Goal: Transaction & Acquisition: Purchase product/service

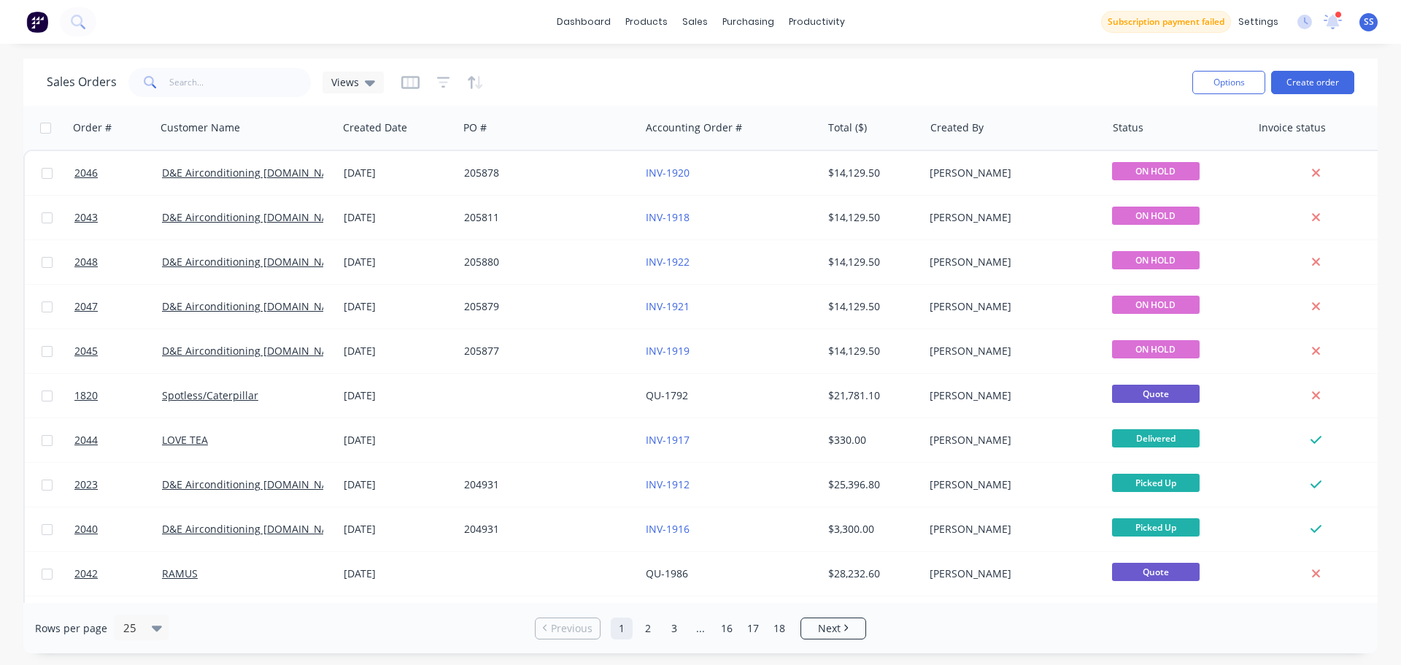
click at [900, 85] on div "Sales Orders Views" at bounding box center [614, 82] width 1134 height 36
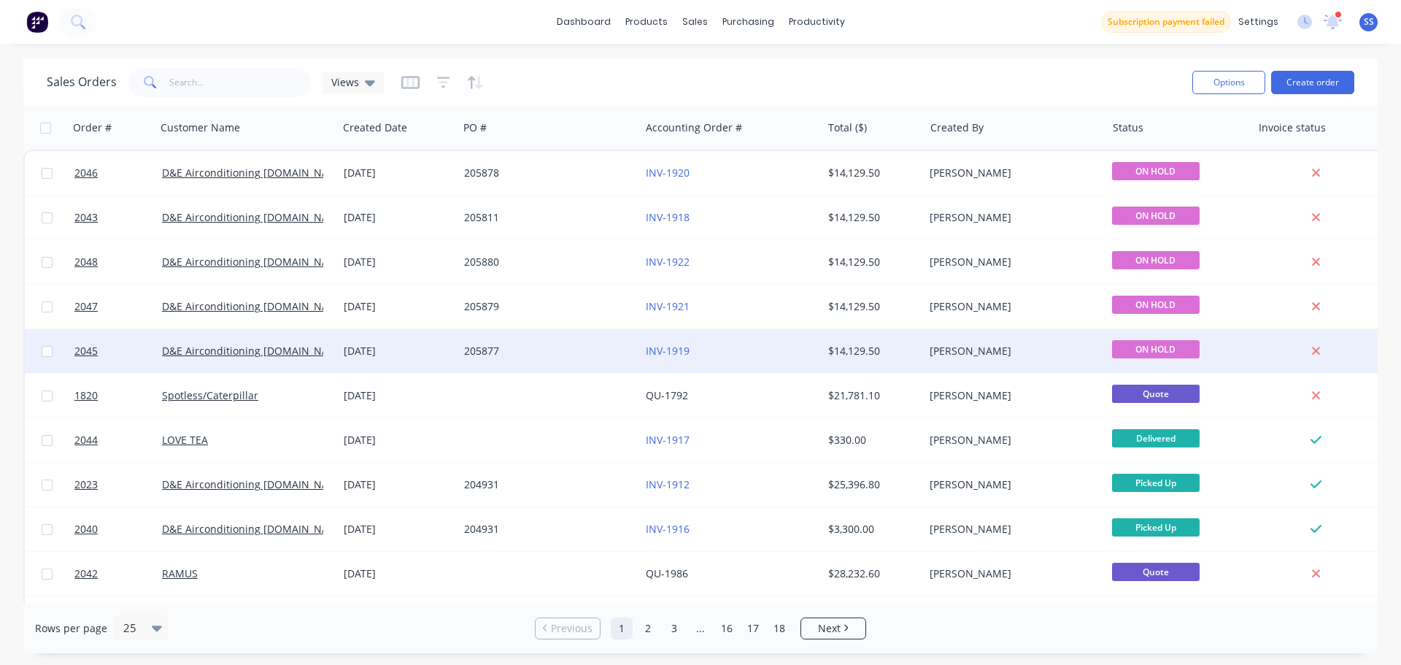
click at [758, 347] on div "INV-1919" at bounding box center [727, 351] width 162 height 15
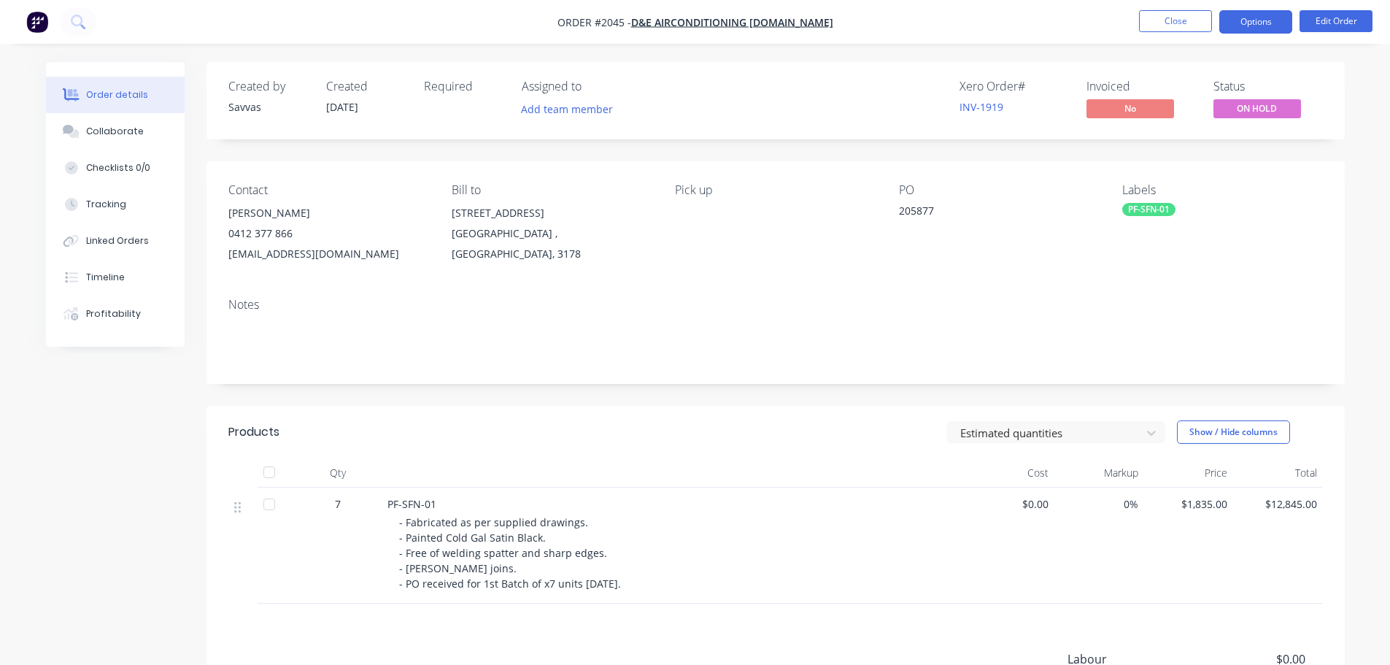
click at [1240, 22] on button "Options" at bounding box center [1255, 21] width 73 height 23
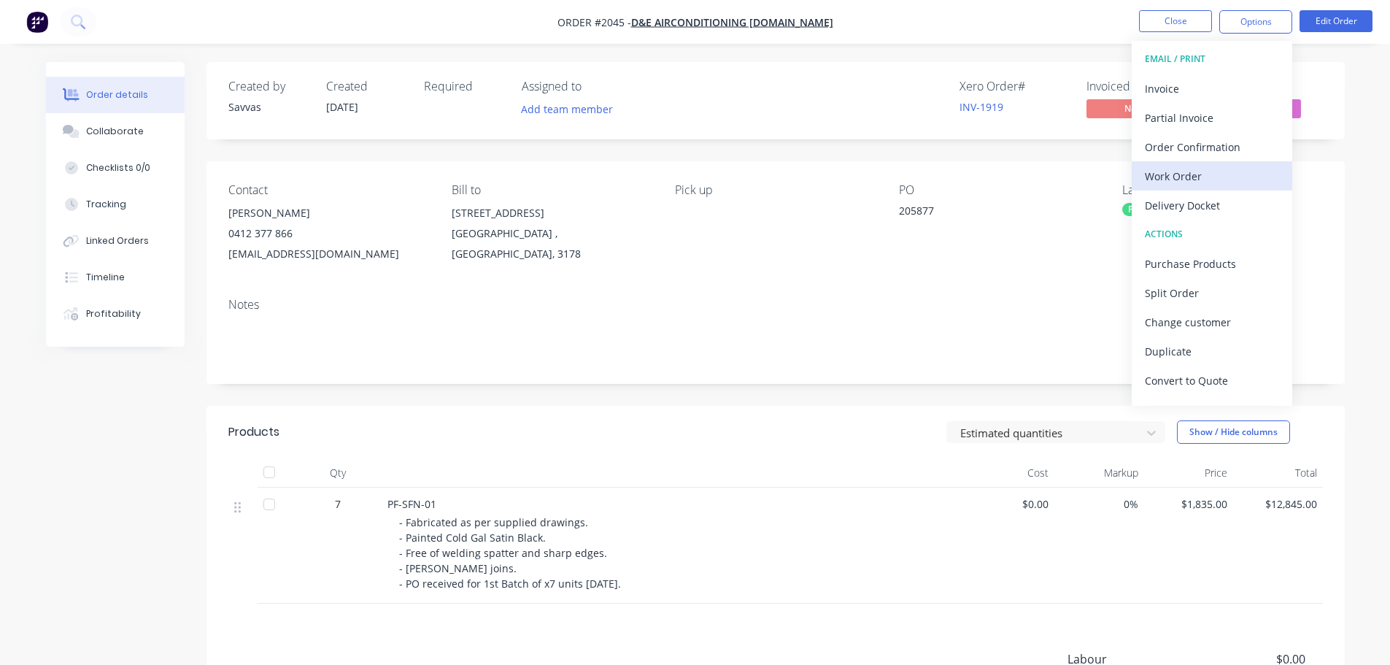
click at [1202, 181] on div "Work Order" at bounding box center [1212, 176] width 134 height 21
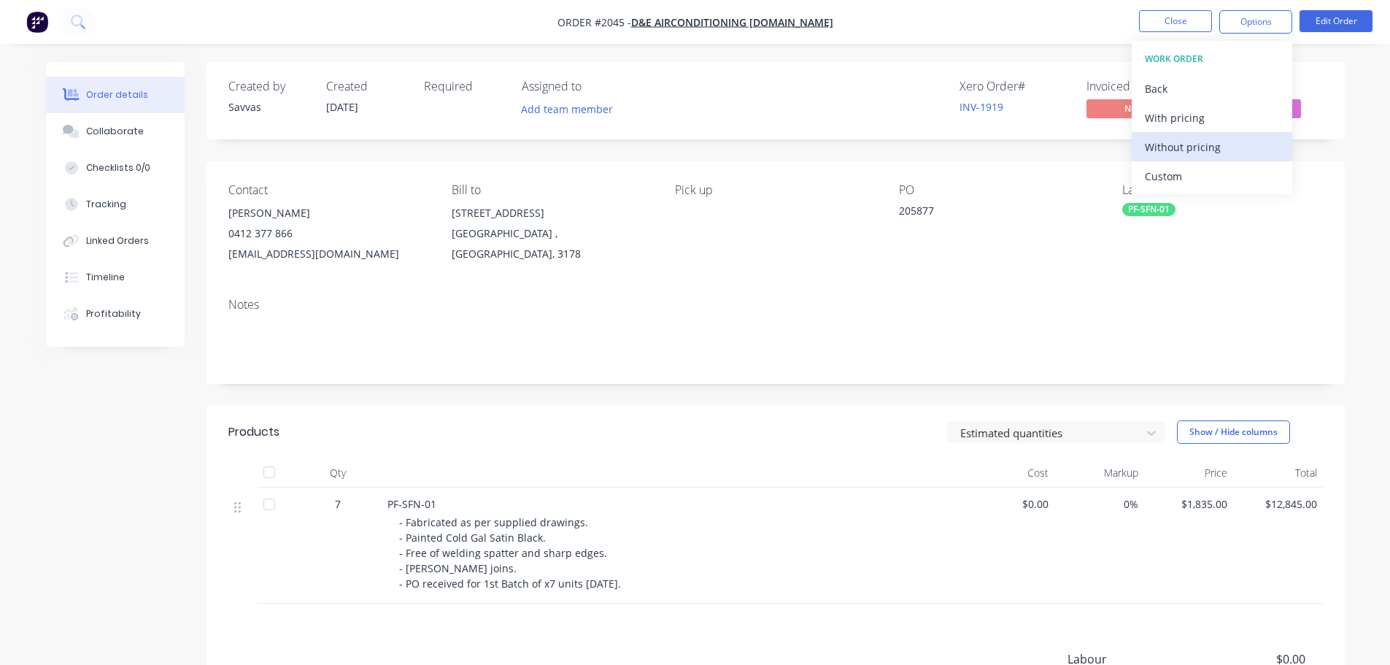
click at [1199, 156] on div "Without pricing" at bounding box center [1212, 146] width 134 height 21
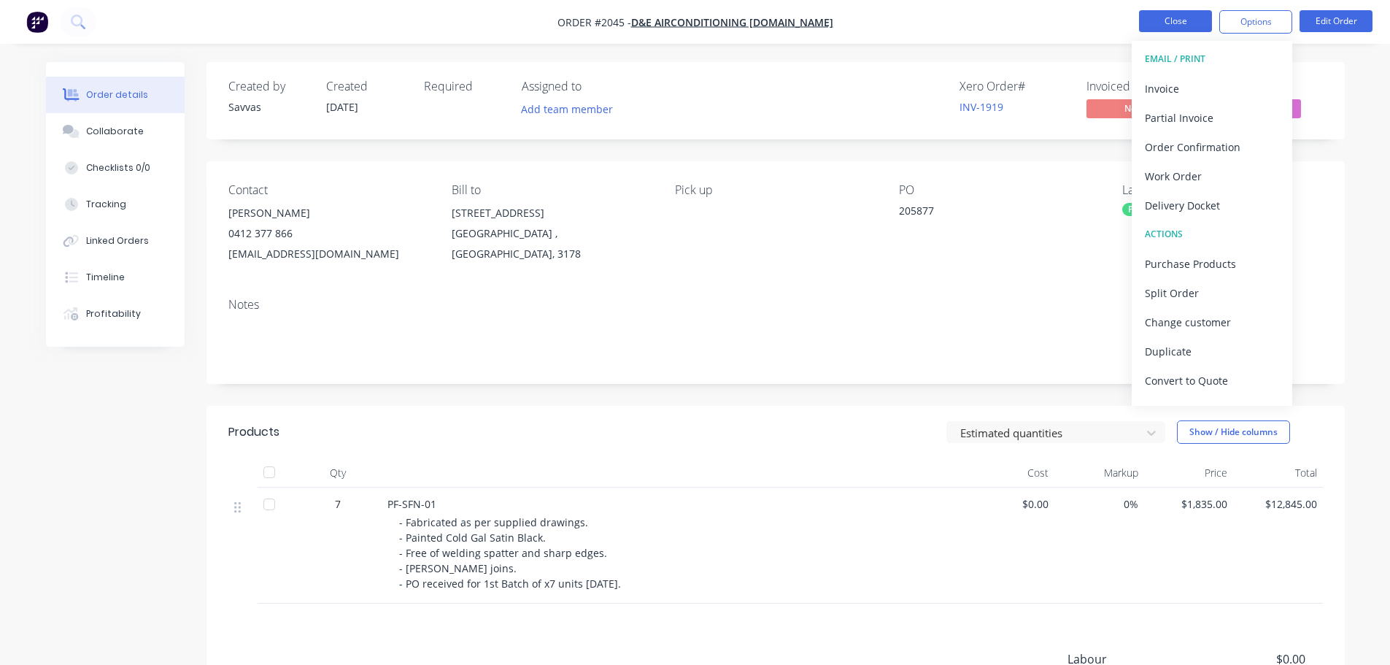
click at [1153, 24] on button "Close" at bounding box center [1175, 21] width 73 height 22
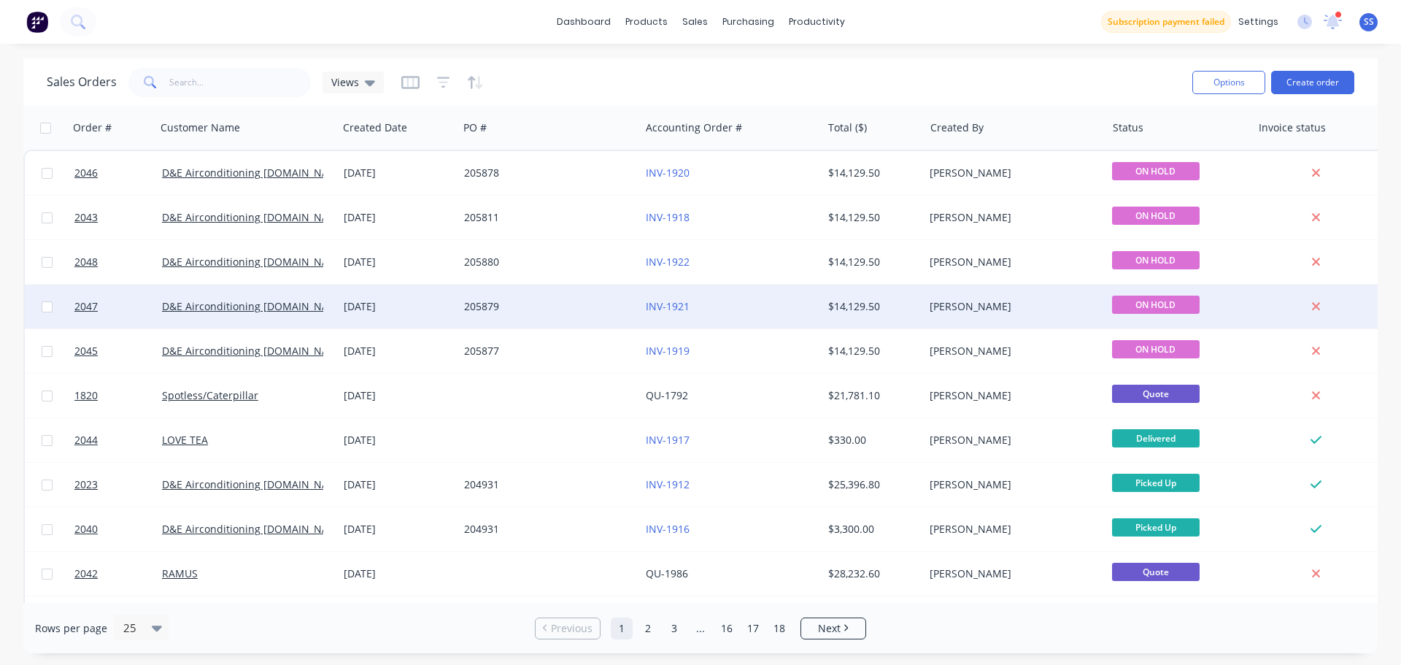
click at [595, 321] on div "205879" at bounding box center [549, 307] width 182 height 44
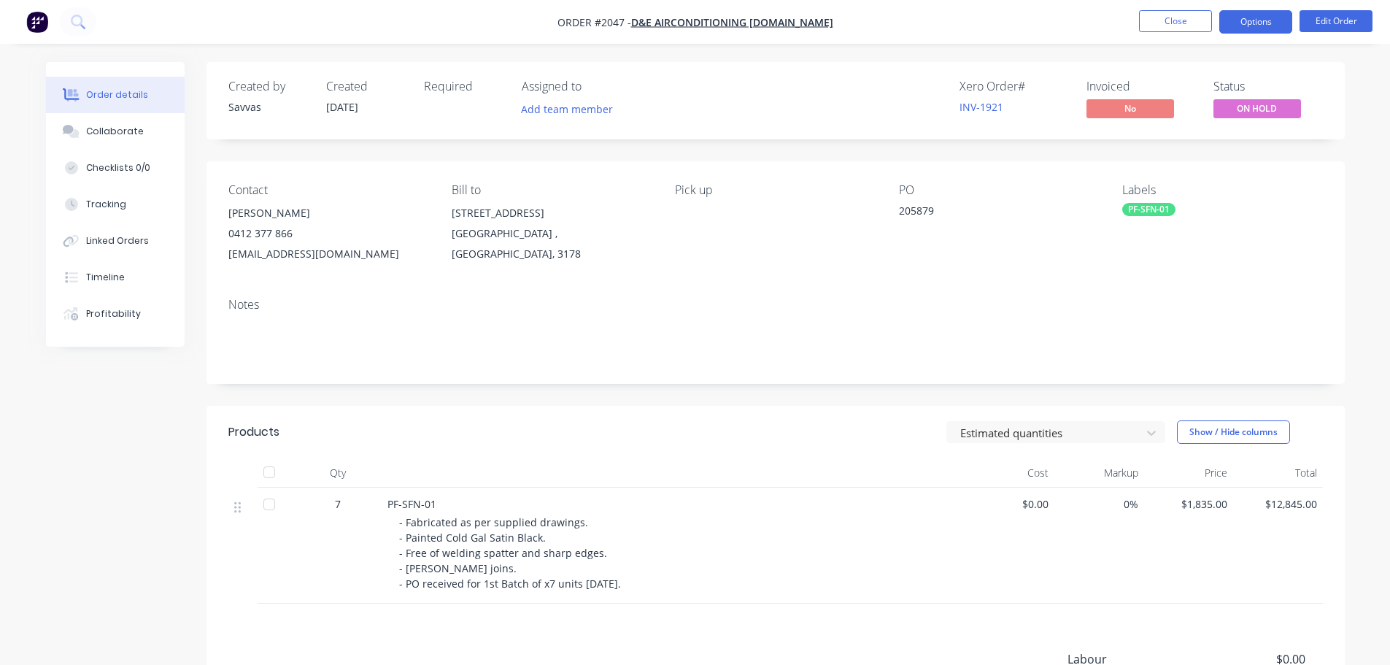
click at [1241, 31] on button "Options" at bounding box center [1255, 21] width 73 height 23
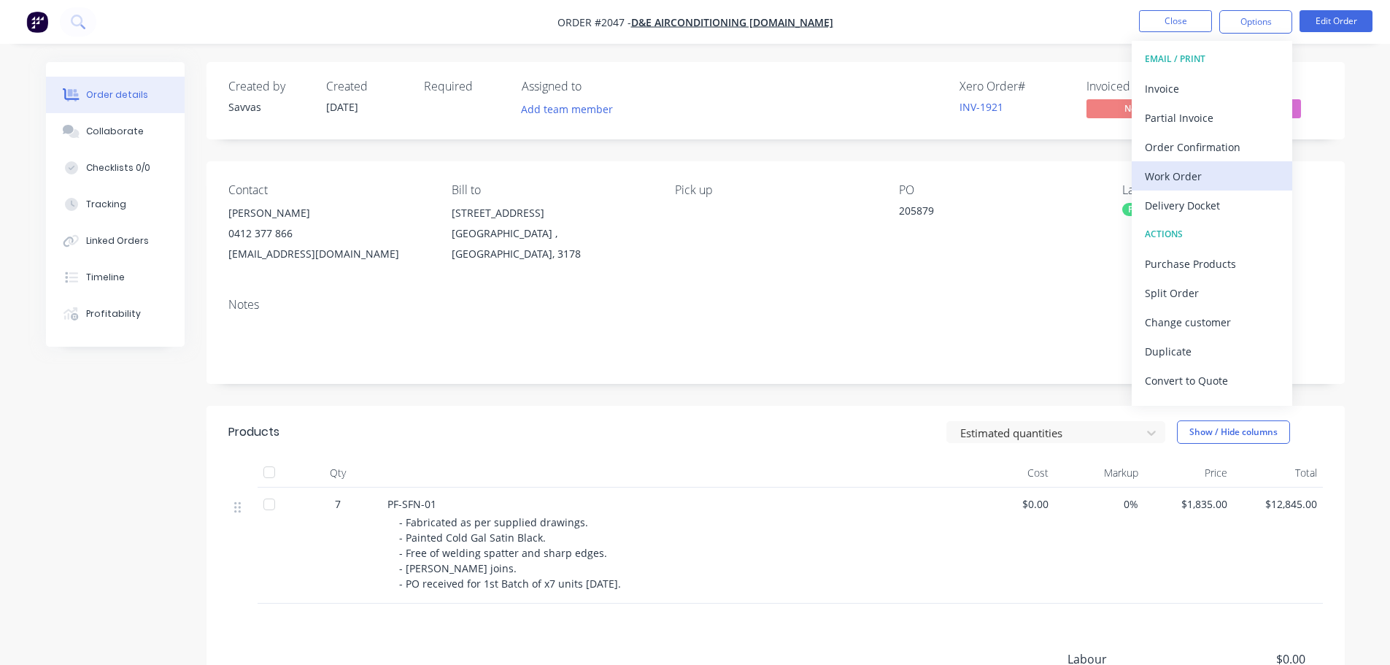
click at [1185, 167] on div "Work Order" at bounding box center [1212, 176] width 134 height 21
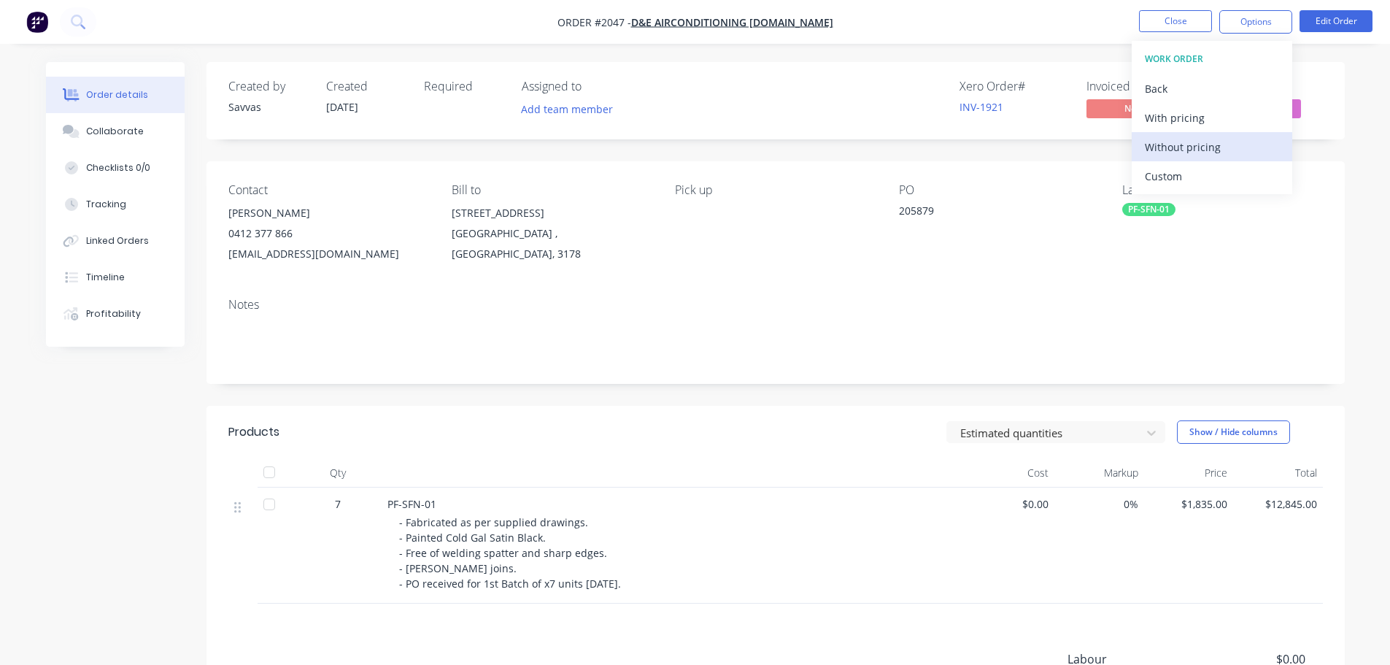
click at [1183, 155] on div "Without pricing" at bounding box center [1212, 146] width 134 height 21
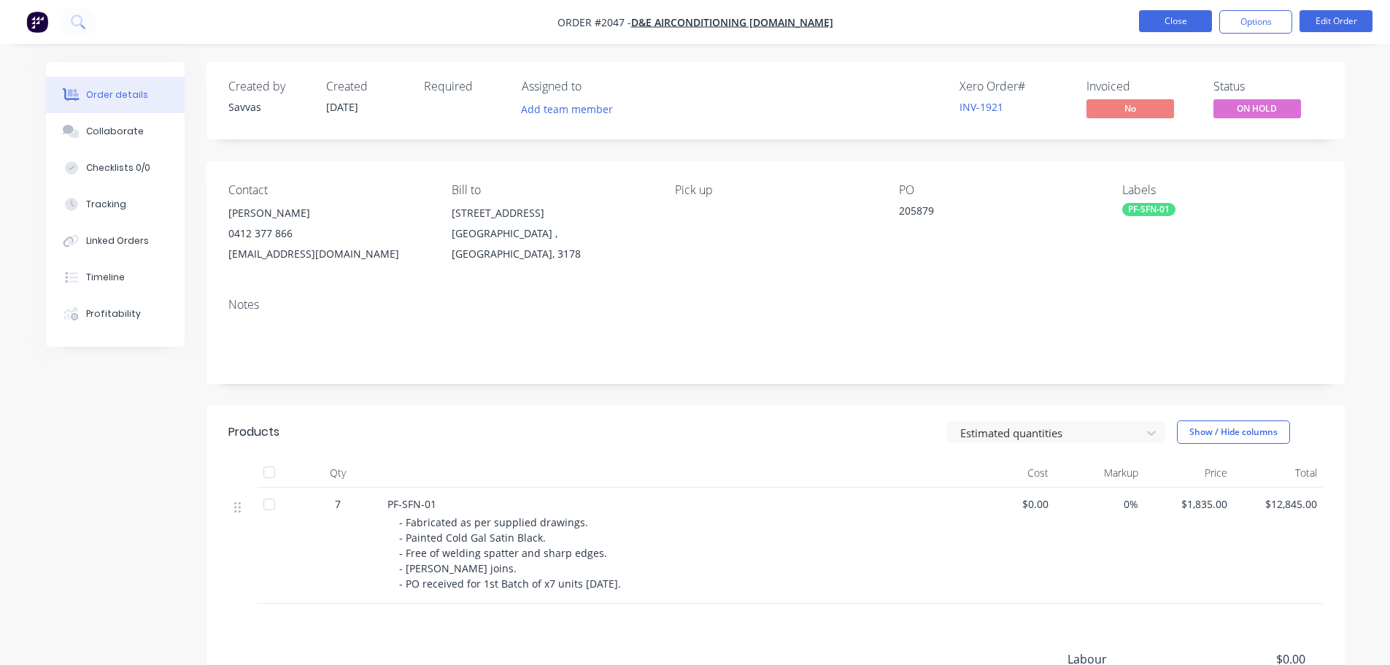
click at [1163, 17] on button "Close" at bounding box center [1175, 21] width 73 height 22
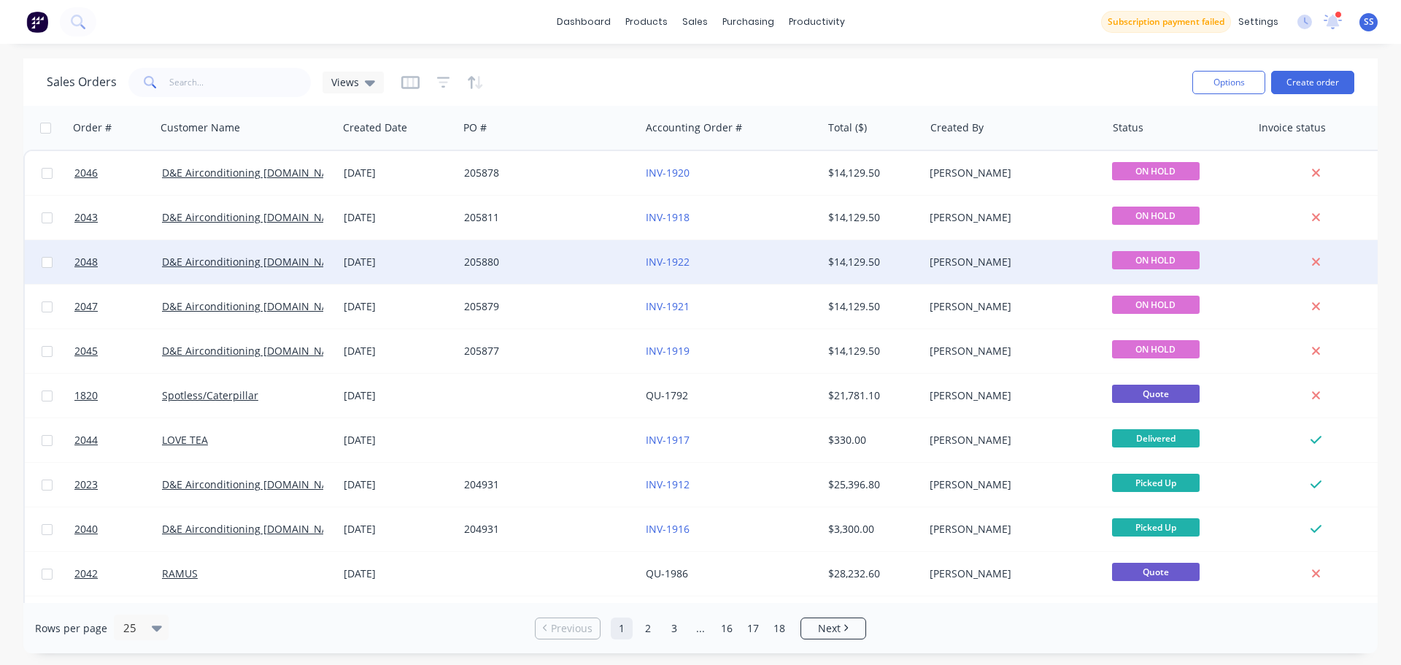
click at [589, 279] on div "205880" at bounding box center [549, 262] width 182 height 44
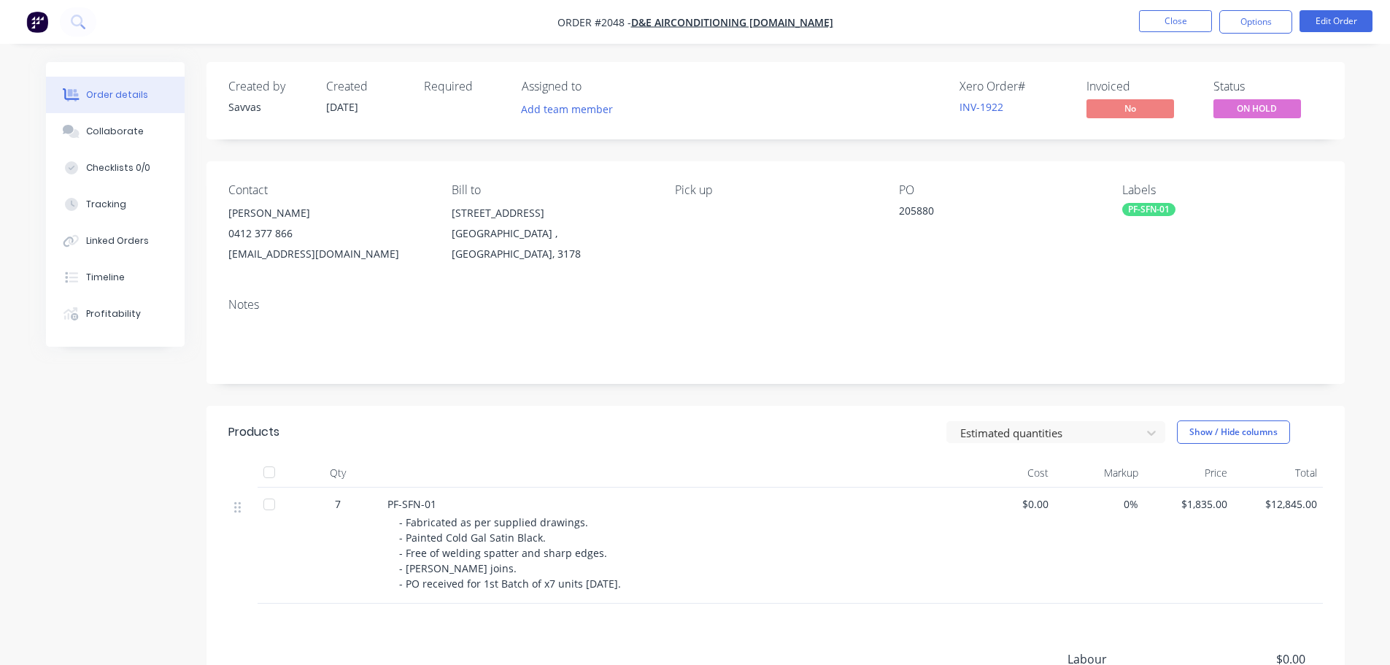
click at [1269, 34] on nav "Order #2048 - D&E Airconditioning Pty.Ltd Close Options Edit Order" at bounding box center [695, 22] width 1390 height 44
click at [1267, 29] on button "Options" at bounding box center [1255, 21] width 73 height 23
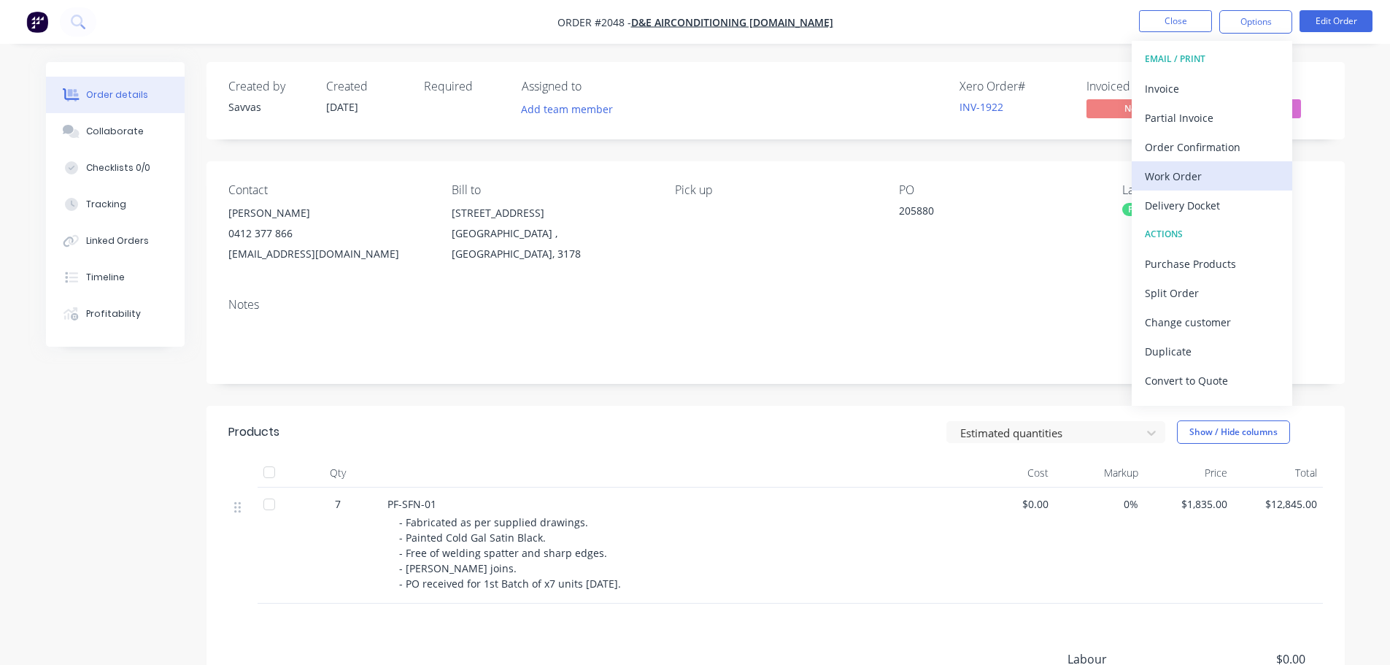
click at [1196, 174] on div "Work Order" at bounding box center [1212, 176] width 134 height 21
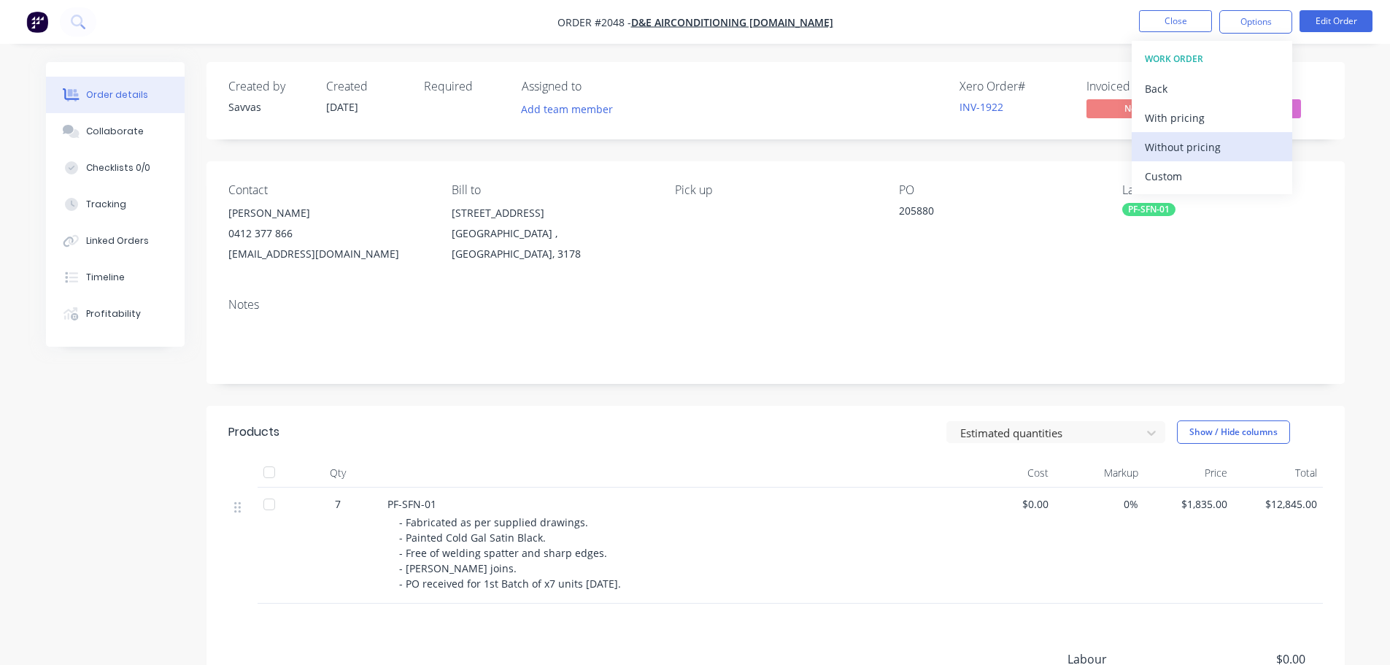
click at [1202, 156] on div "Without pricing" at bounding box center [1212, 146] width 134 height 21
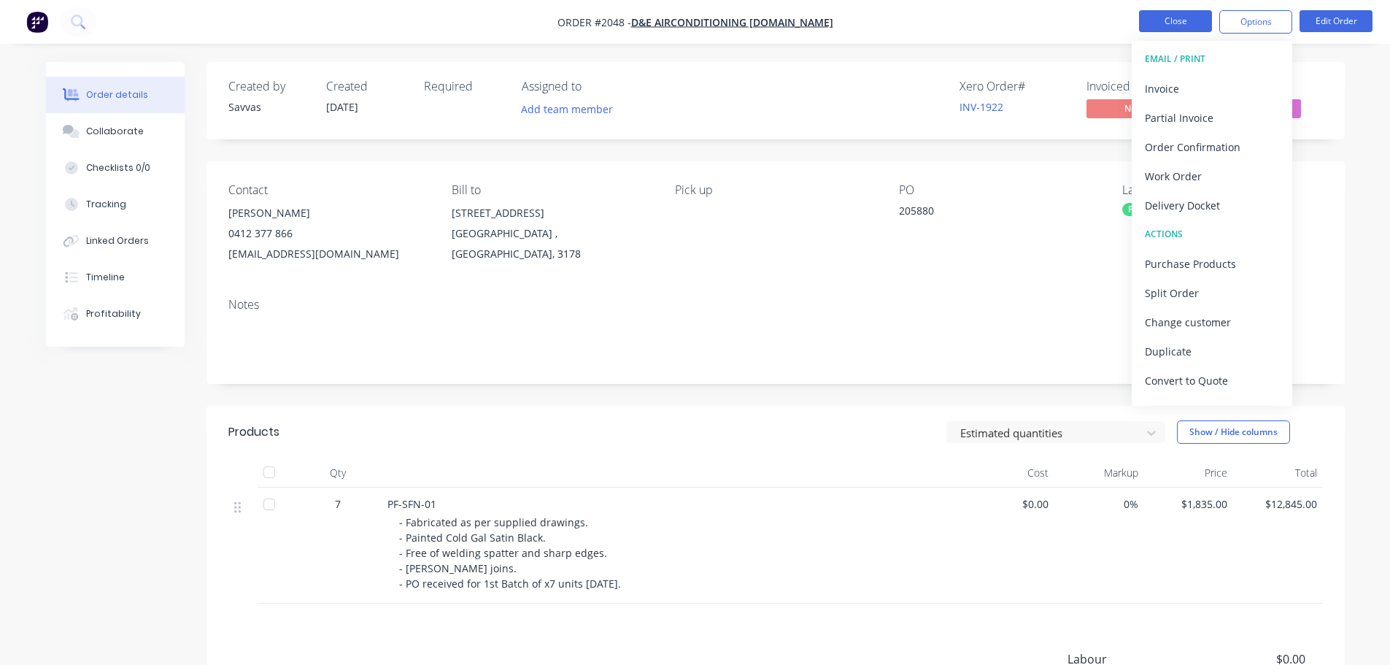
click at [1148, 20] on button "Close" at bounding box center [1175, 21] width 73 height 22
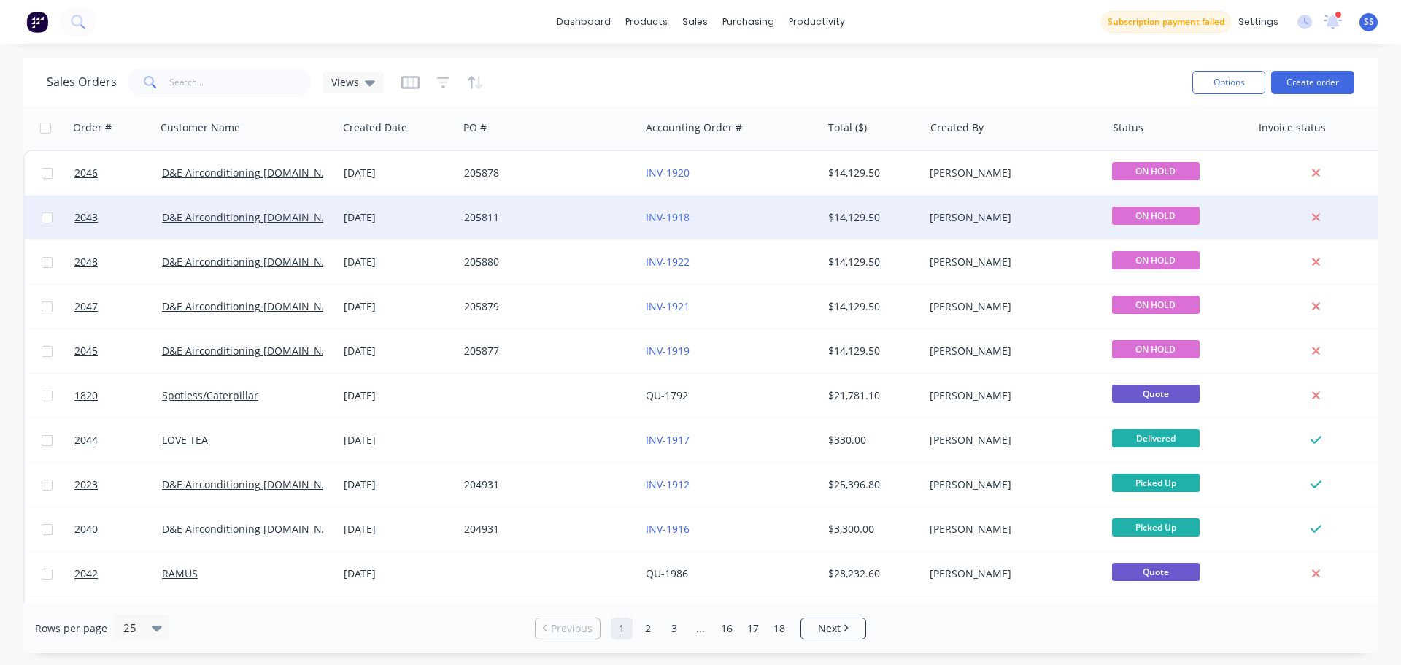
click at [597, 232] on div "205811" at bounding box center [549, 218] width 182 height 44
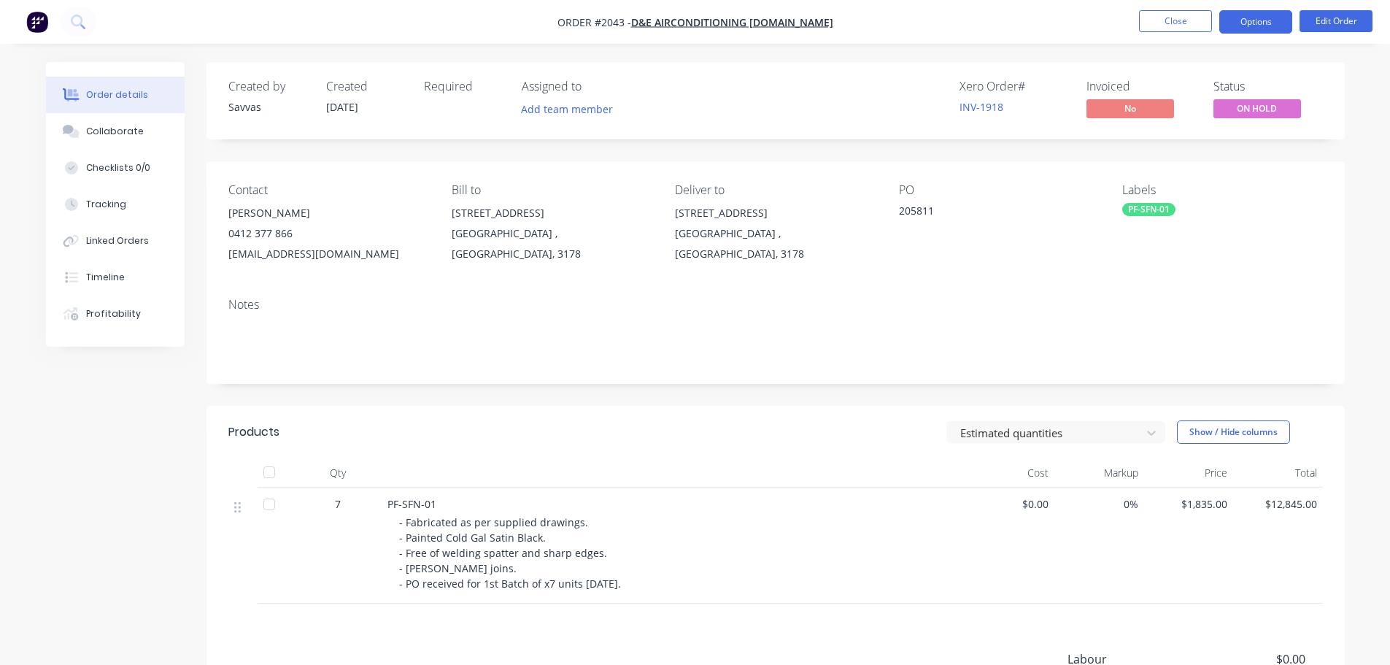
click at [1231, 31] on button "Options" at bounding box center [1255, 21] width 73 height 23
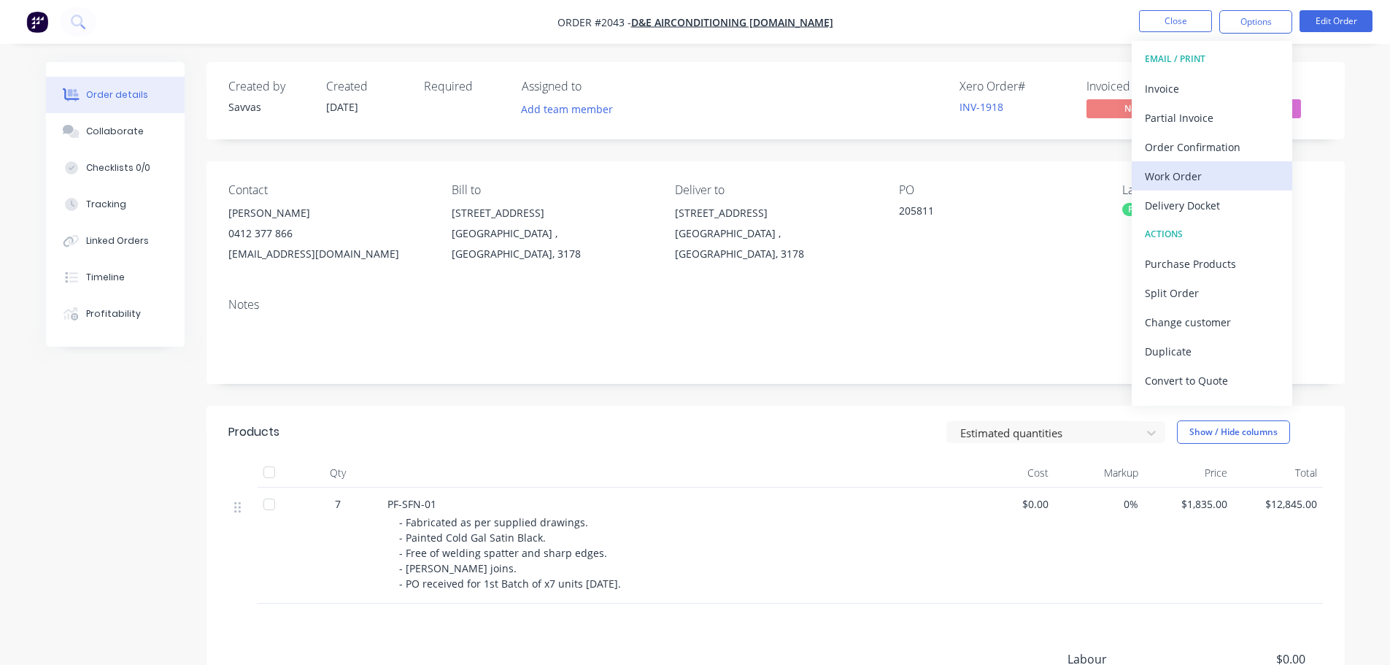
click at [1188, 172] on div "Work Order" at bounding box center [1212, 176] width 134 height 21
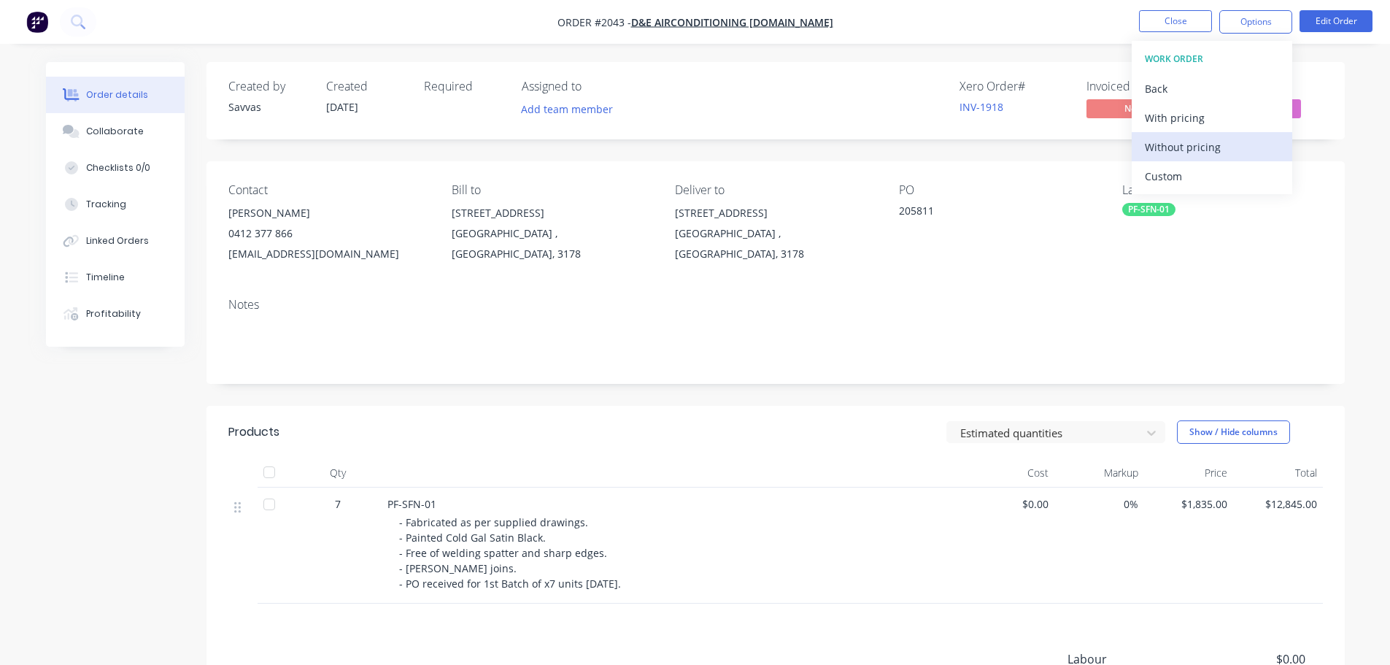
click at [1219, 146] on div "Without pricing" at bounding box center [1212, 146] width 134 height 21
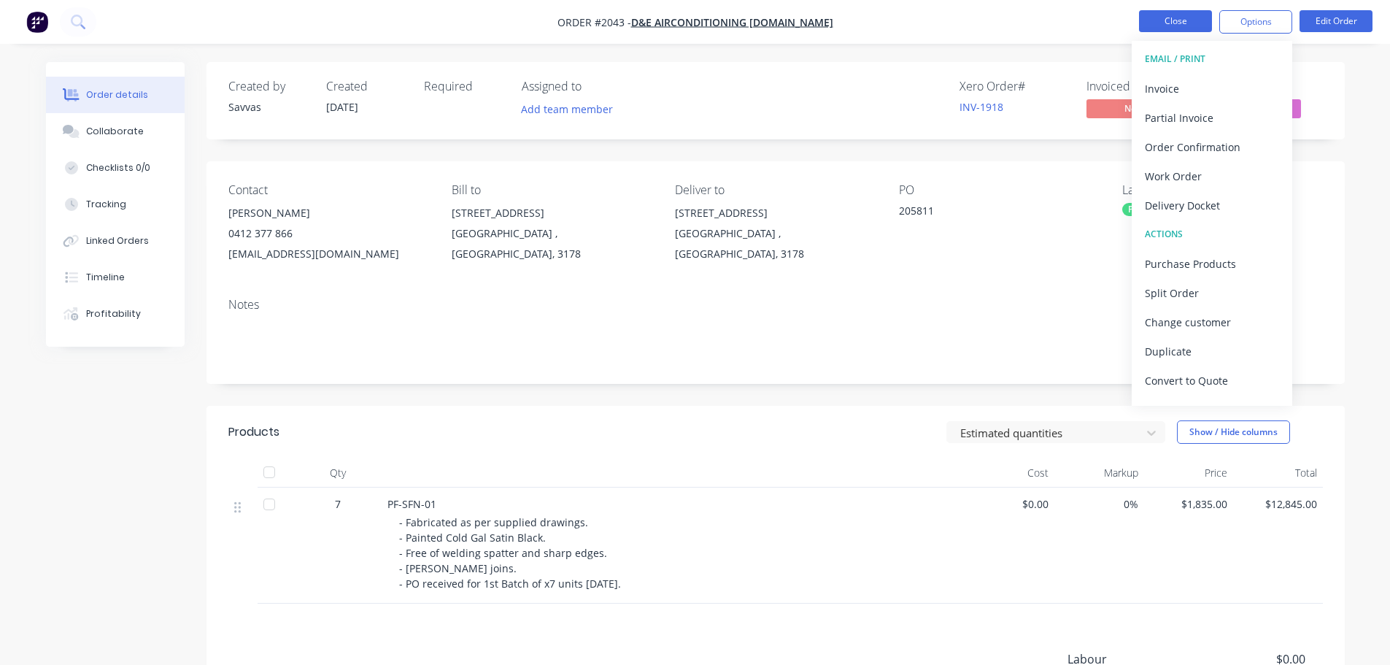
click at [1188, 12] on button "Close" at bounding box center [1175, 21] width 73 height 22
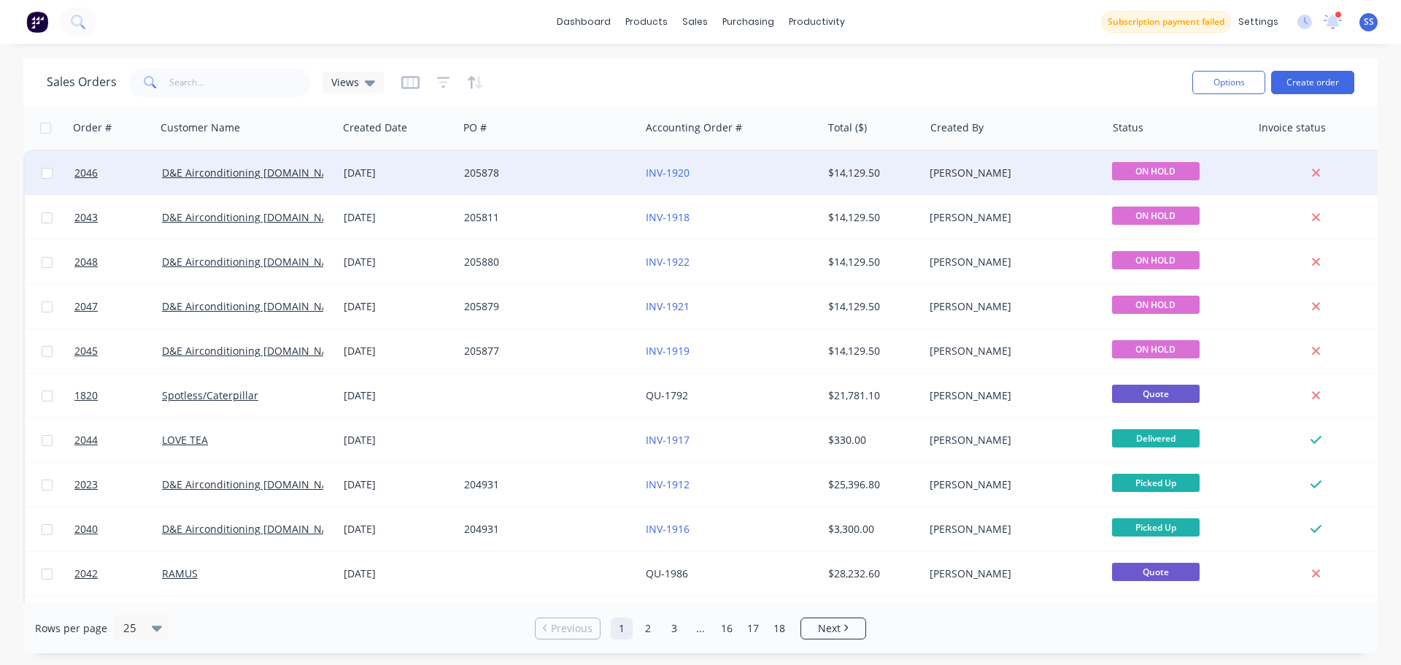
click at [589, 179] on div "205878" at bounding box center [545, 173] width 162 height 15
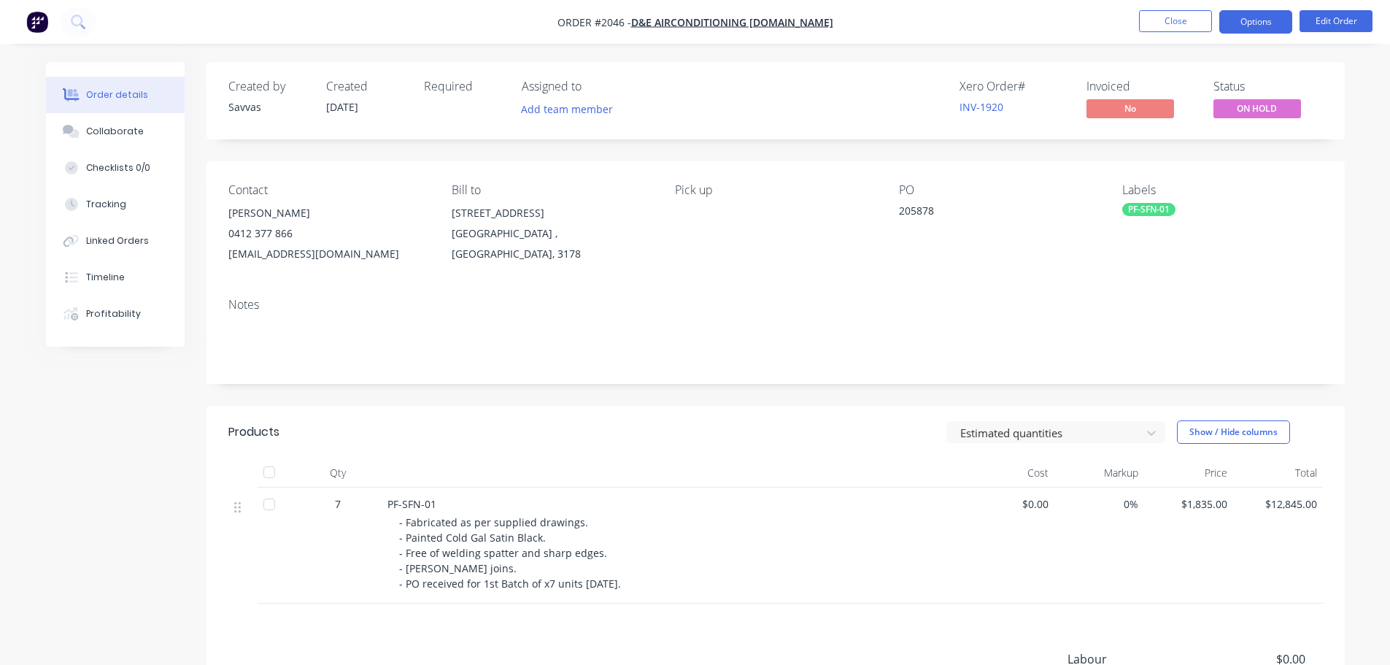
click at [1244, 26] on button "Options" at bounding box center [1255, 21] width 73 height 23
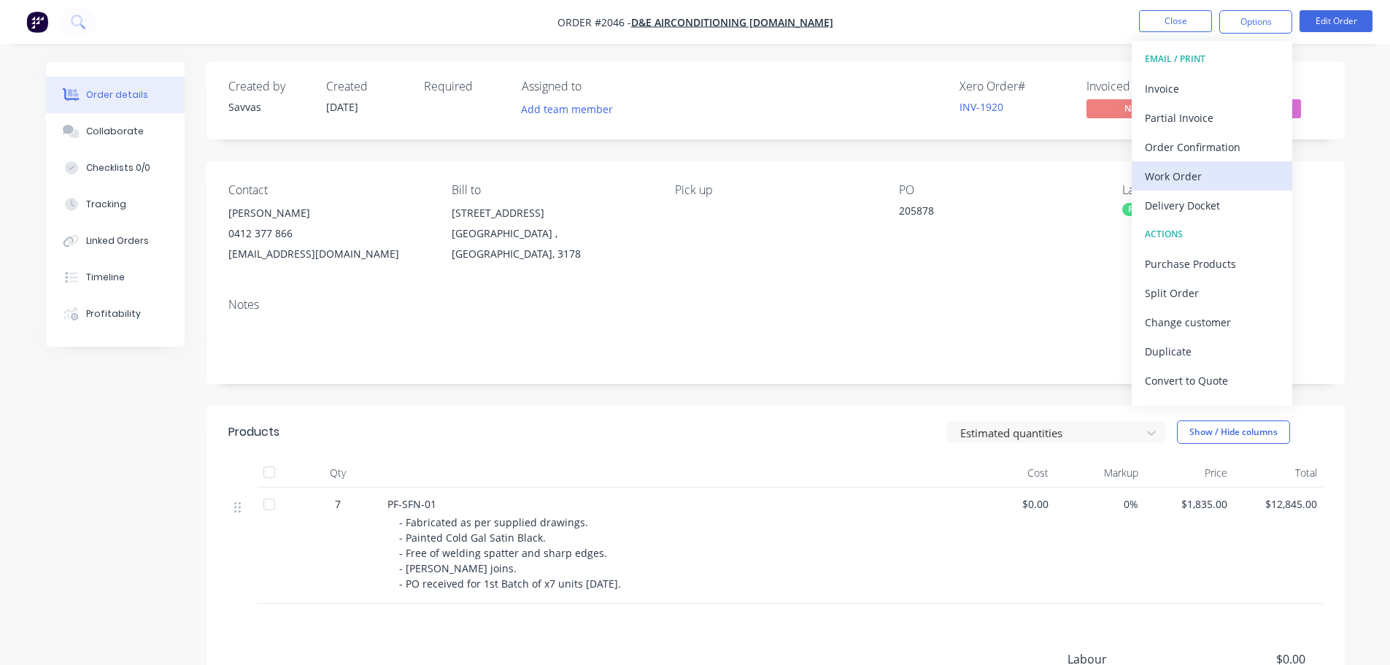
click at [1196, 172] on div "Work Order" at bounding box center [1212, 176] width 134 height 21
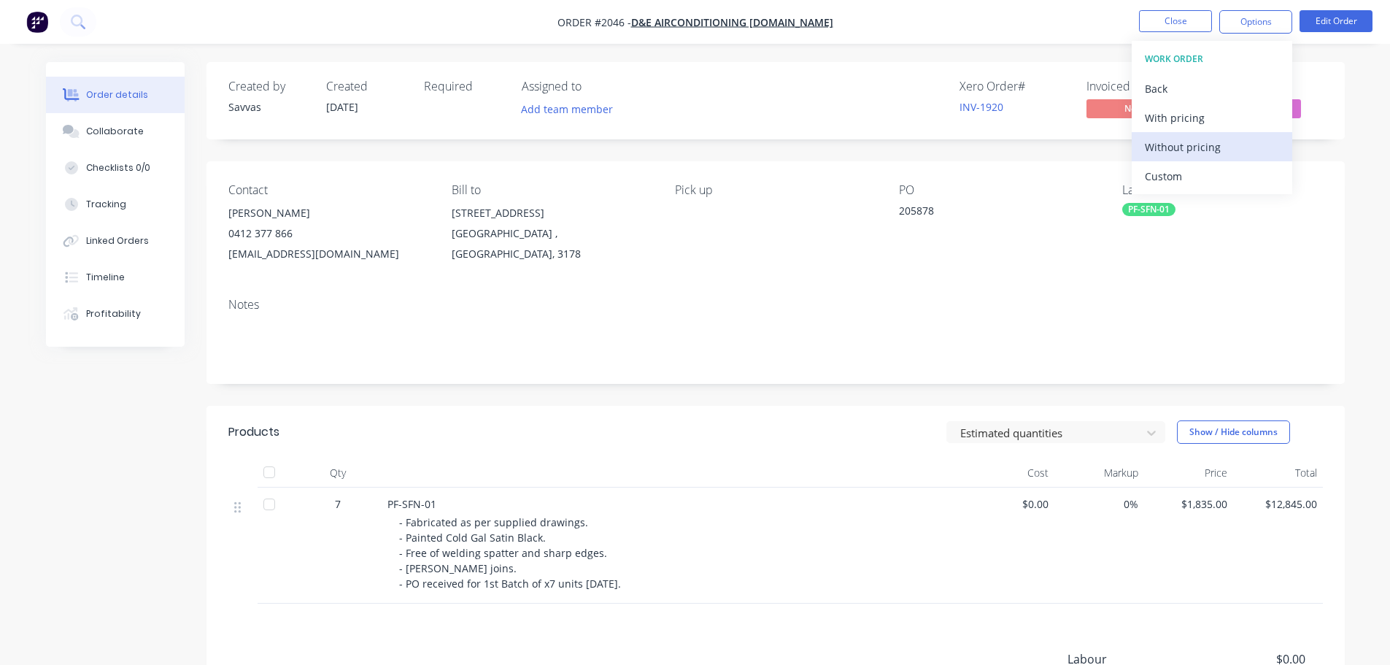
click at [1202, 149] on div "Without pricing" at bounding box center [1212, 146] width 134 height 21
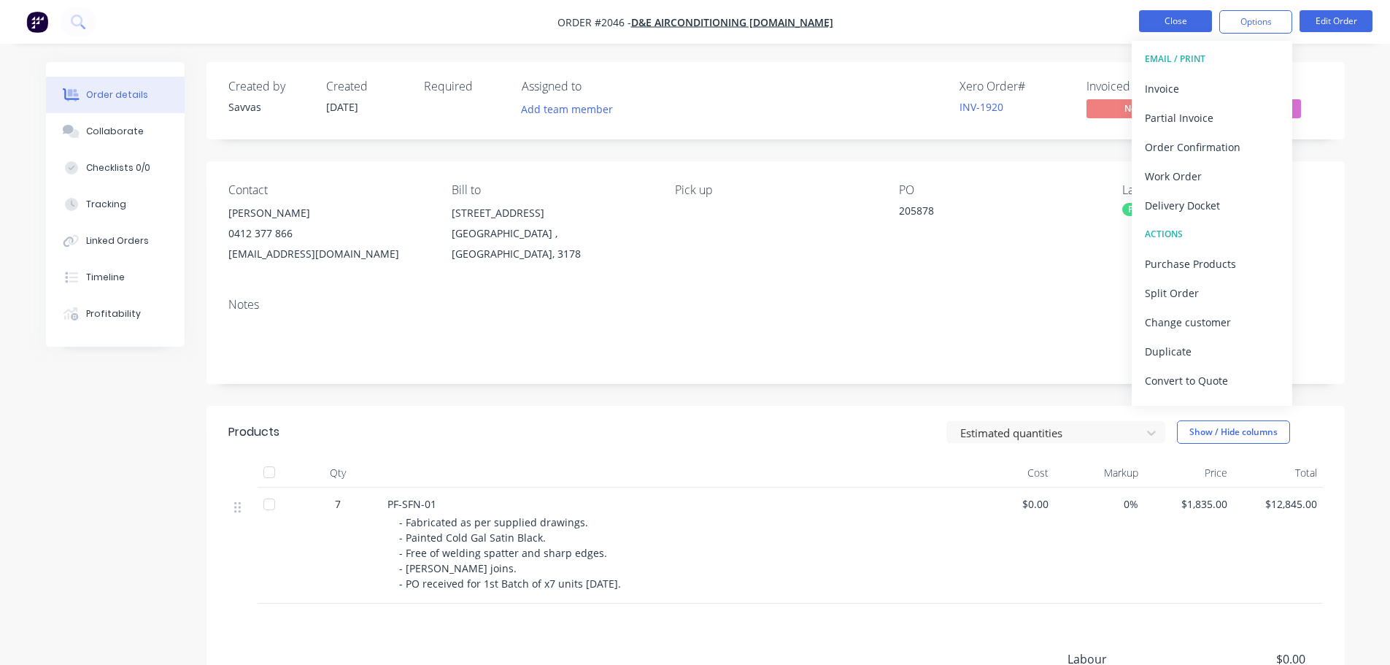
click at [1199, 21] on button "Close" at bounding box center [1175, 21] width 73 height 22
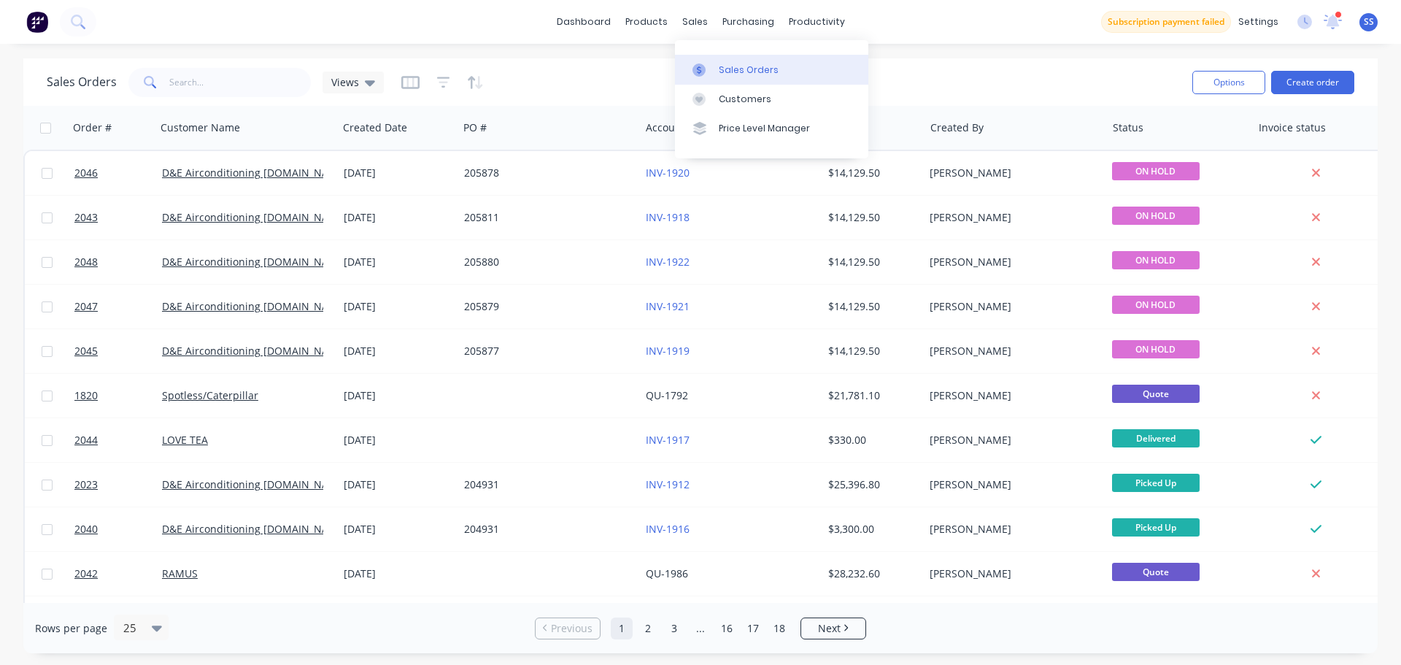
click at [715, 68] on link "Sales Orders" at bounding box center [771, 69] width 193 height 29
click at [273, 83] on input "text" at bounding box center [240, 82] width 142 height 29
type input "SPOTLESS"
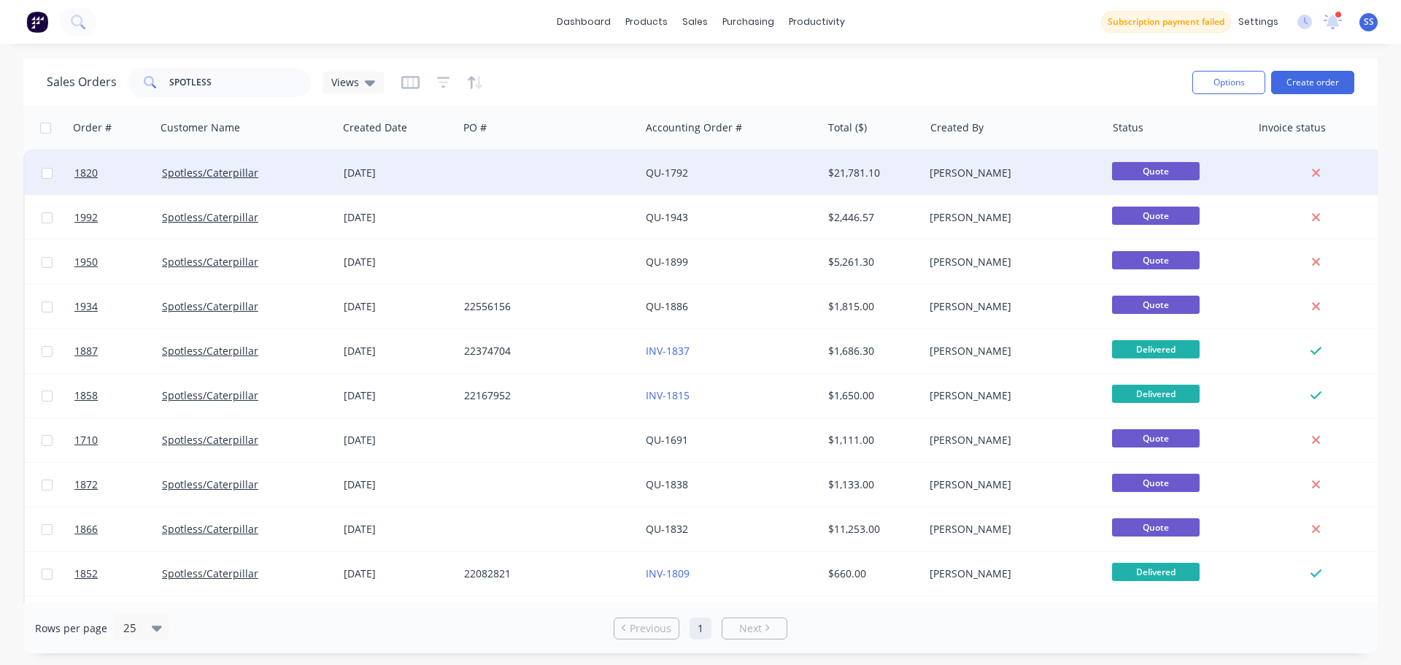
click at [600, 185] on div at bounding box center [549, 173] width 182 height 44
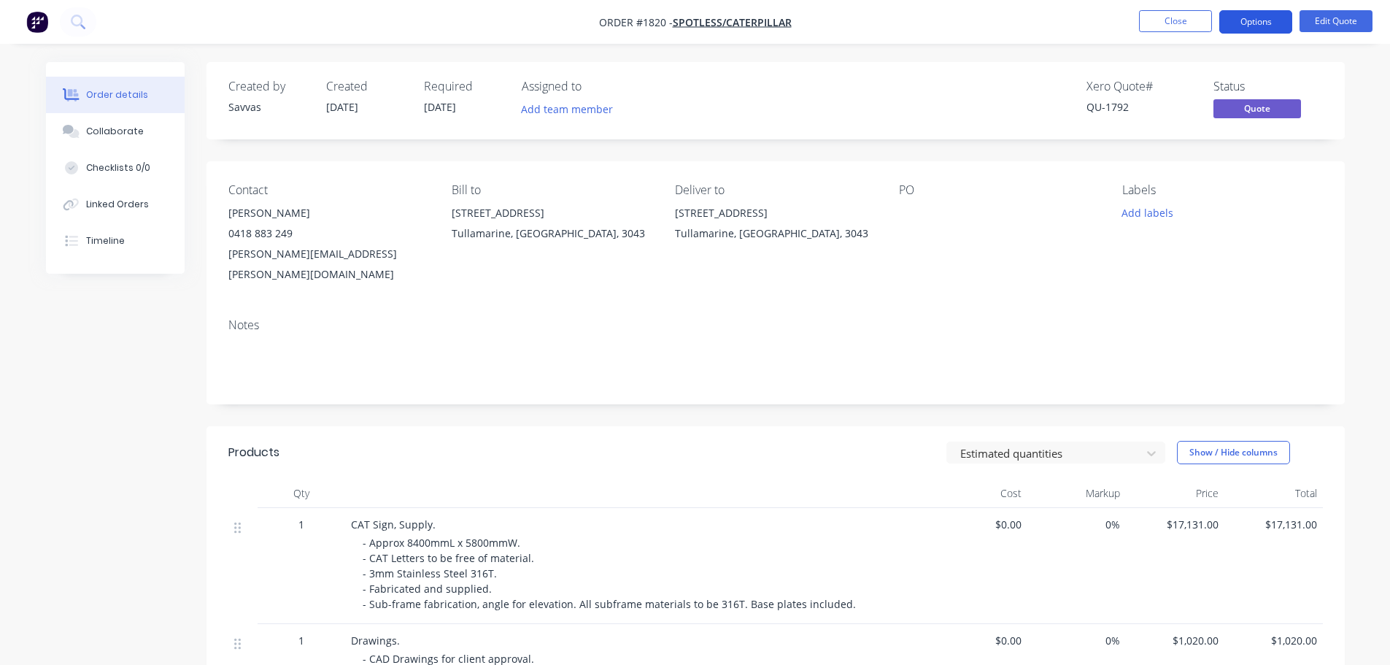
click at [1261, 31] on button "Options" at bounding box center [1255, 21] width 73 height 23
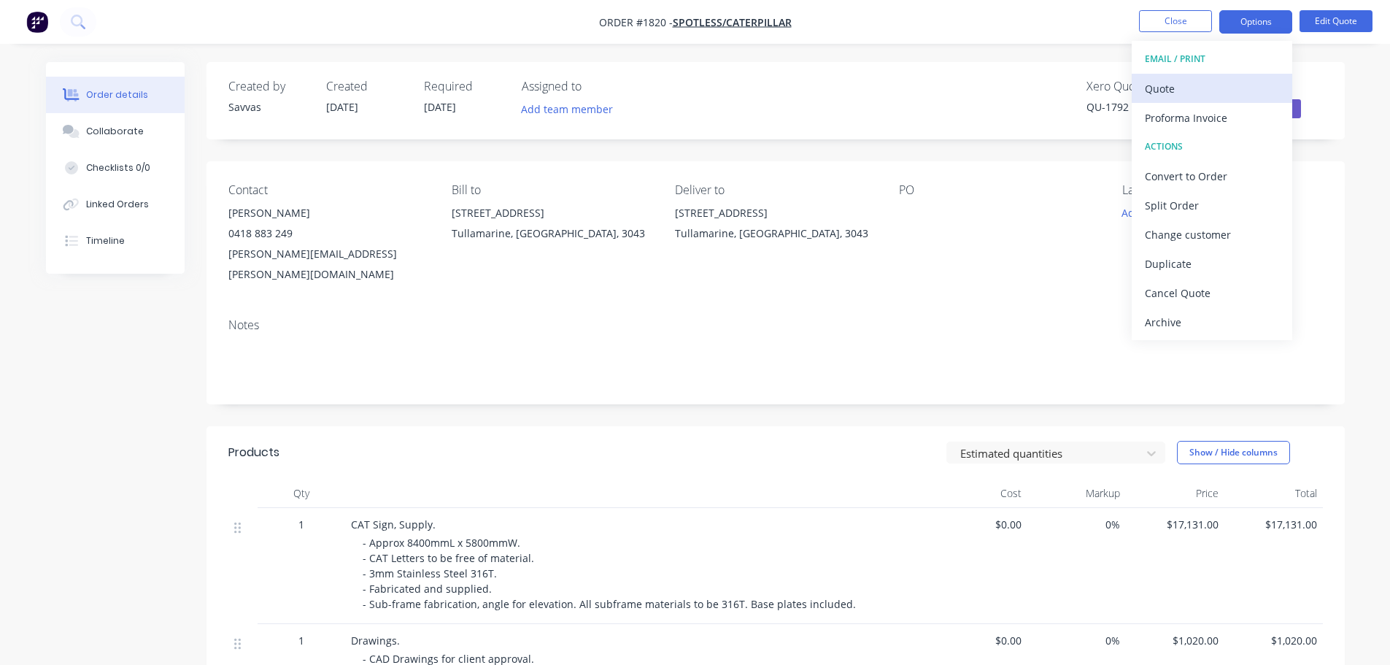
click at [1196, 96] on div "Quote" at bounding box center [1212, 88] width 134 height 21
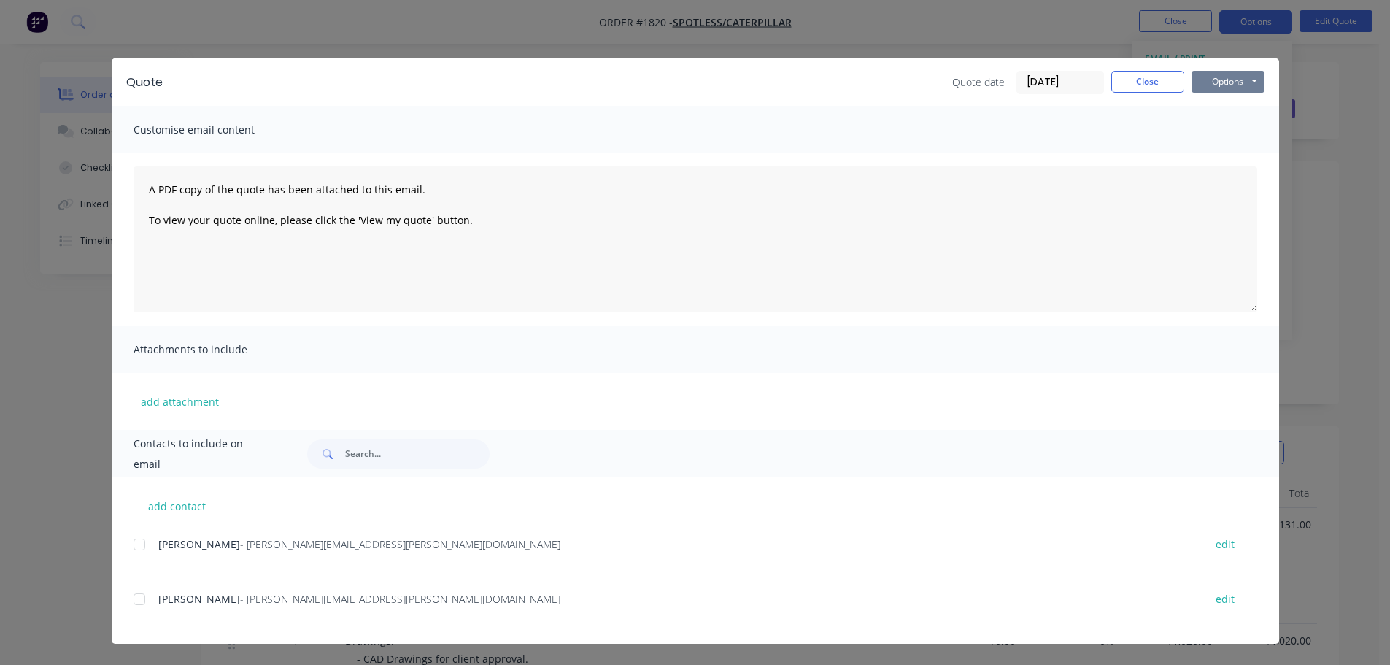
click at [1207, 86] on button "Options" at bounding box center [1227, 82] width 73 height 22
click at [1219, 113] on button "Preview" at bounding box center [1237, 108] width 93 height 24
click at [1172, 88] on button "Close" at bounding box center [1147, 82] width 73 height 22
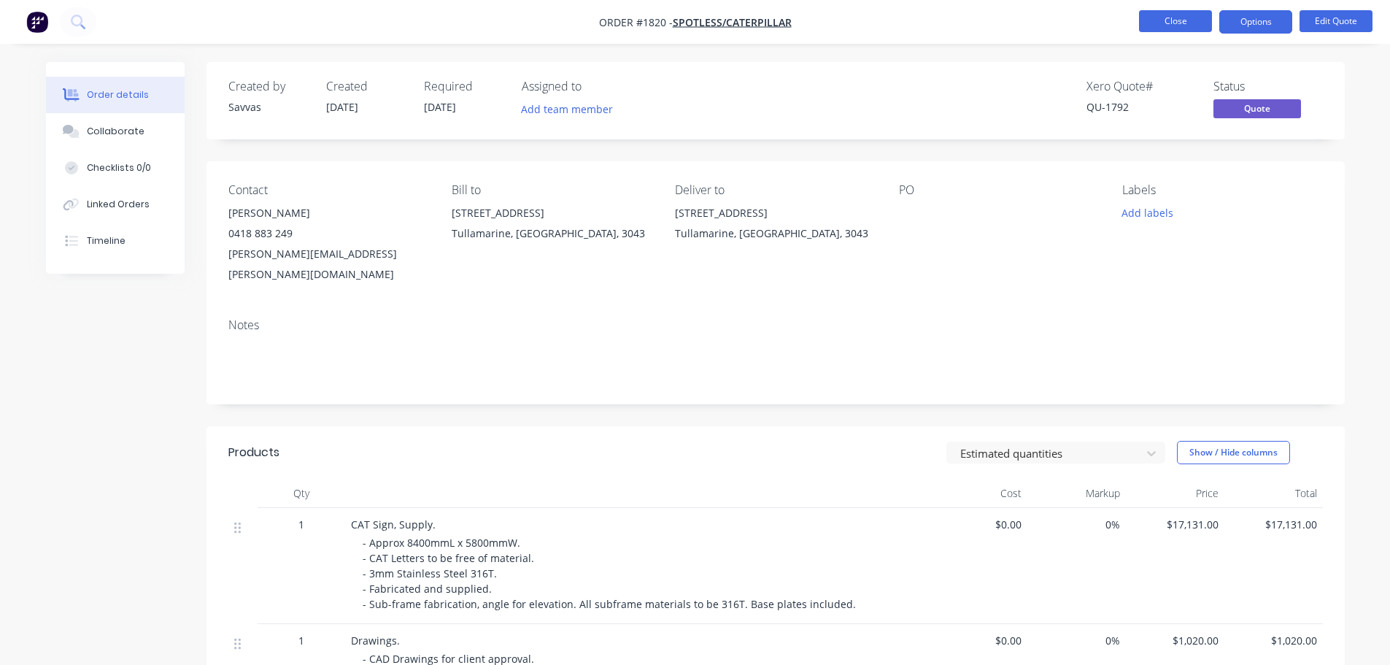
click at [1170, 28] on button "Close" at bounding box center [1175, 21] width 73 height 22
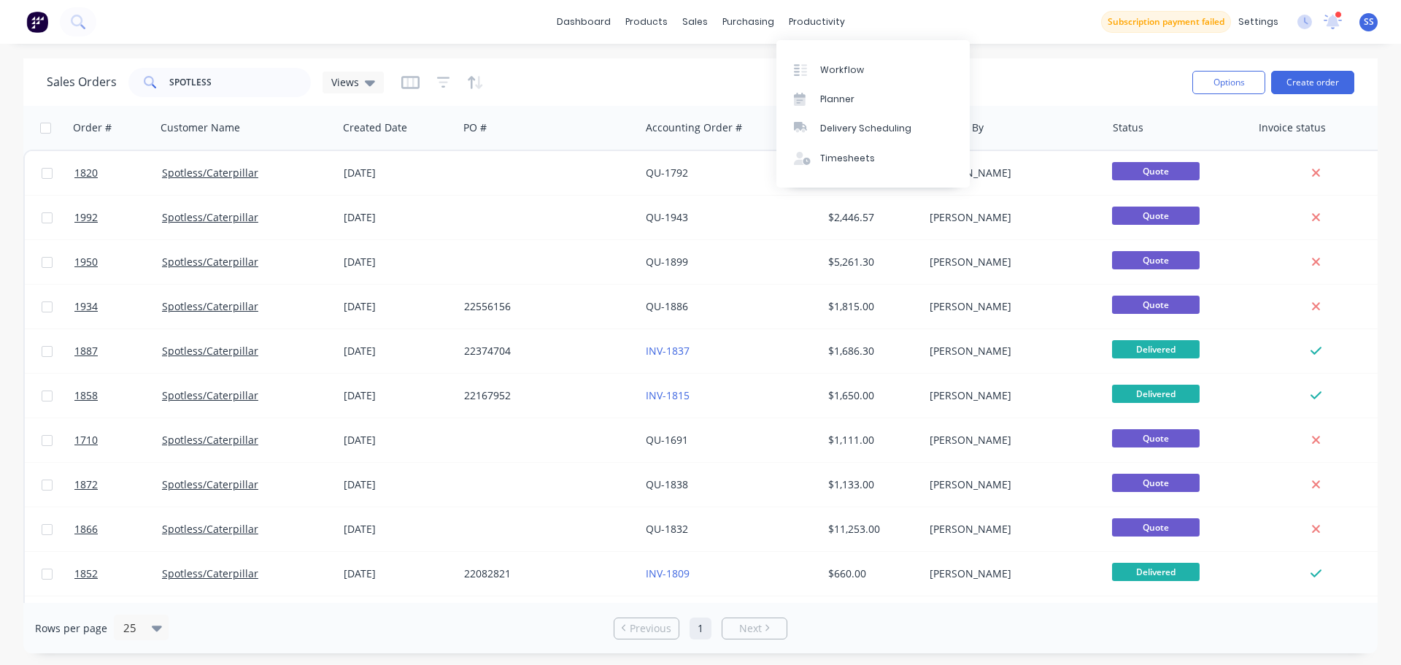
click at [808, 52] on div "Workflow Planner Delivery Scheduling Timesheets" at bounding box center [872, 113] width 193 height 147
click at [808, 64] on div at bounding box center [805, 69] width 22 height 13
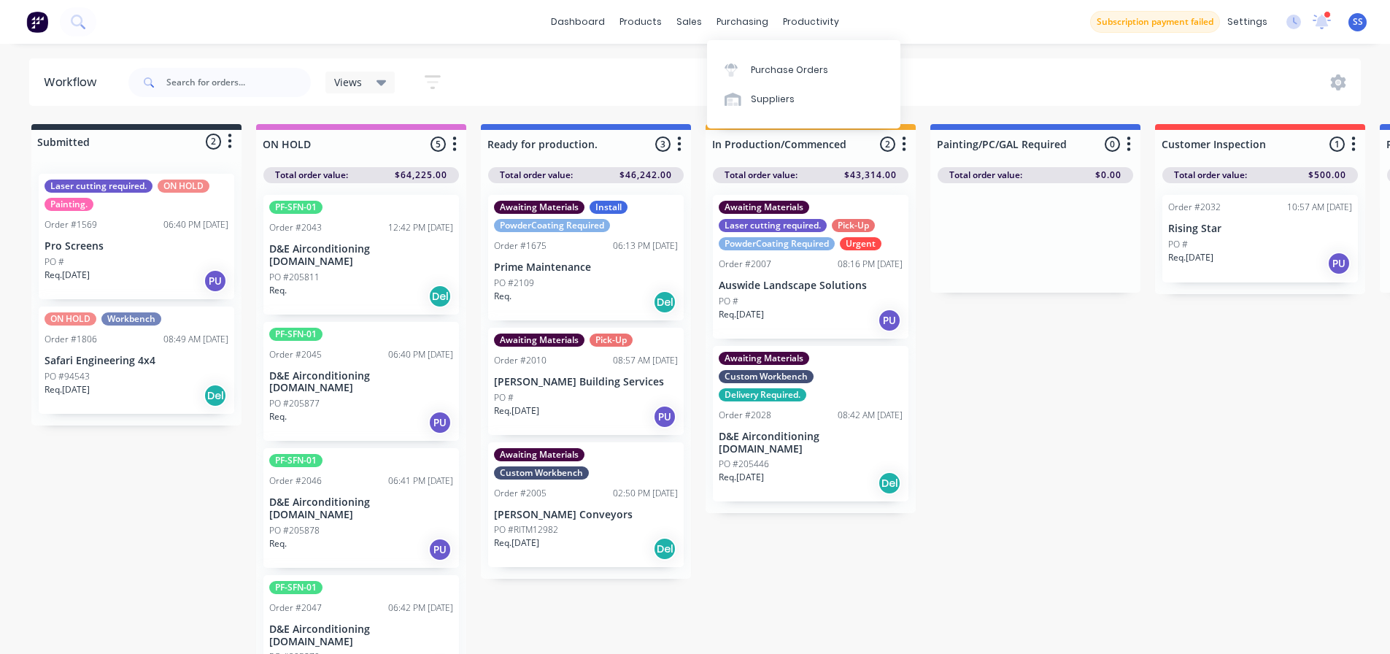
click at [998, 350] on div "Submitted 2 Status colour #273444 hex #273444 Save Cancel Summaries Total order…" at bounding box center [1311, 393] width 2645 height 538
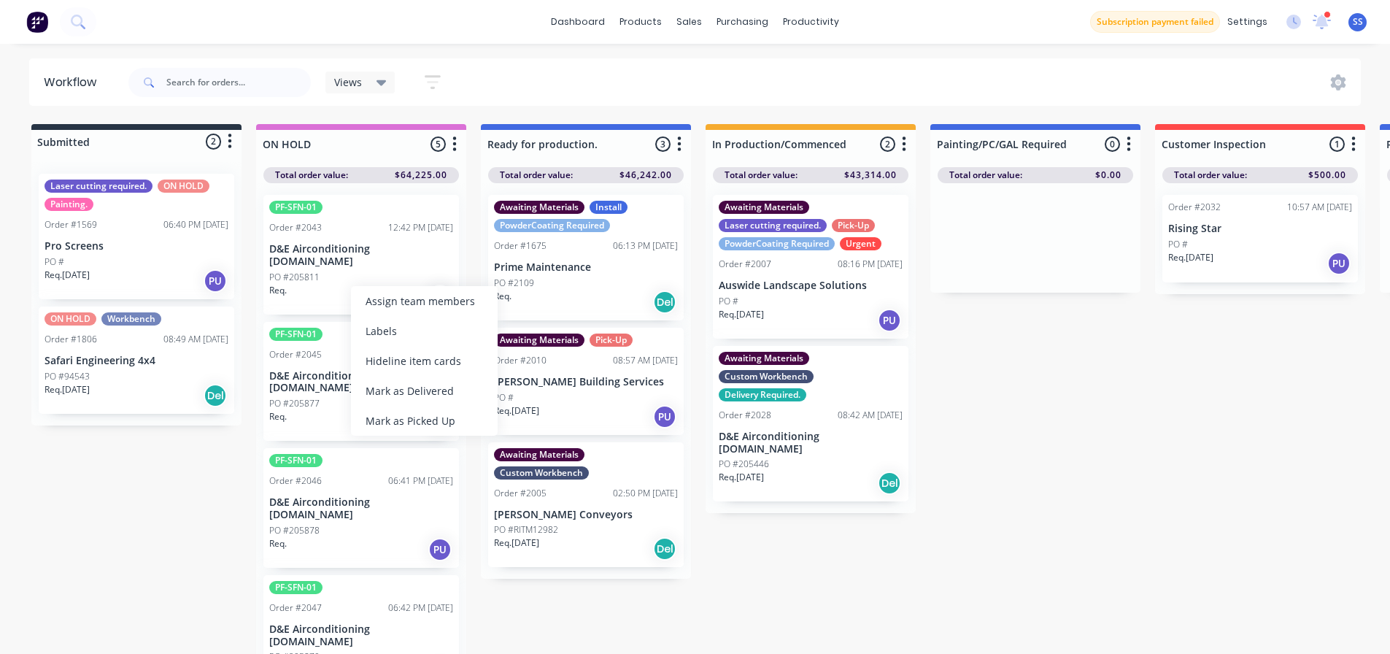
click at [355, 271] on div "PO #205811" at bounding box center [361, 277] width 184 height 13
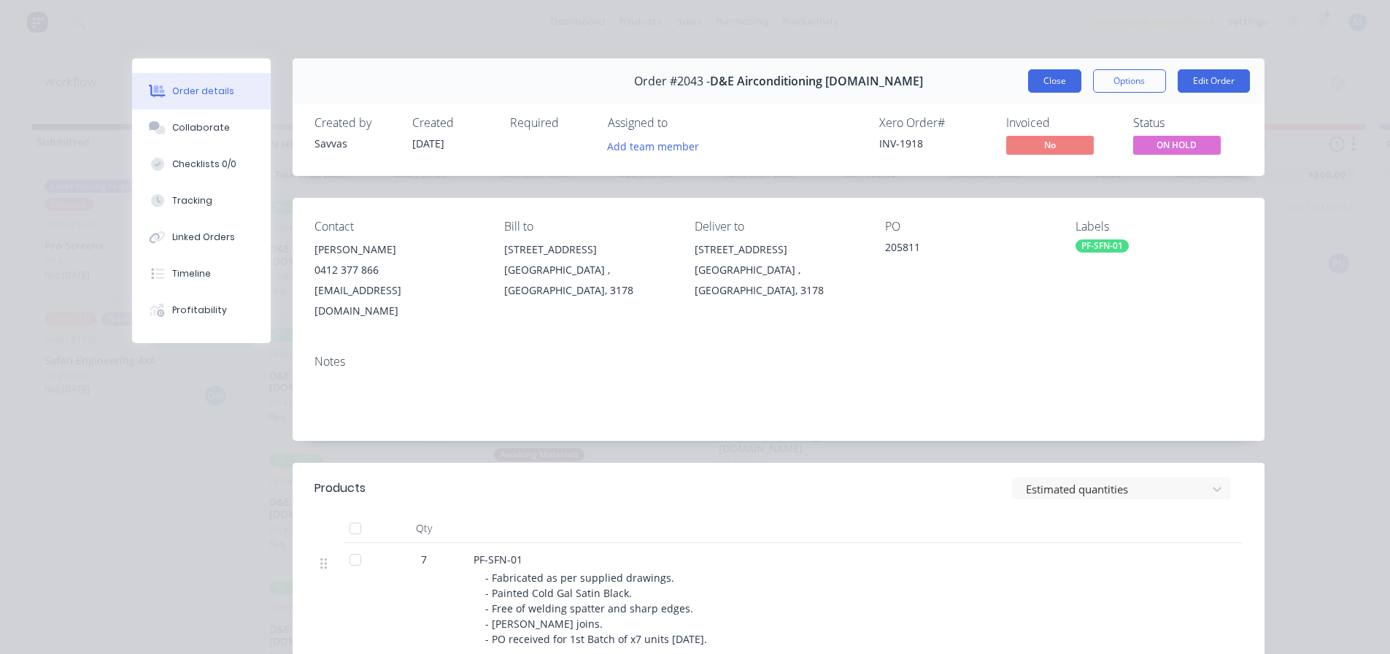
click at [1048, 80] on button "Close" at bounding box center [1054, 80] width 53 height 23
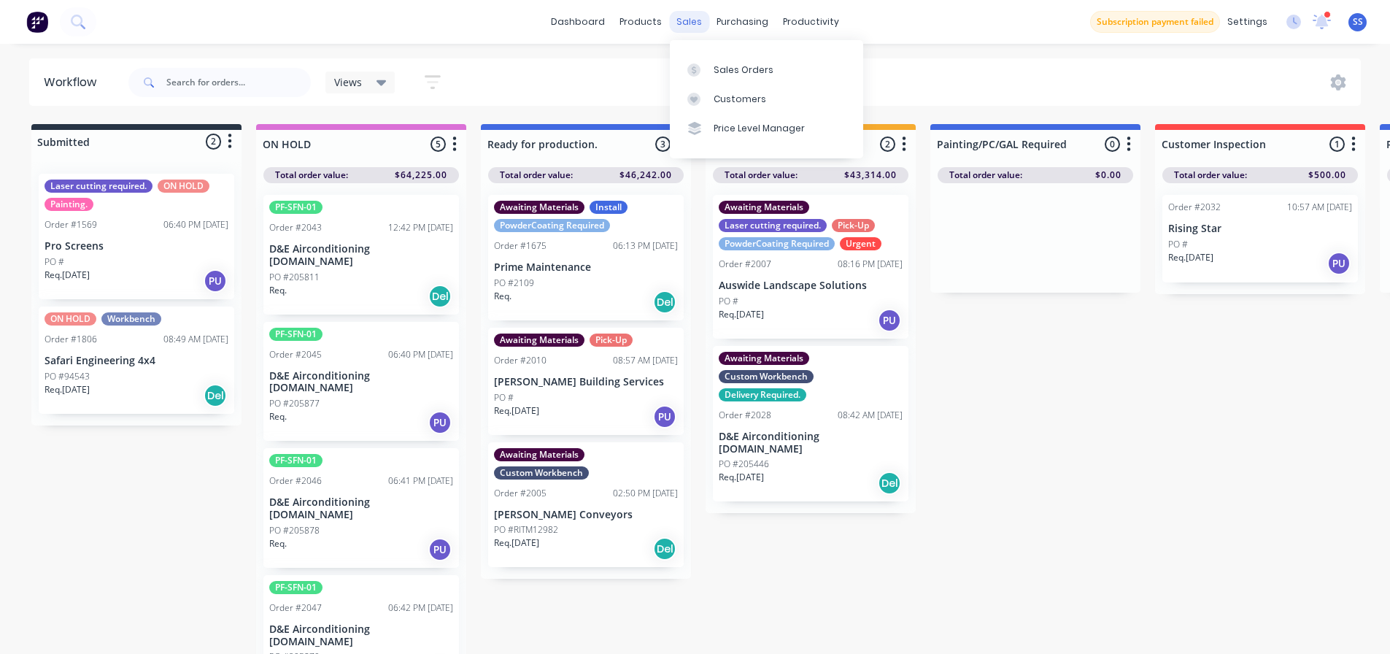
click at [676, 25] on div "sales" at bounding box center [689, 22] width 40 height 22
click at [698, 72] on icon at bounding box center [693, 69] width 13 height 13
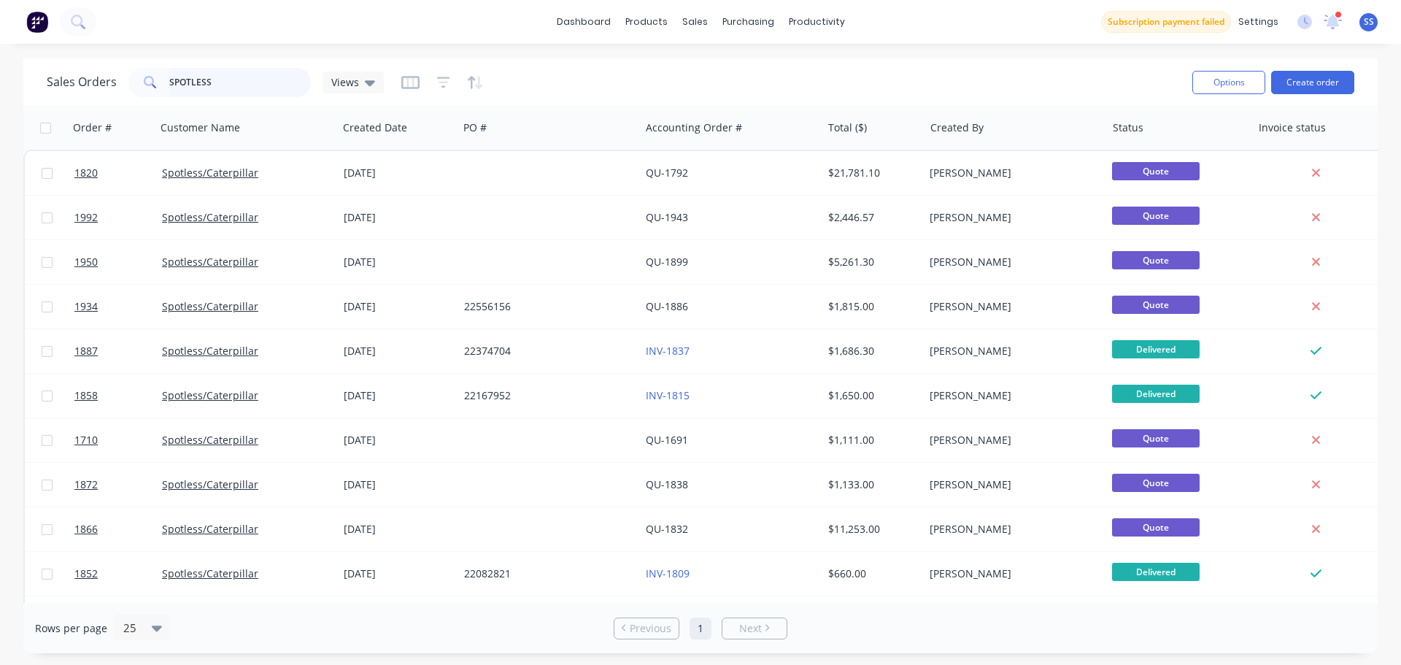
click at [268, 78] on input "SPOTLESS" at bounding box center [240, 82] width 142 height 29
type input "2043"
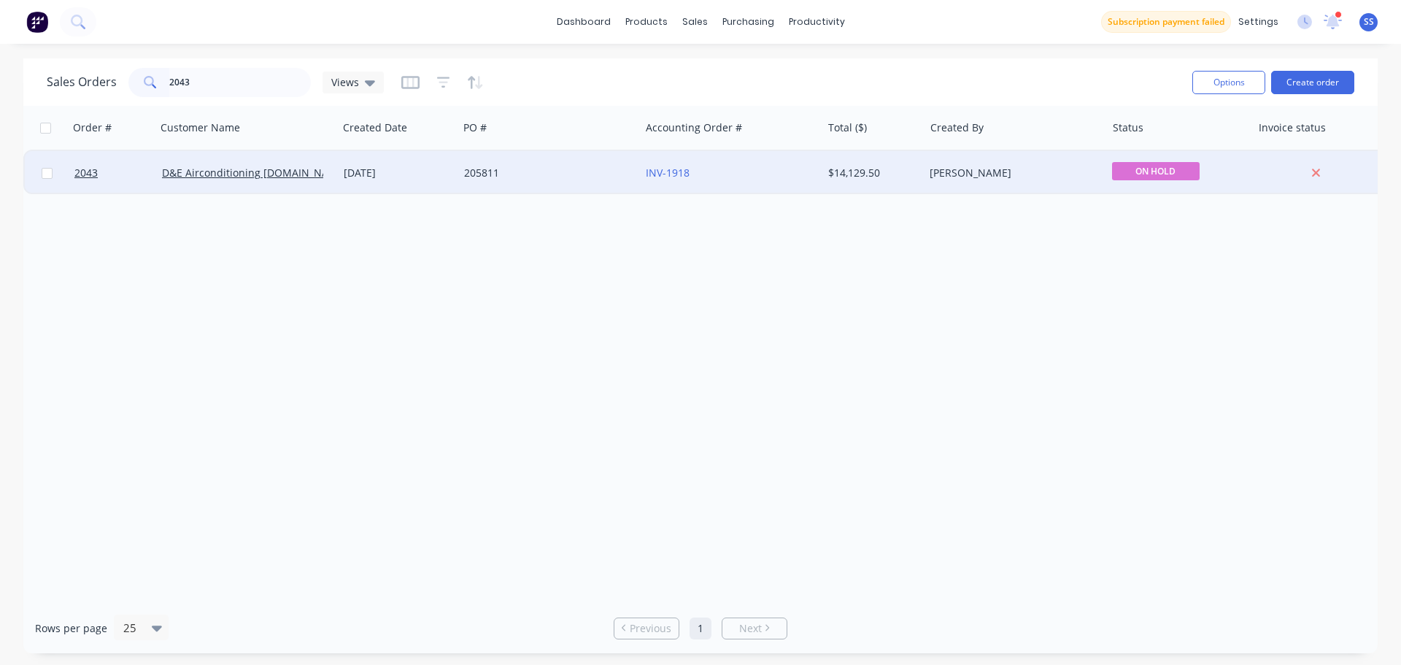
click at [520, 169] on div "205811" at bounding box center [545, 173] width 162 height 15
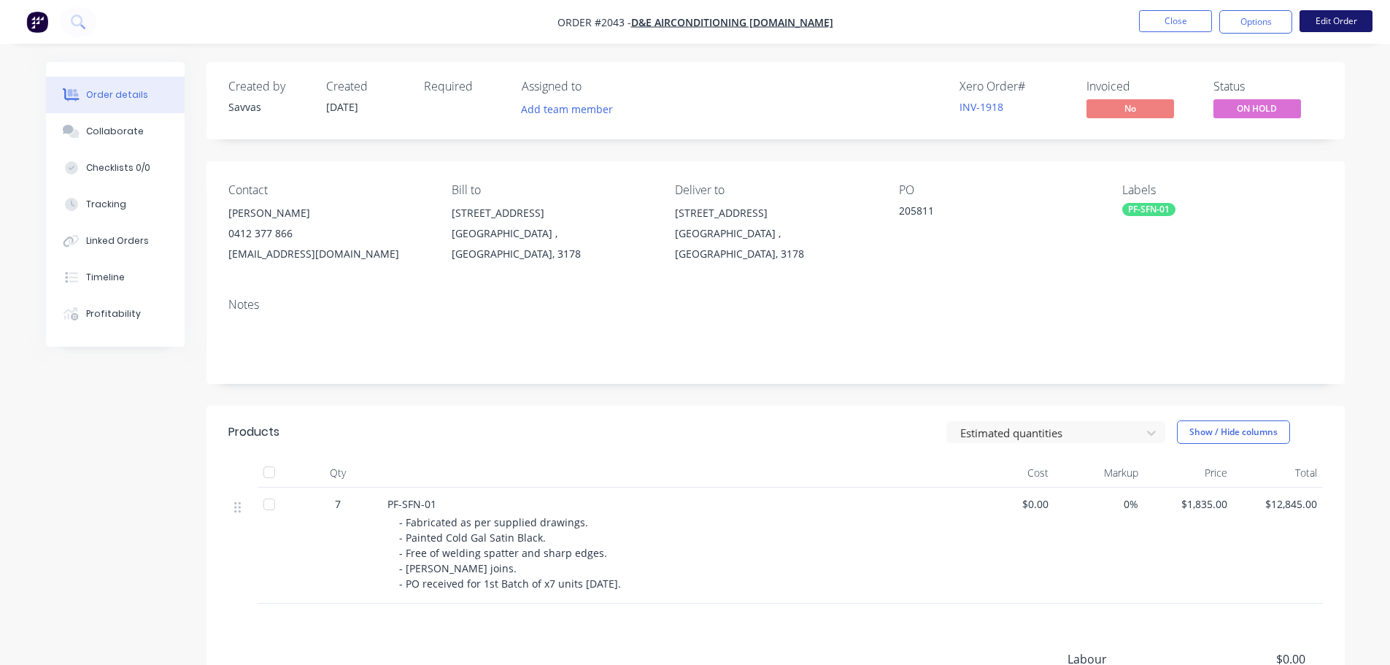
click at [1315, 25] on button "Edit Order" at bounding box center [1335, 21] width 73 height 22
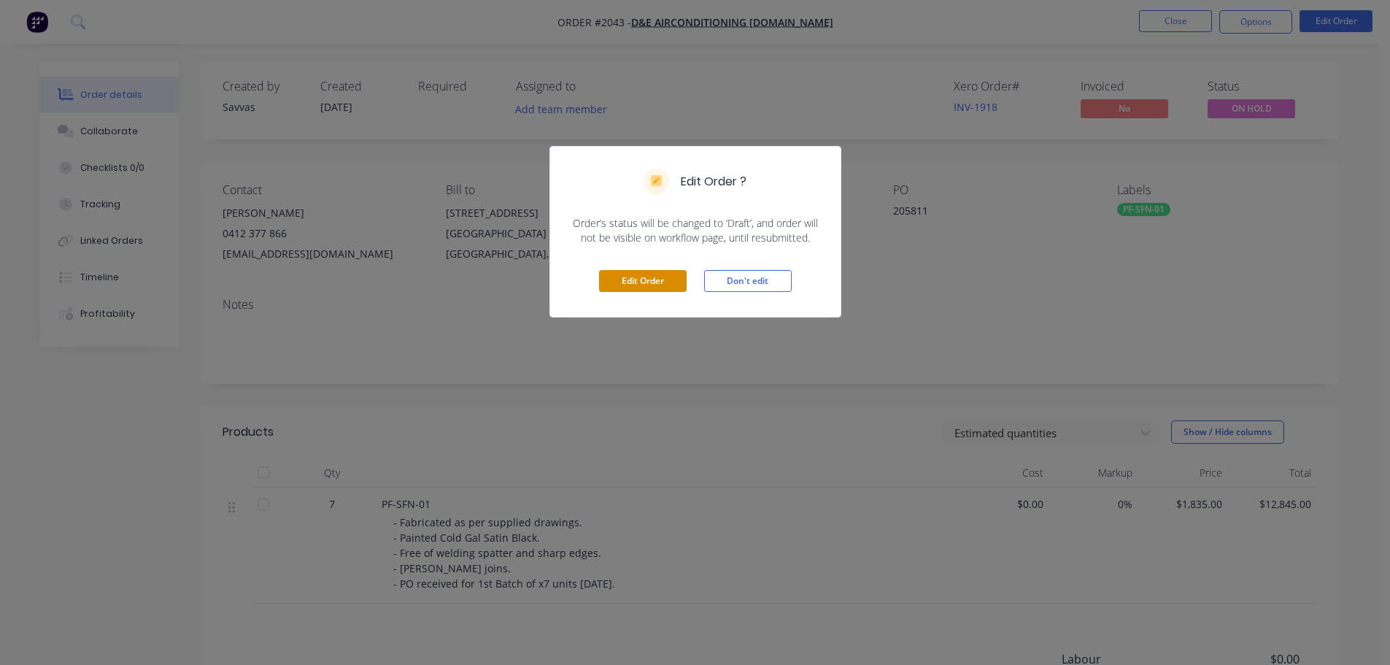
click at [630, 272] on button "Edit Order" at bounding box center [643, 281] width 88 height 22
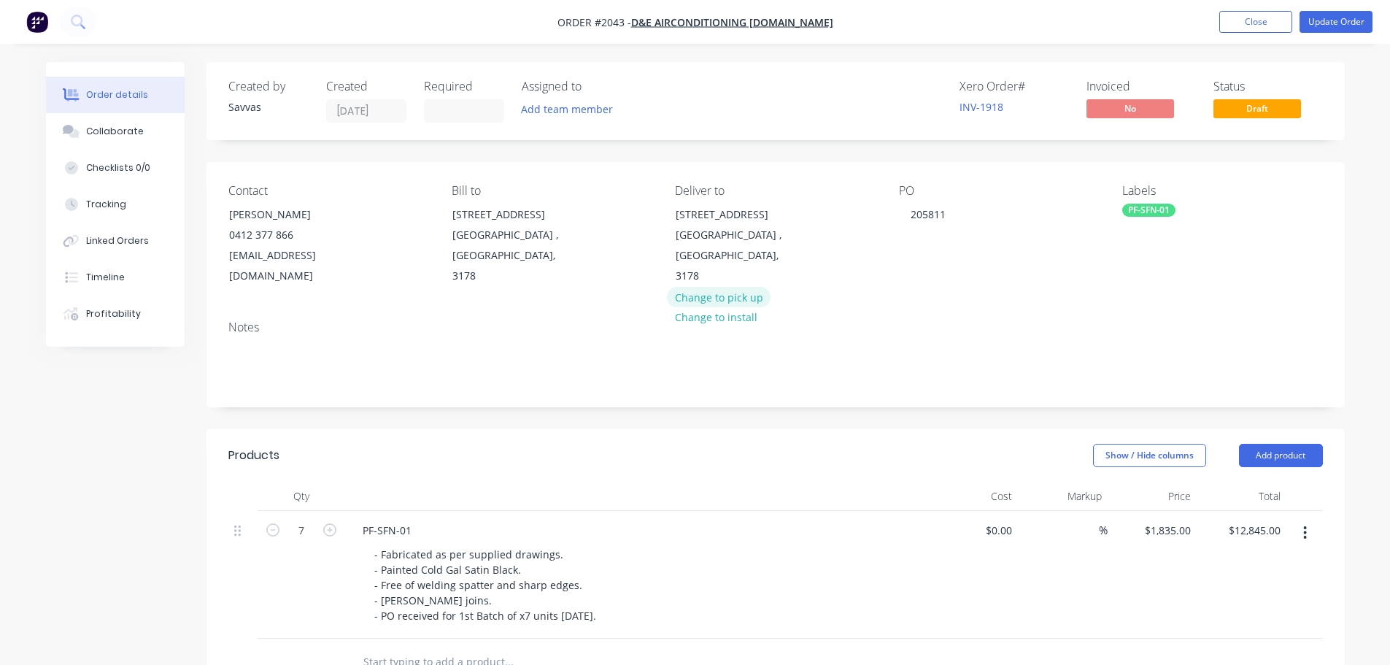
click at [727, 287] on button "Change to pick up" at bounding box center [719, 297] width 104 height 20
click at [1312, 26] on button "Update Order" at bounding box center [1335, 22] width 73 height 22
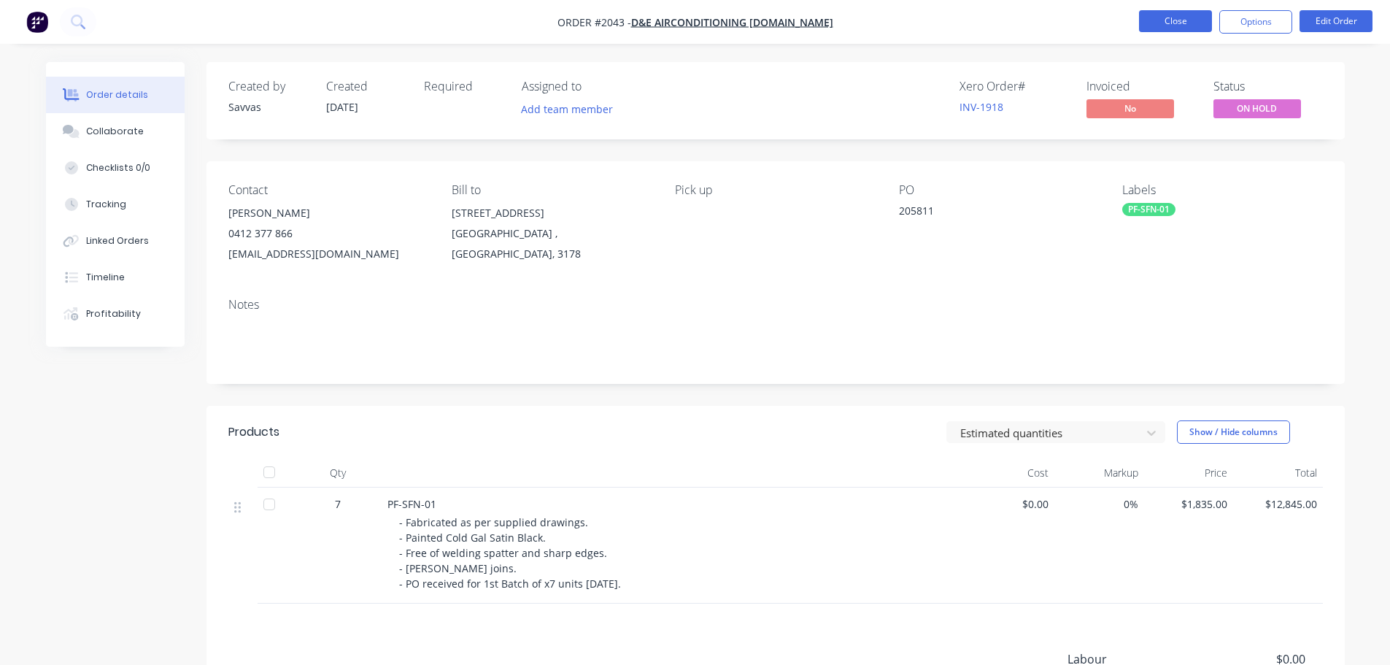
click at [1182, 20] on button "Close" at bounding box center [1175, 21] width 73 height 22
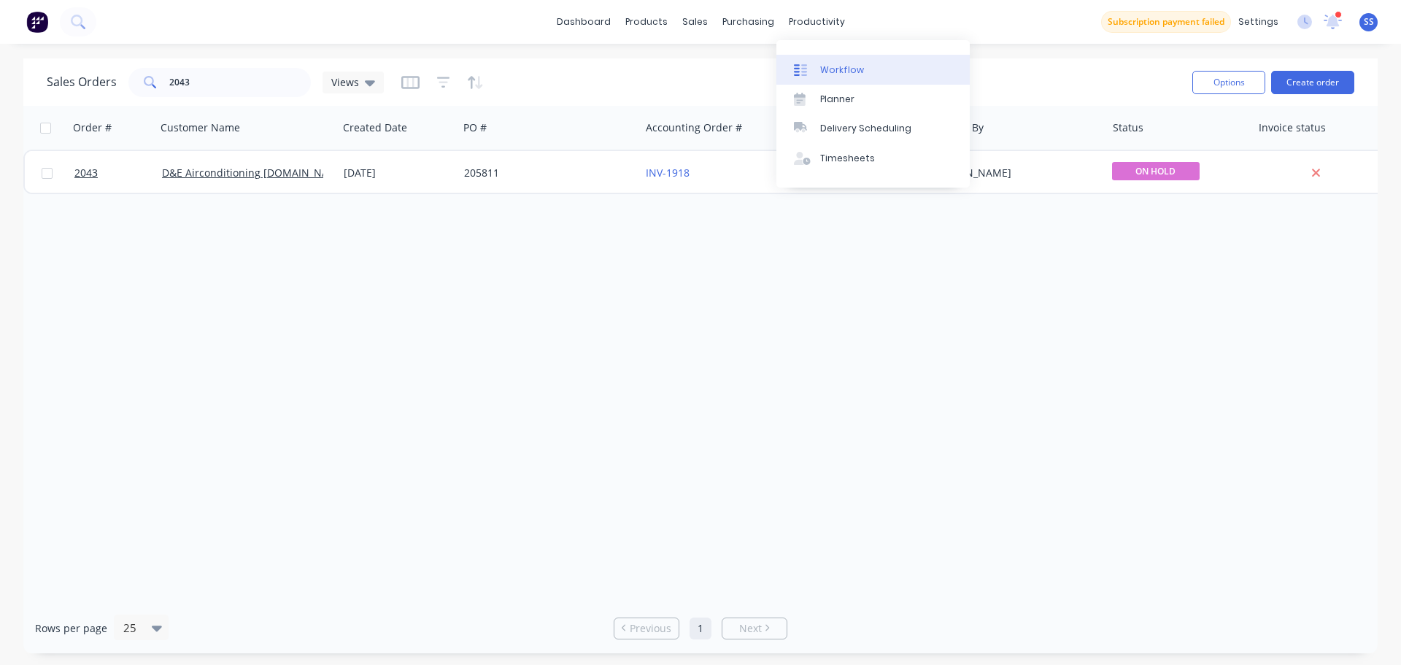
click at [835, 66] on div "Workflow" at bounding box center [842, 69] width 44 height 13
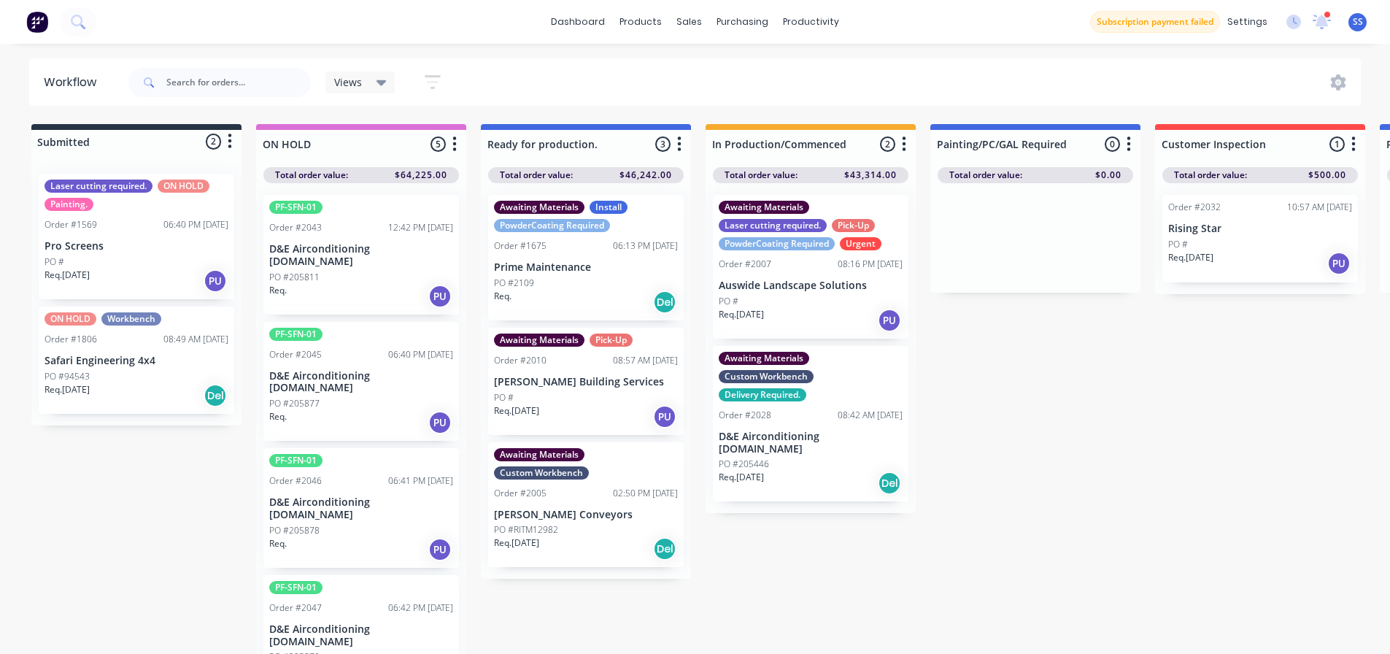
click at [783, 85] on div "Views Save new view None (Default) edit Show/Hide statuses Show line item cards…" at bounding box center [743, 83] width 1236 height 44
click at [1326, 20] on icon at bounding box center [1322, 20] width 15 height 14
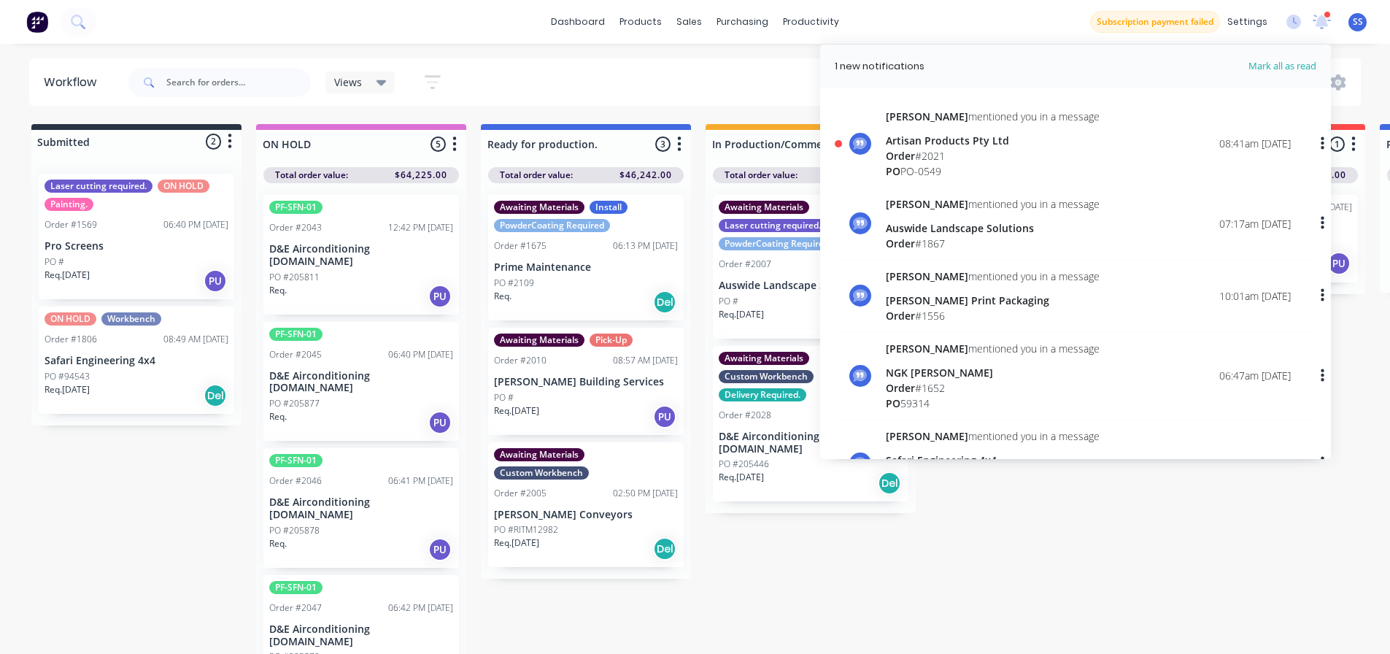
click at [1024, 174] on div "PO PO-0549" at bounding box center [993, 170] width 214 height 15
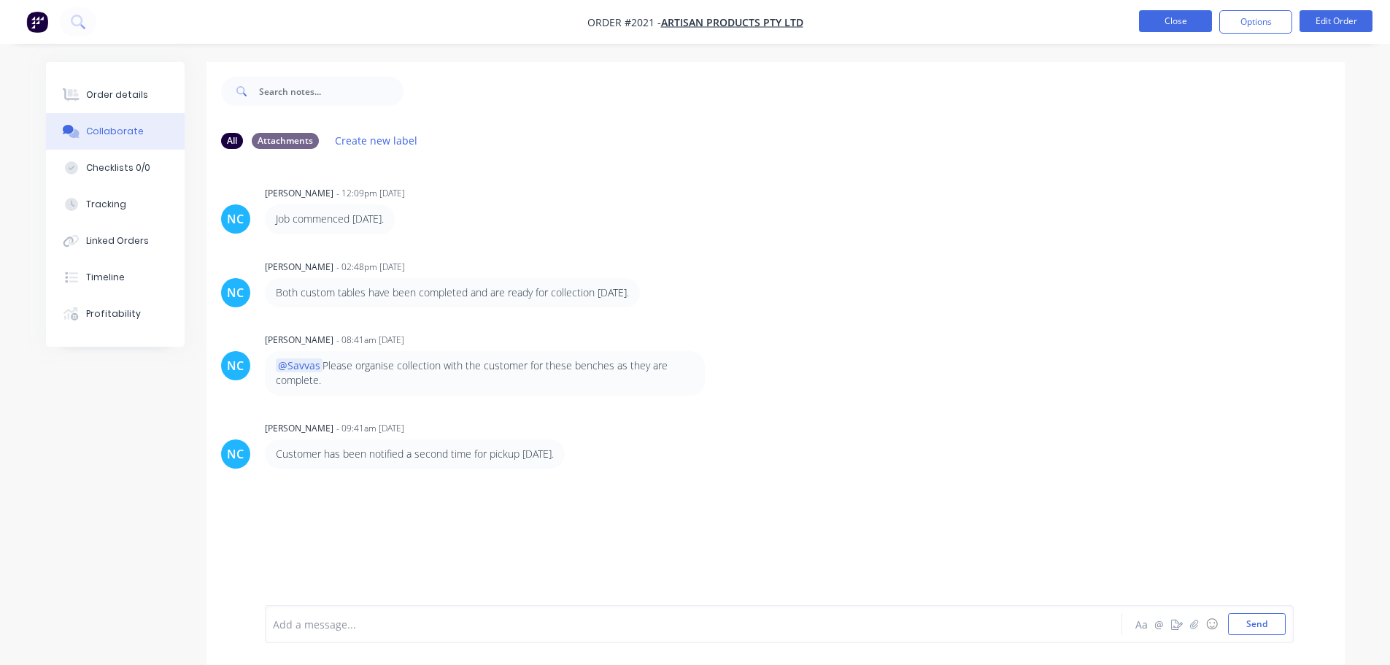
click at [1180, 24] on button "Close" at bounding box center [1175, 21] width 73 height 22
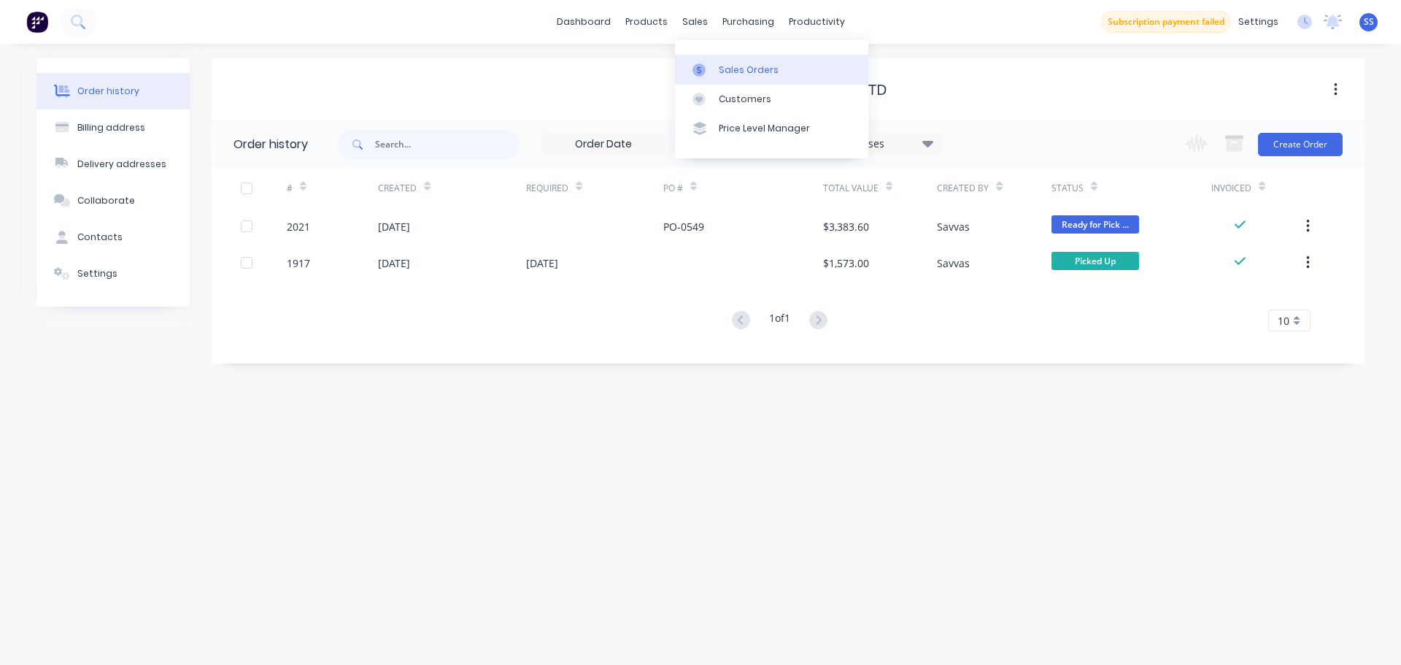
click at [708, 65] on div at bounding box center [703, 69] width 22 height 13
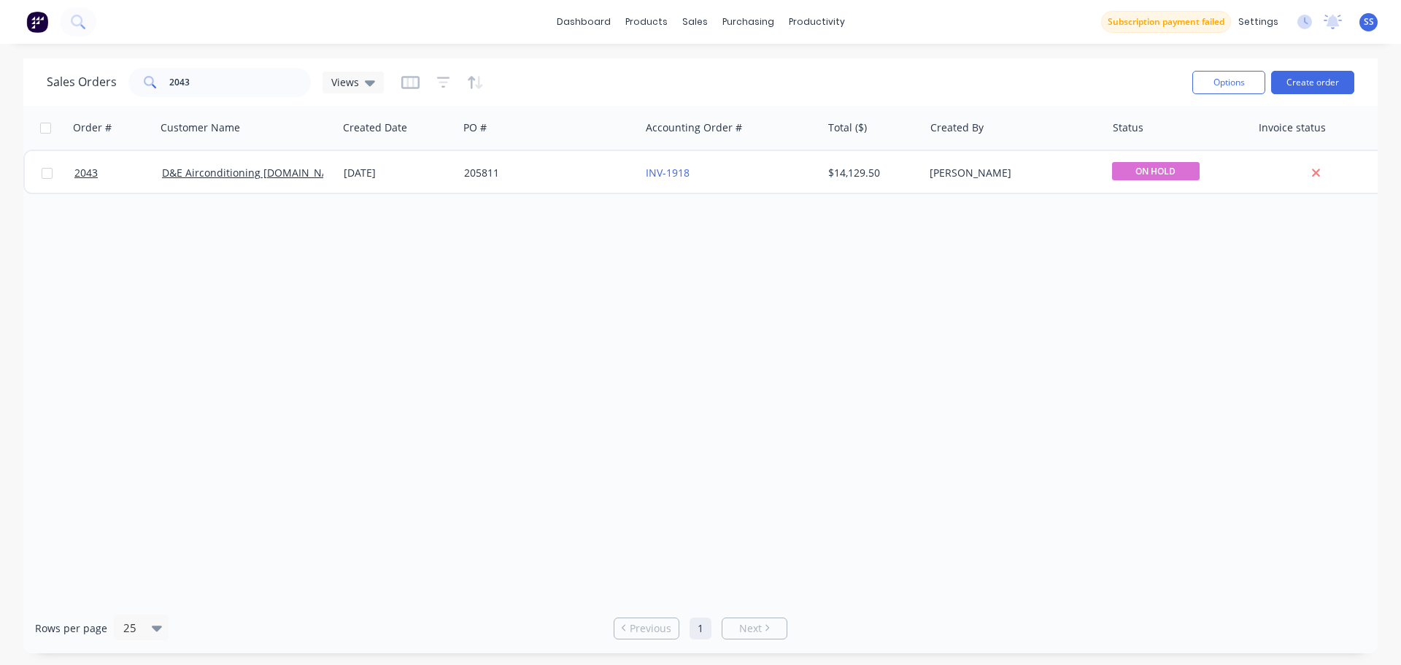
click at [1301, 96] on div "Options Create order" at bounding box center [1270, 82] width 168 height 36
click at [1300, 89] on button "Create order" at bounding box center [1312, 82] width 83 height 23
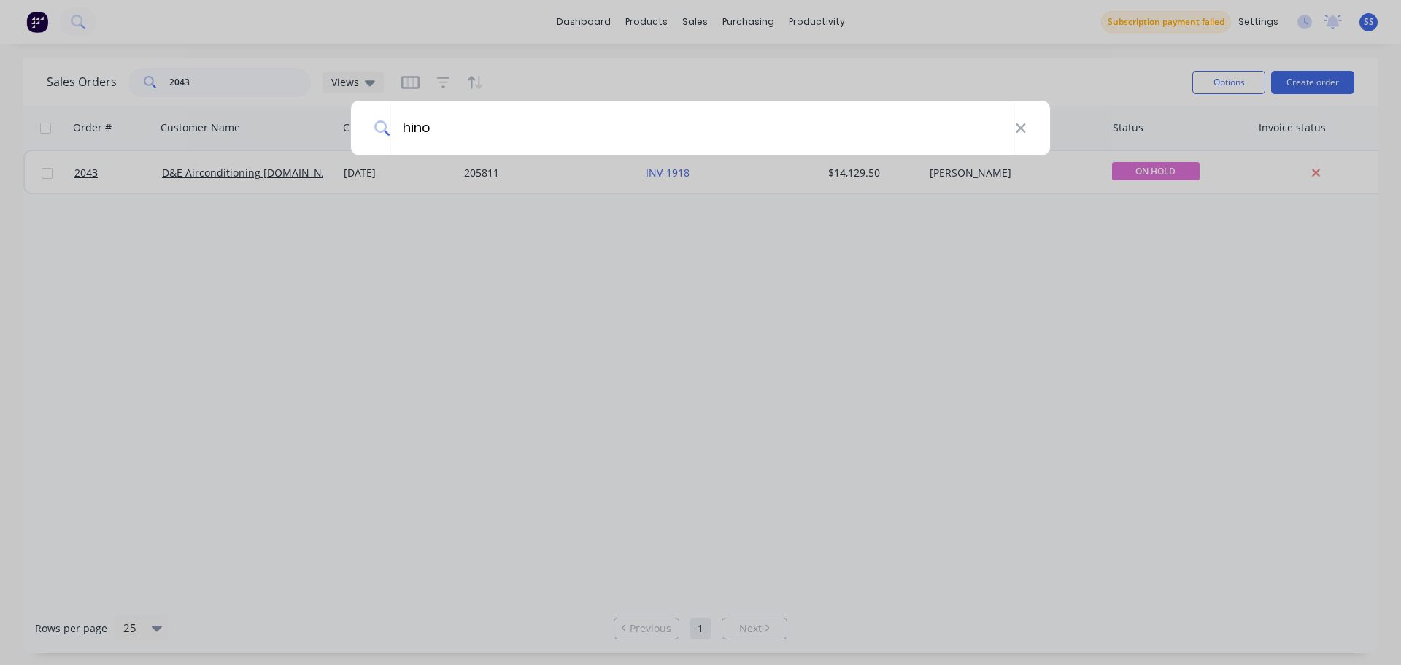
type input "hino"
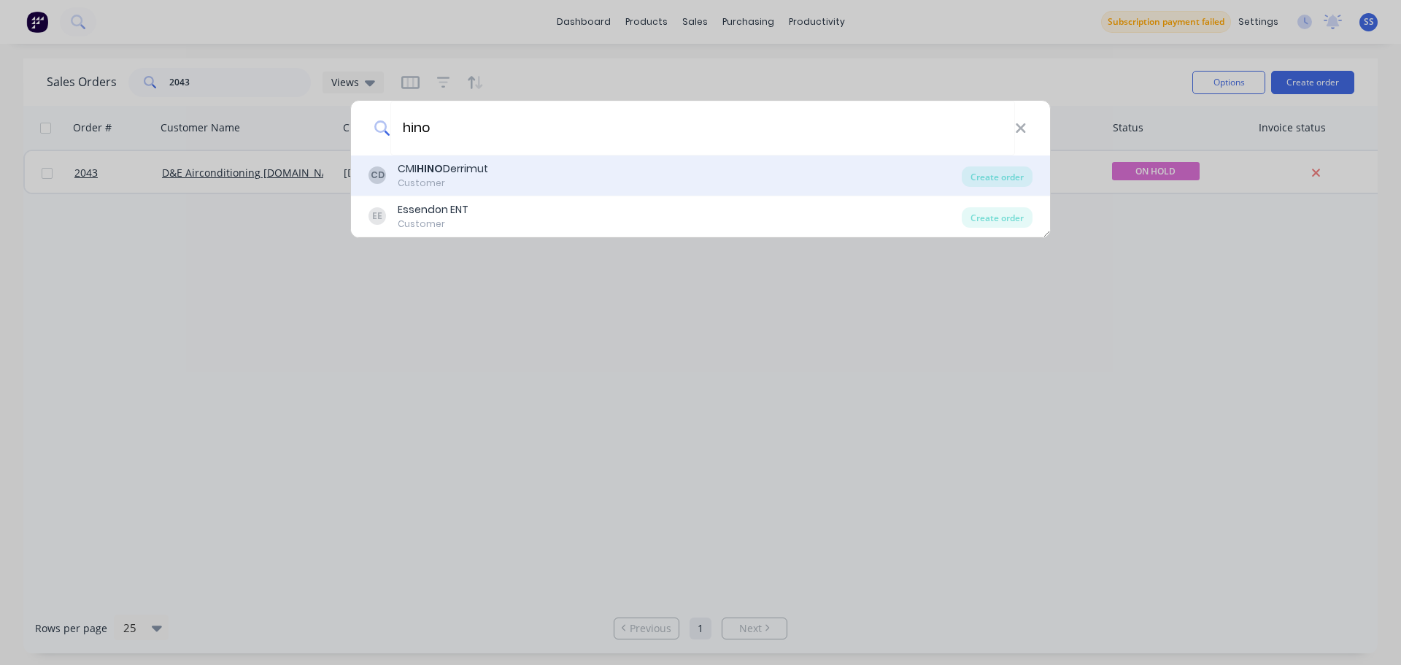
click at [479, 180] on div "Customer" at bounding box center [443, 183] width 90 height 13
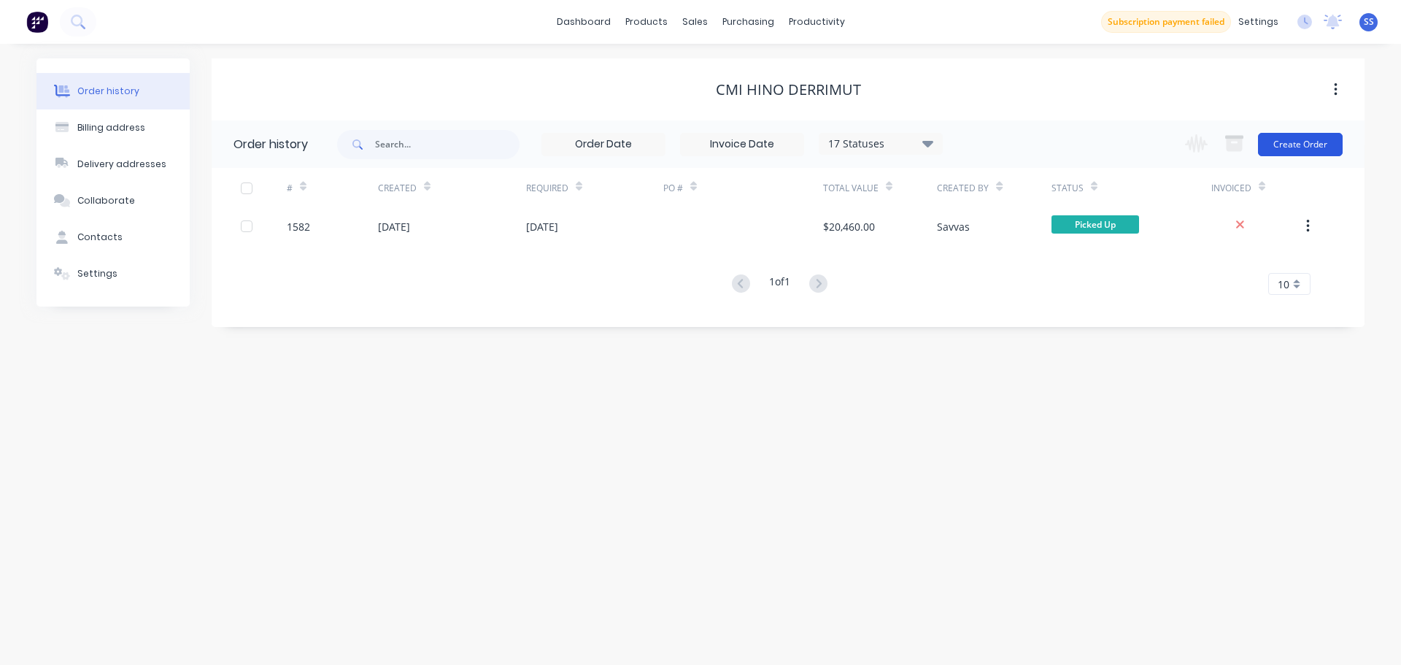
click at [1289, 136] on button "Create Order" at bounding box center [1300, 144] width 85 height 23
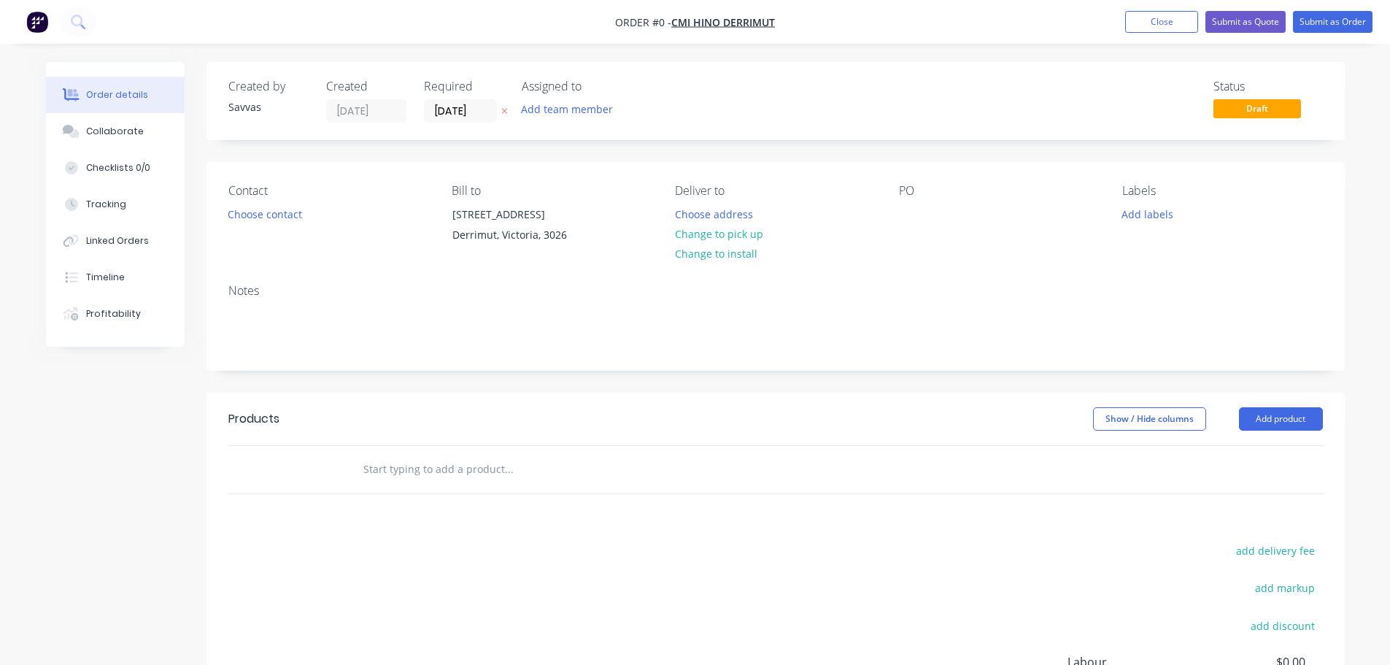
click at [283, 225] on div "Contact Choose contact" at bounding box center [328, 217] width 200 height 66
click at [283, 217] on button "Choose contact" at bounding box center [265, 214] width 90 height 20
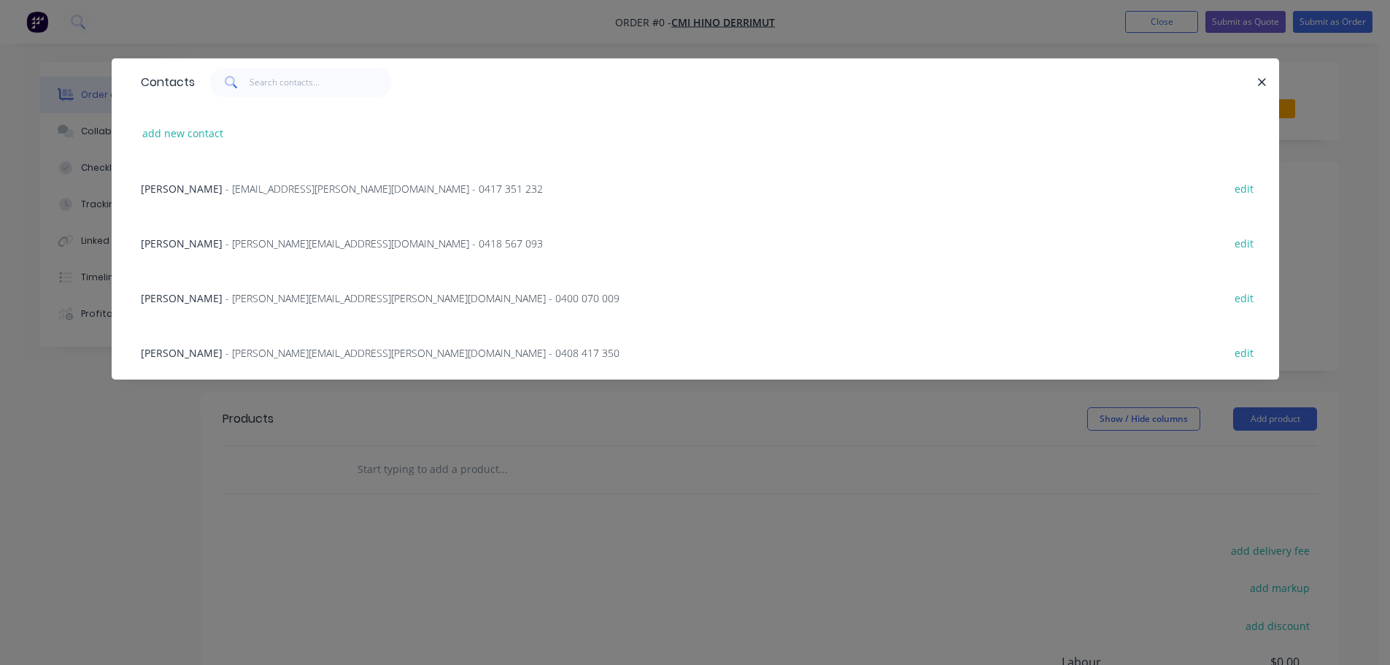
click at [182, 490] on div "Contacts add new contact Cate Taylor - cate.taylor@cmihino.com.au - 0417 351 23…" at bounding box center [695, 332] width 1390 height 665
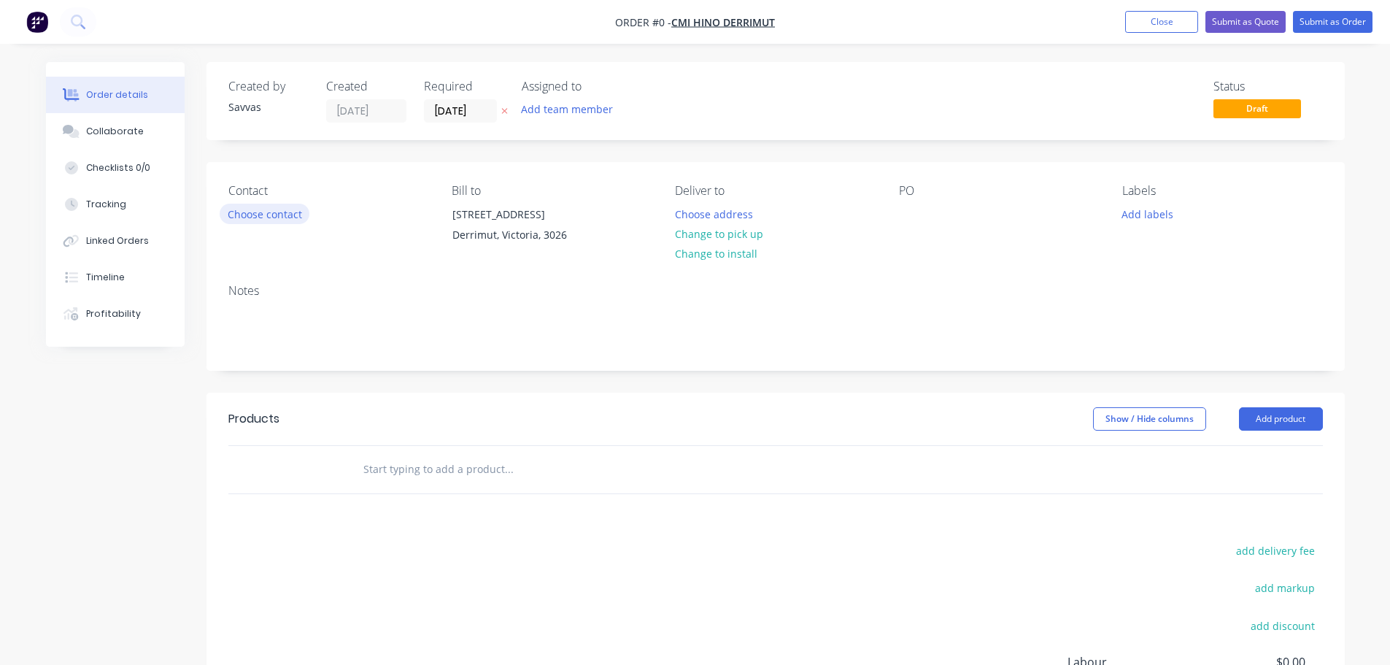
click at [276, 216] on button "Choose contact" at bounding box center [265, 214] width 90 height 20
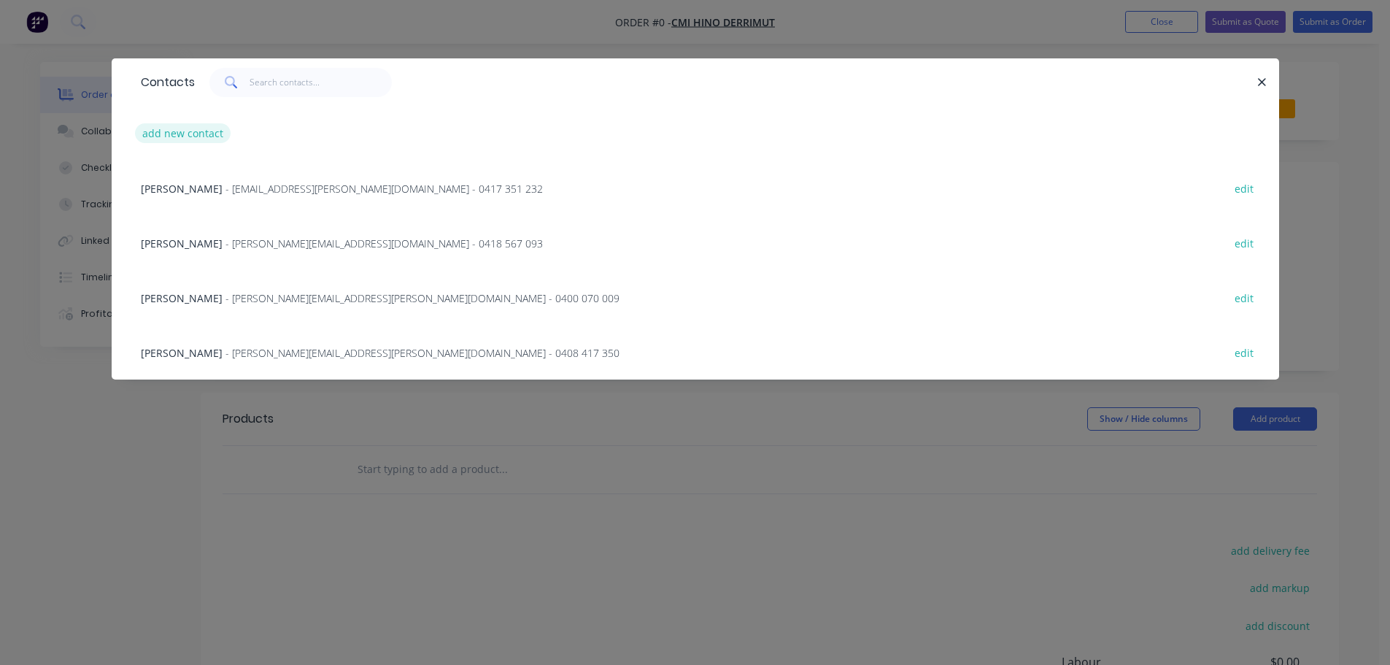
click at [215, 136] on button "add new contact" at bounding box center [183, 133] width 96 height 20
select select "AU"
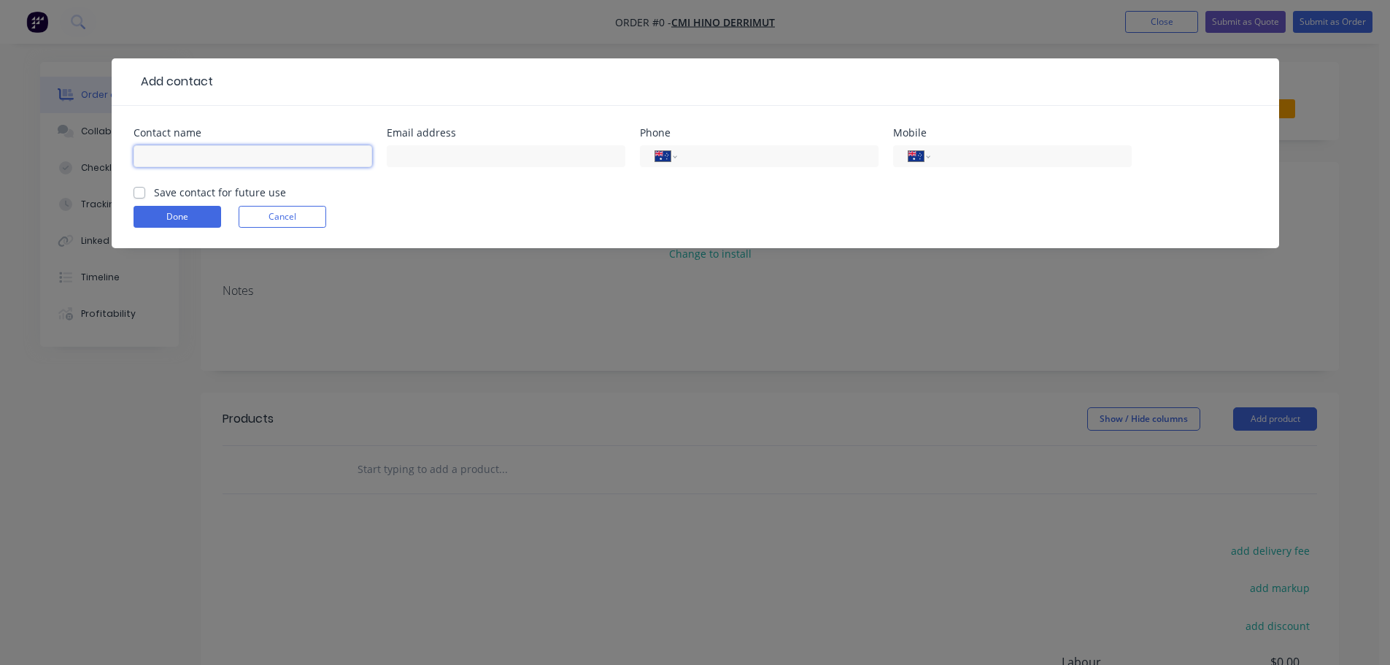
click at [228, 161] on input "text" at bounding box center [253, 156] width 239 height 22
type input "[PERSON_NAME]"
click at [154, 195] on label "Save contact for future use" at bounding box center [220, 192] width 132 height 15
click at [144, 195] on input "Save contact for future use" at bounding box center [140, 192] width 12 height 14
checkbox input "true"
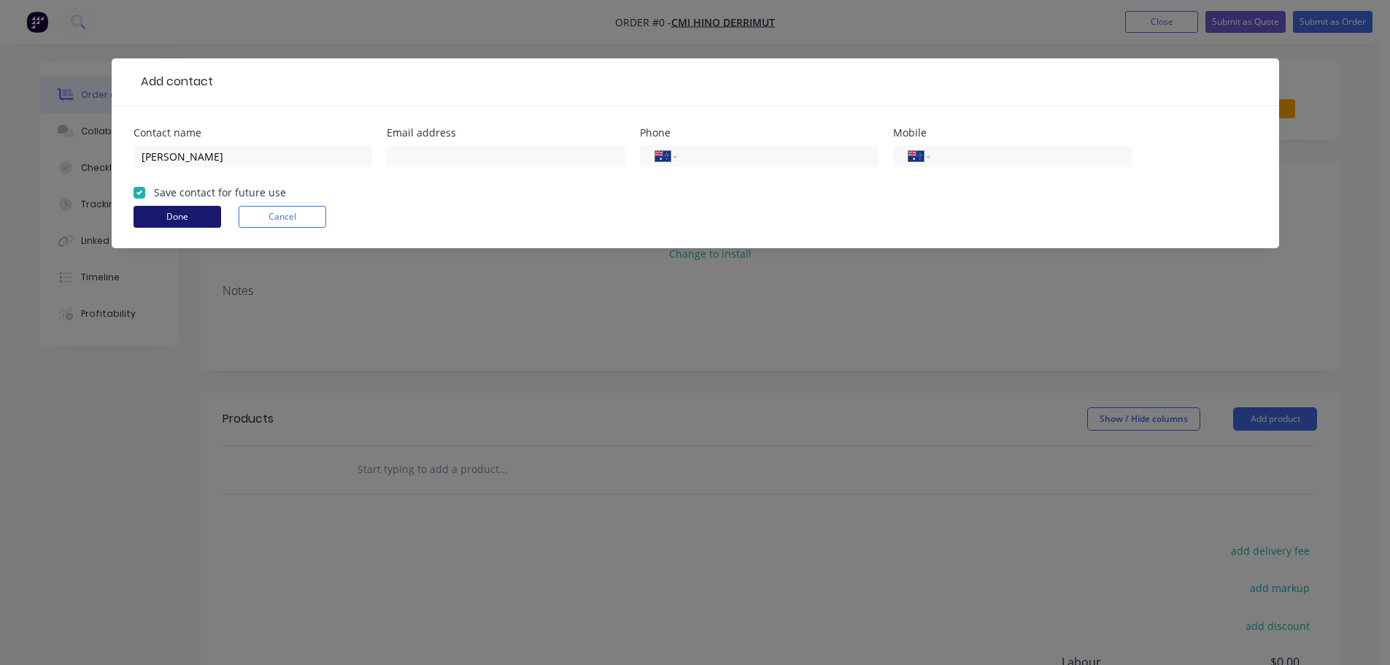
click at [152, 215] on button "Done" at bounding box center [178, 217] width 88 height 22
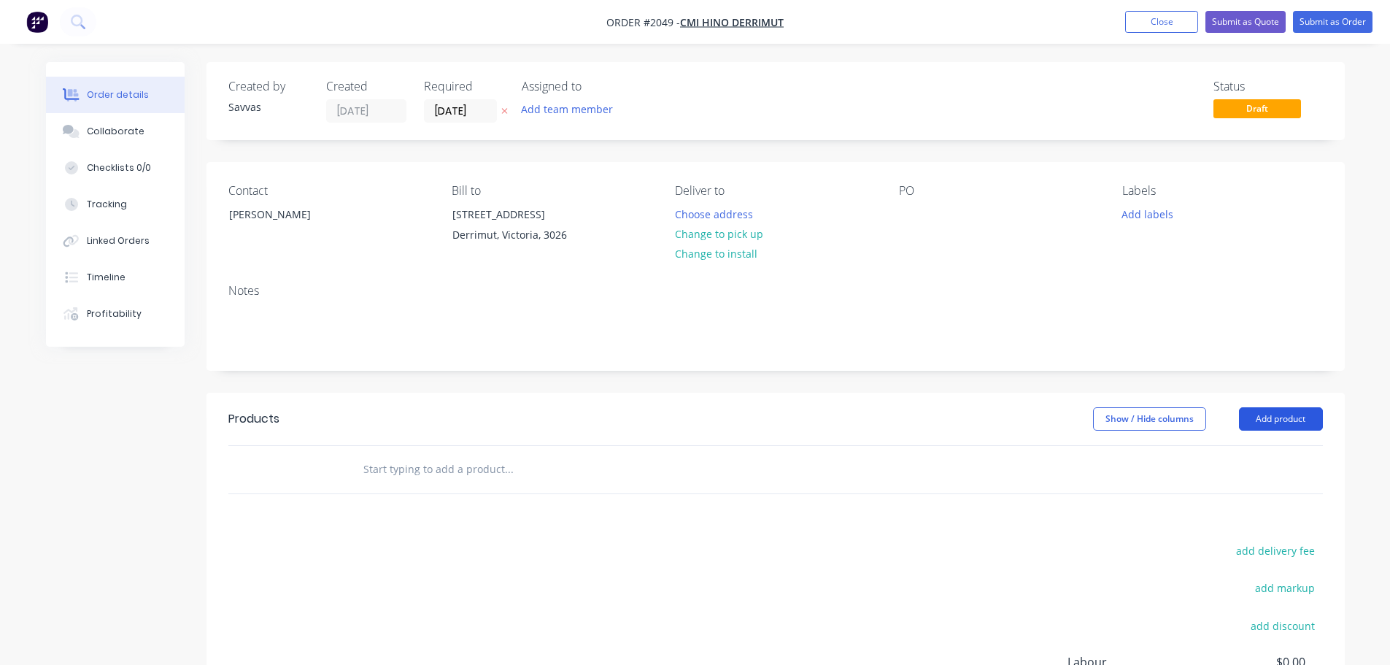
click at [1299, 419] on button "Add product" at bounding box center [1281, 418] width 84 height 23
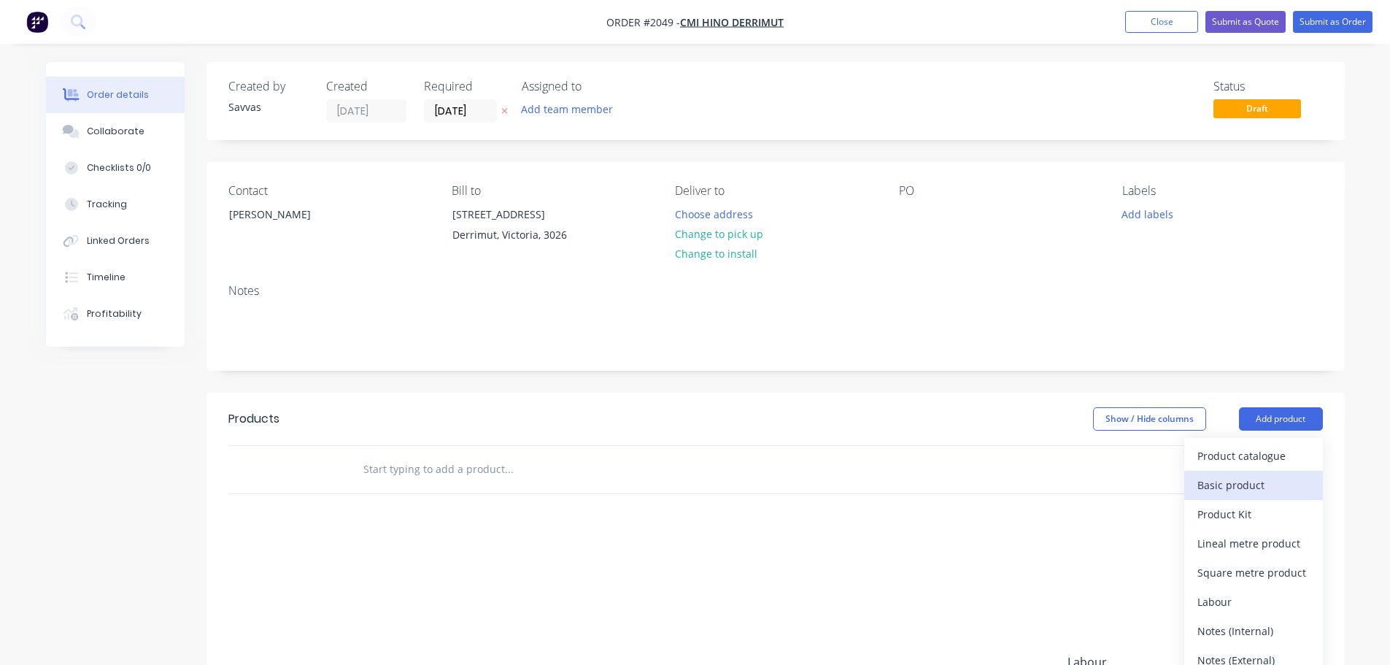
click at [1274, 480] on div "Basic product" at bounding box center [1253, 484] width 112 height 21
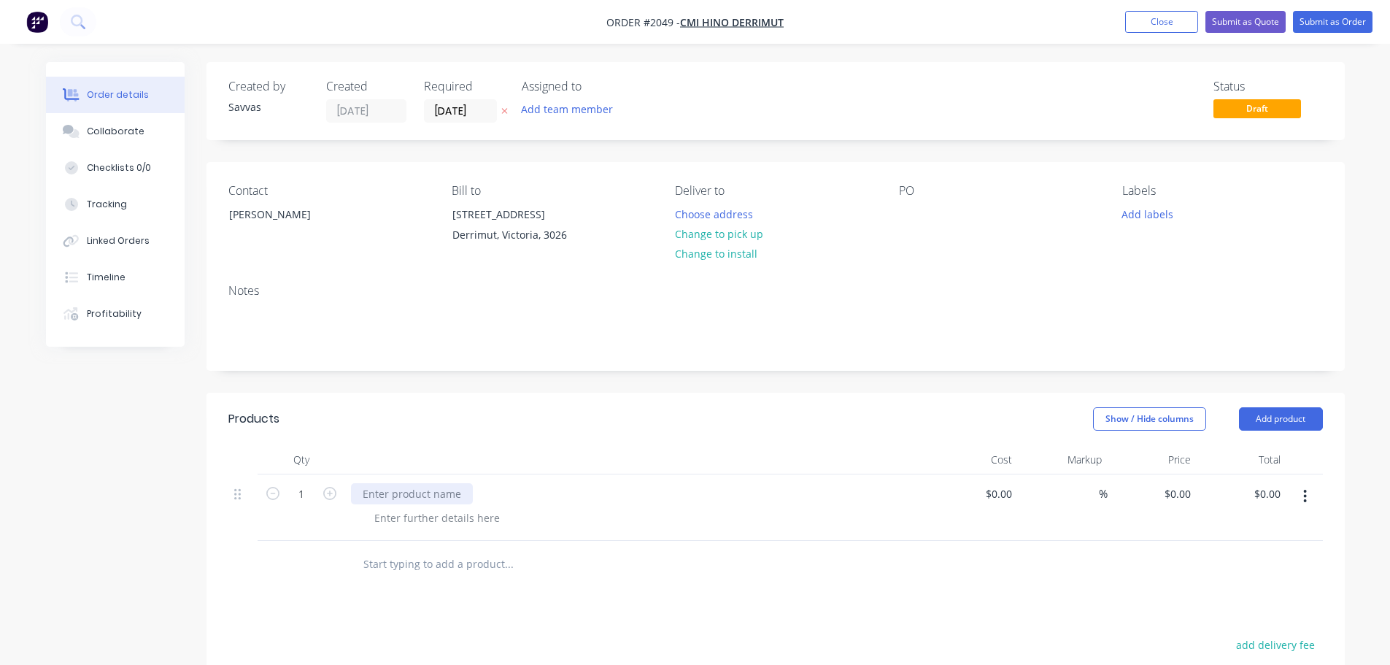
click at [417, 495] on div at bounding box center [412, 493] width 122 height 21
click at [427, 492] on div at bounding box center [412, 493] width 122 height 21
click at [393, 514] on div at bounding box center [437, 517] width 149 height 21
click at [395, 514] on div at bounding box center [437, 517] width 149 height 21
click at [1172, 499] on div "0 $0.00" at bounding box center [1152, 530] width 90 height 112
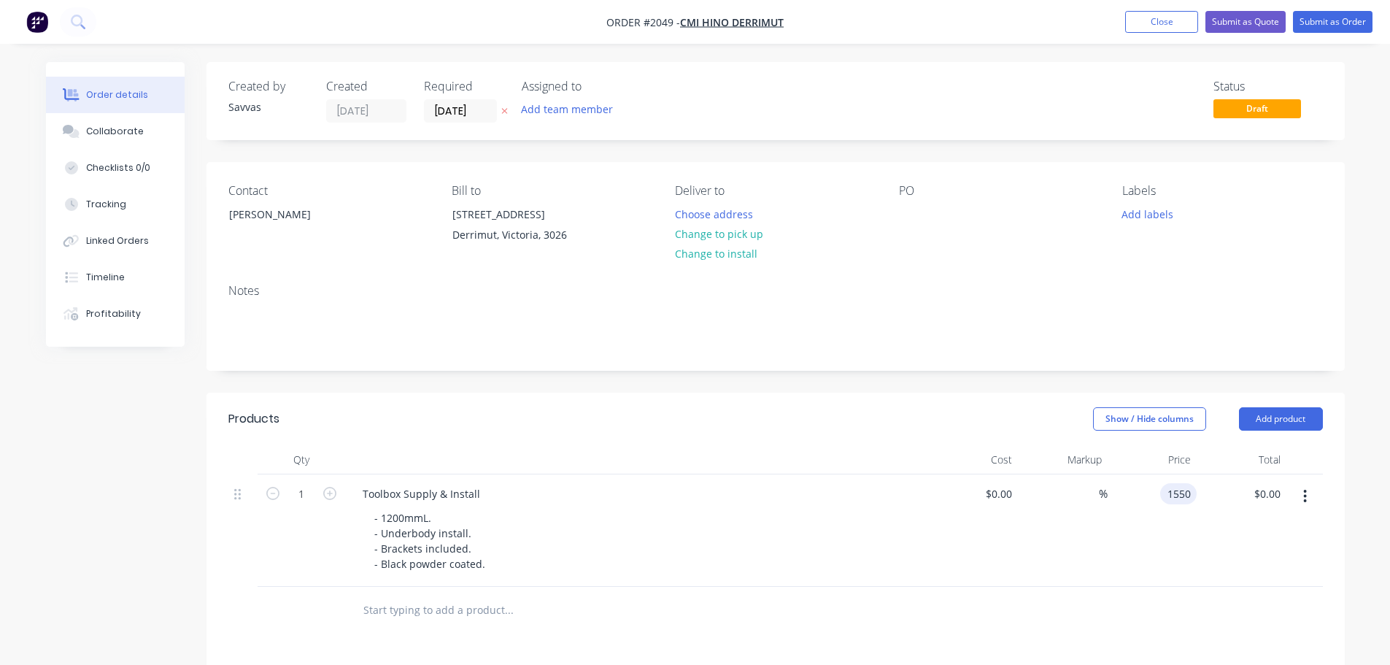
type input "$1,550.00"
click at [975, 429] on div "Show / Hide columns Add product" at bounding box center [891, 418] width 862 height 23
click at [1265, 26] on button "Submit as Quote" at bounding box center [1245, 22] width 80 height 22
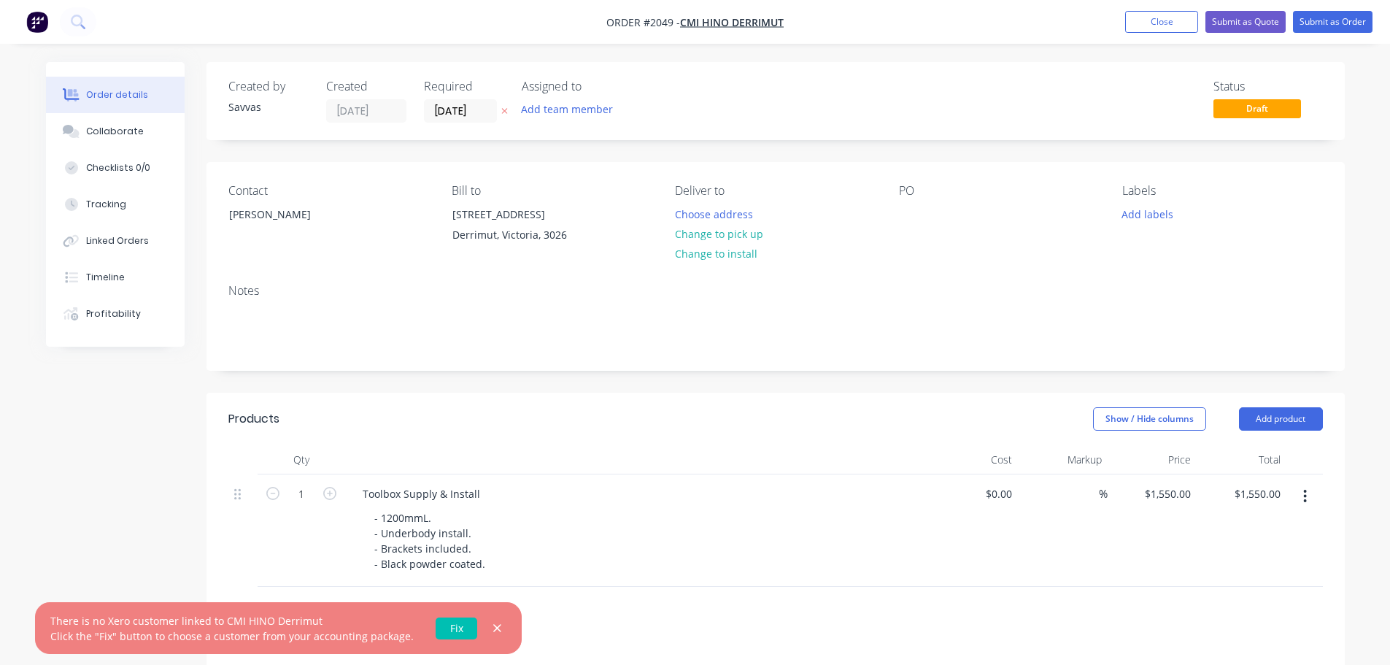
click at [438, 620] on link "Fix" at bounding box center [457, 628] width 42 height 22
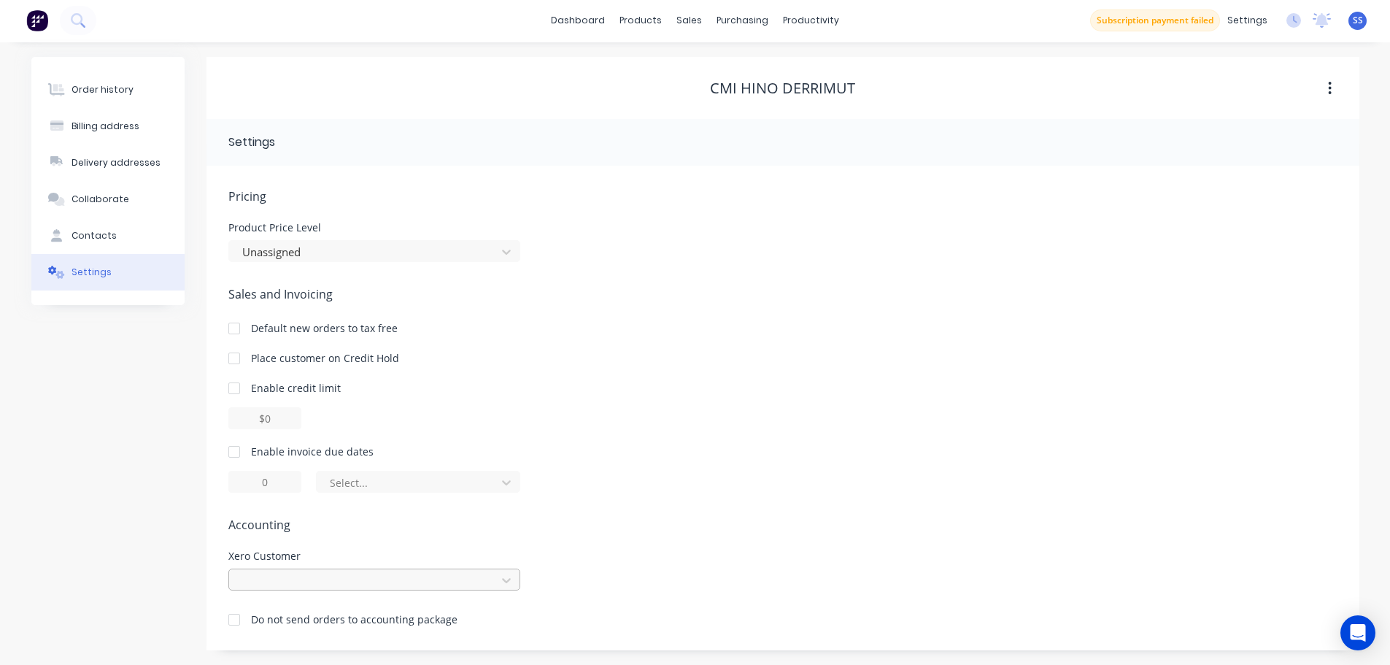
click at [353, 589] on div at bounding box center [374, 579] width 292 height 22
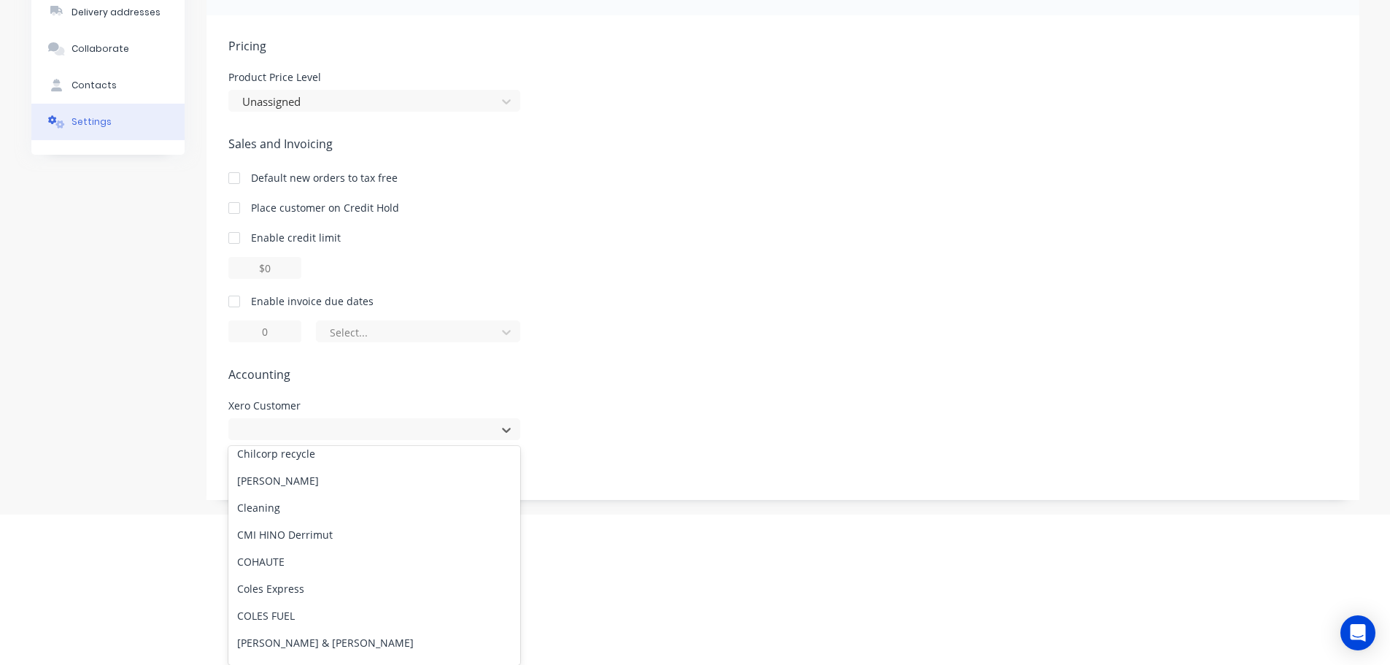
scroll to position [1678, 0]
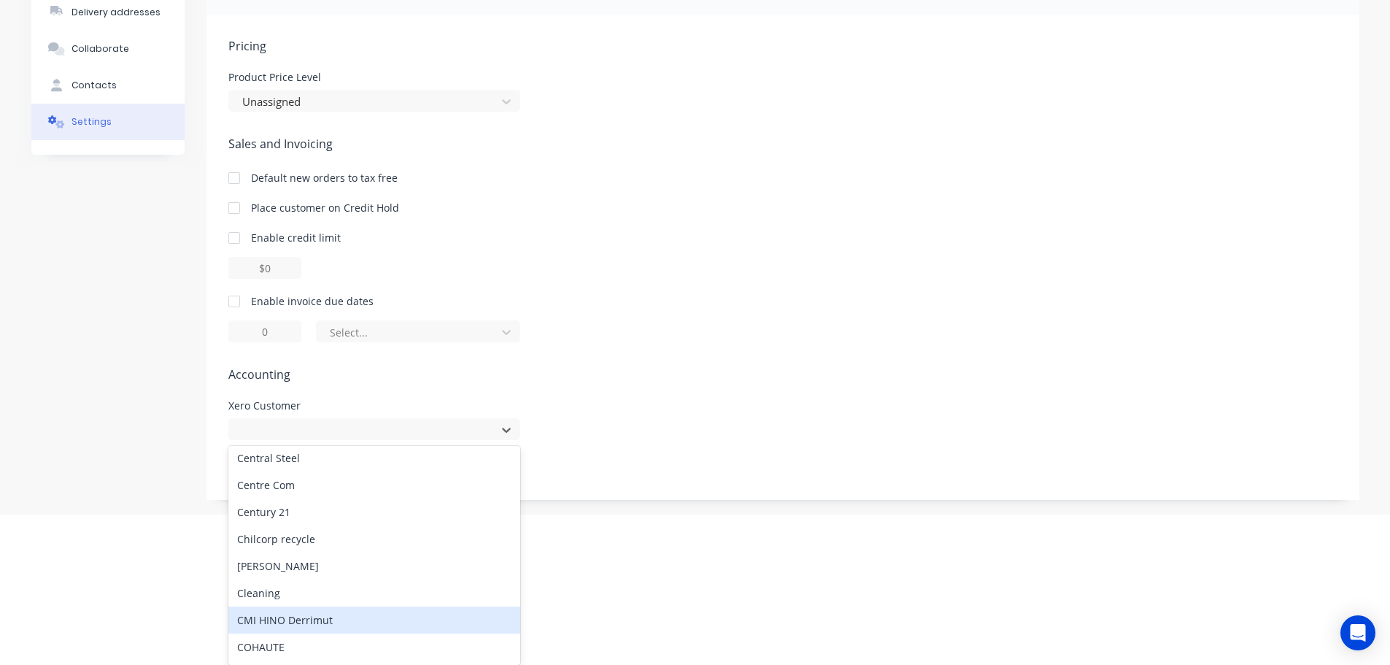
click at [338, 616] on div "CMI HINO Derrimut" at bounding box center [374, 619] width 292 height 27
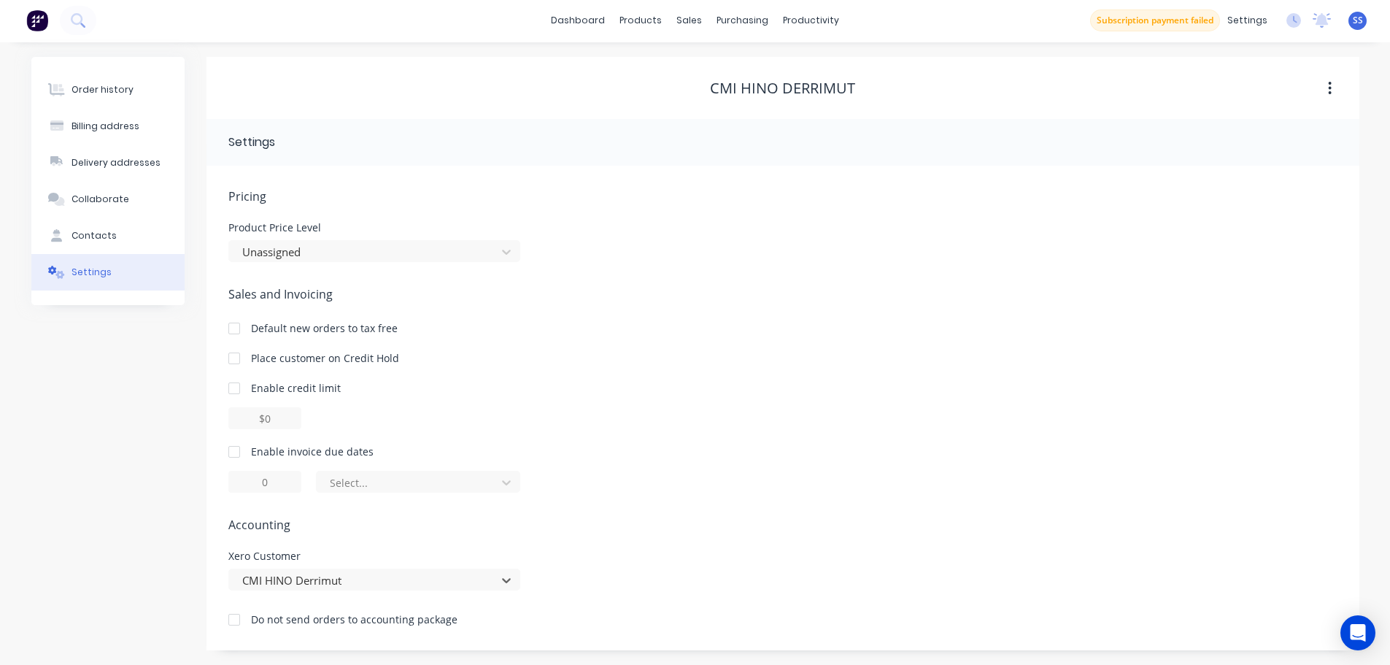
click at [117, 395] on div "Order history Billing address Delivery addresses Collaborate Contacts Settings" at bounding box center [107, 353] width 153 height 593
click at [138, 86] on button "Order history" at bounding box center [107, 89] width 153 height 36
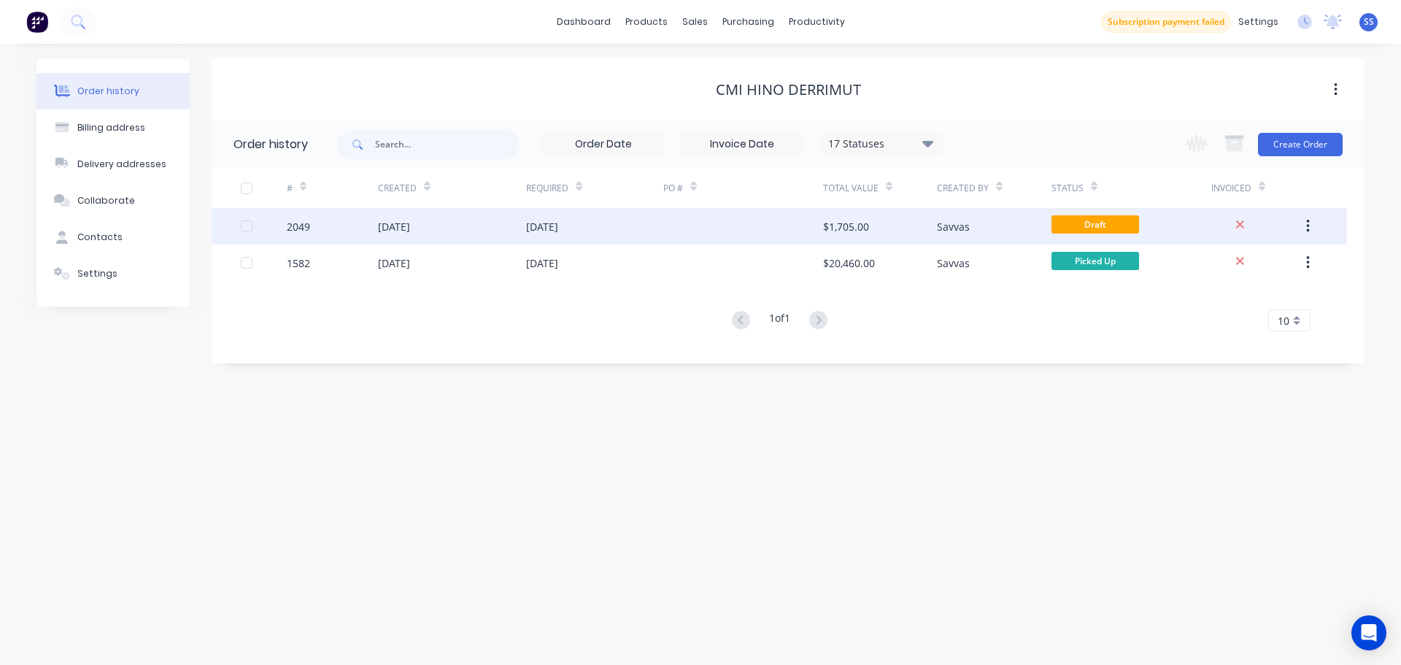
click at [644, 234] on div "[DATE]" at bounding box center [594, 226] width 137 height 36
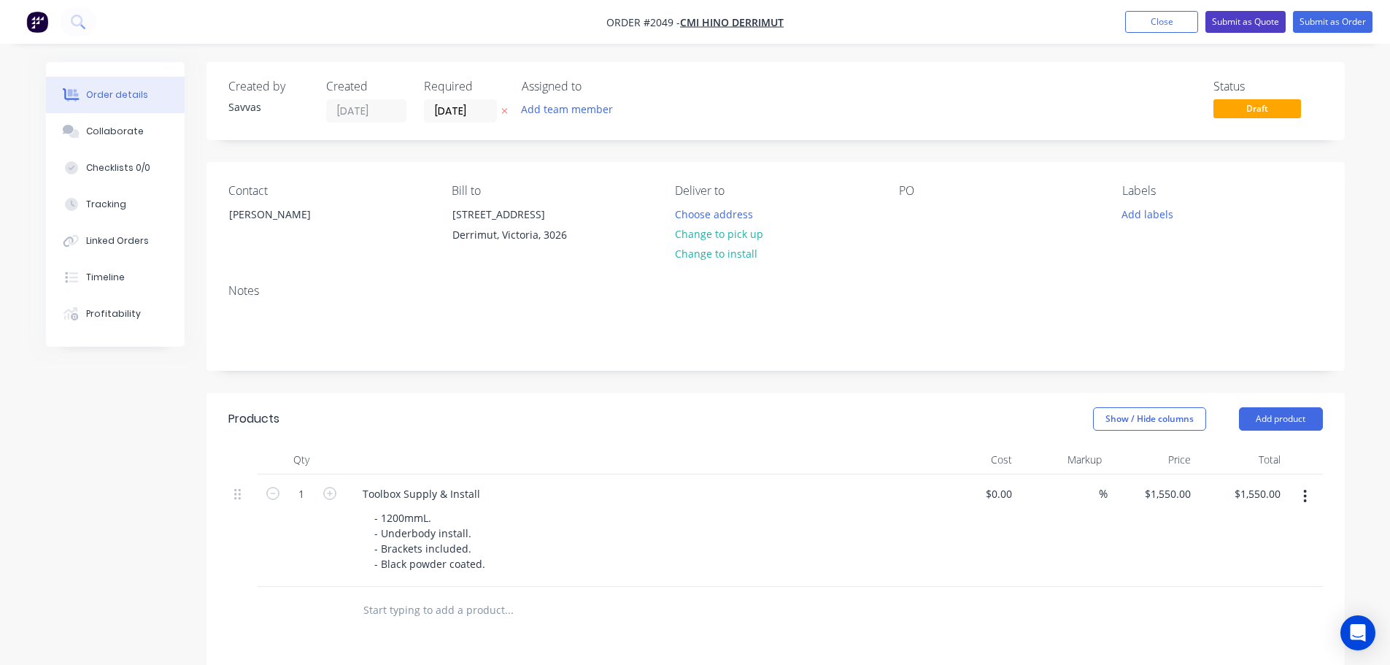
click at [1271, 23] on button "Submit as Quote" at bounding box center [1245, 22] width 80 height 22
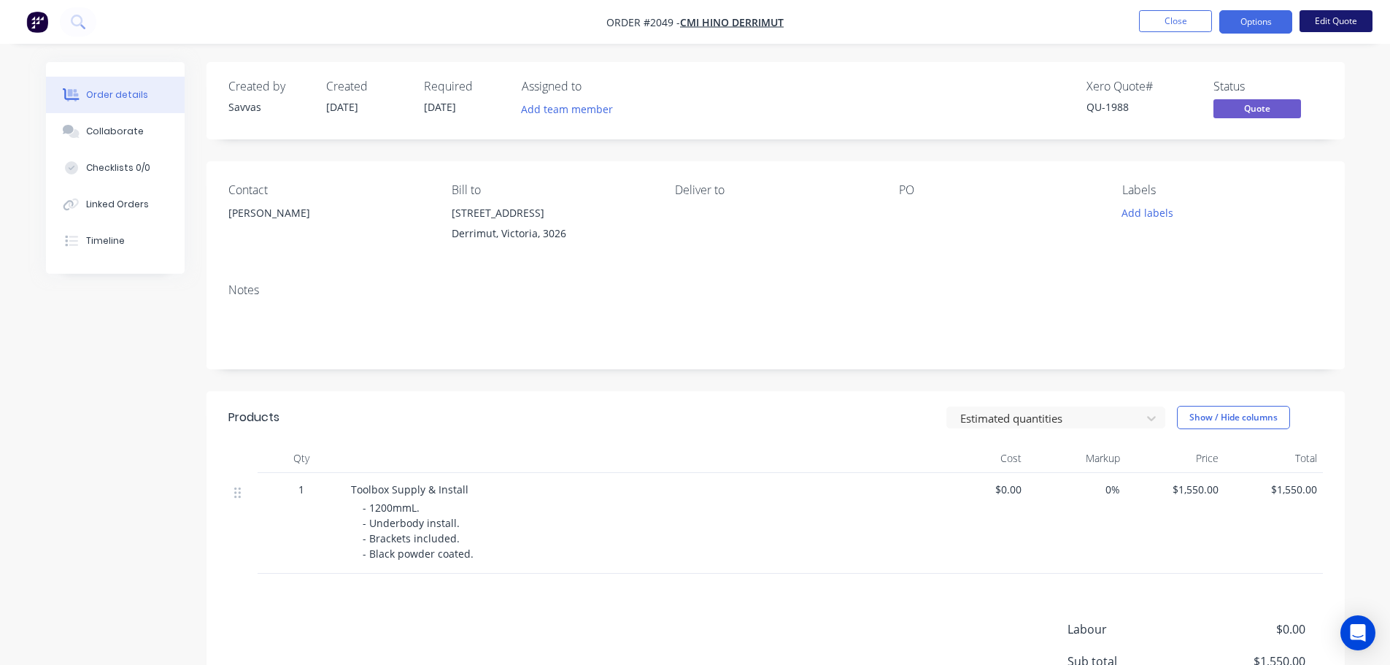
click at [1308, 20] on button "Edit Quote" at bounding box center [1335, 21] width 73 height 22
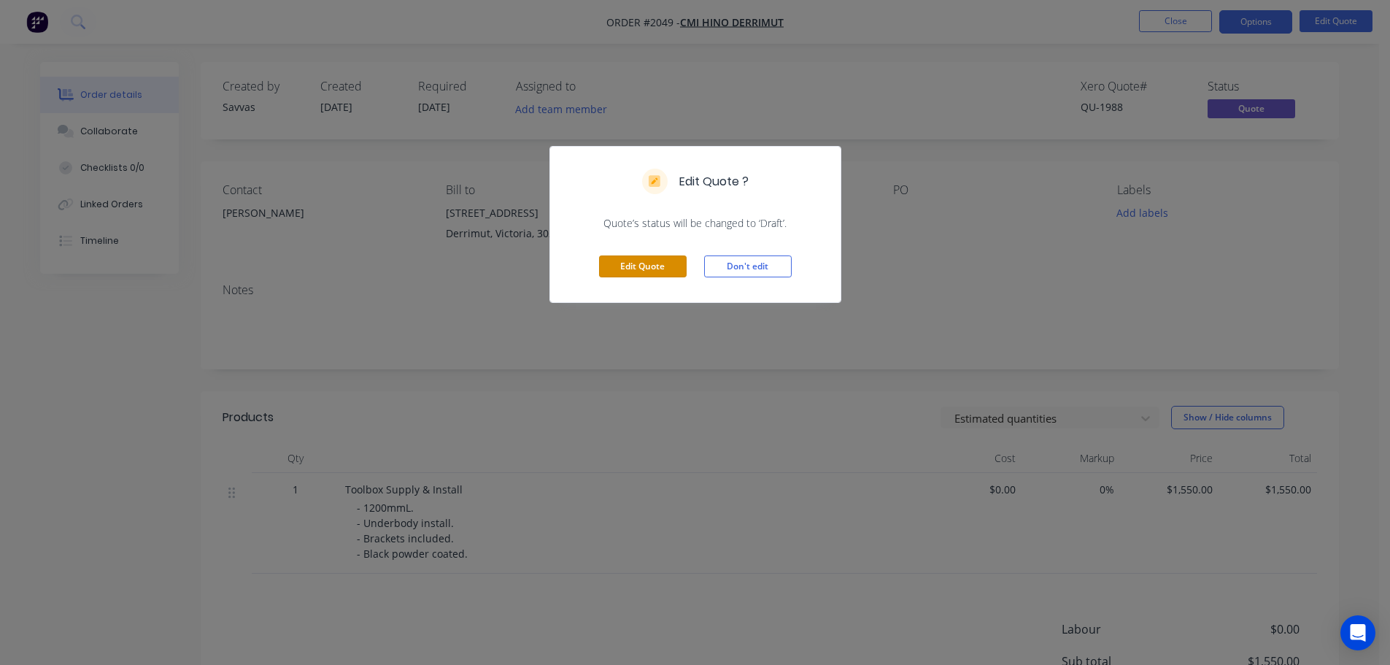
drag, startPoint x: 684, startPoint y: 265, endPoint x: 673, endPoint y: 266, distance: 10.2
click at [679, 265] on button "Edit Quote" at bounding box center [643, 266] width 88 height 22
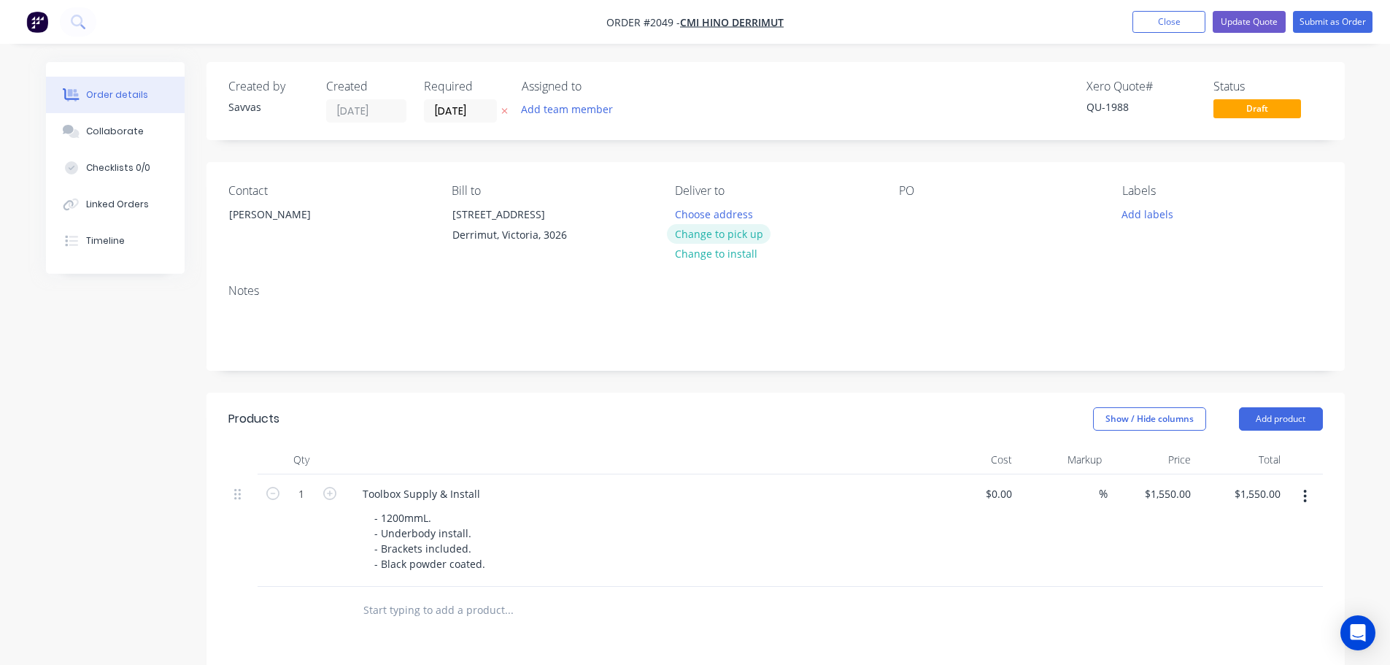
click at [713, 228] on button "Change to pick up" at bounding box center [719, 234] width 104 height 20
click at [1269, 16] on button "Update Quote" at bounding box center [1248, 22] width 73 height 22
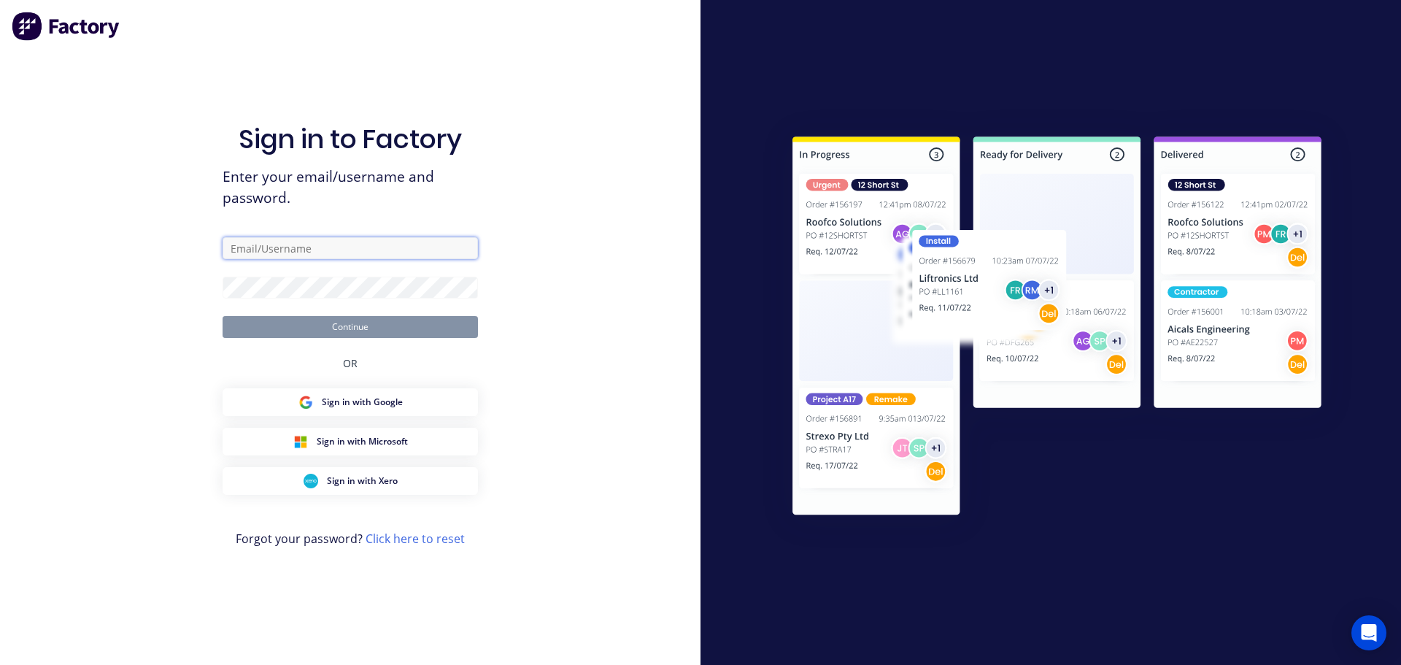
click at [432, 255] on input "text" at bounding box center [350, 248] width 255 height 22
type input "[EMAIL_ADDRESS][DOMAIN_NAME]"
click at [223, 316] on button "Continue" at bounding box center [350, 327] width 255 height 22
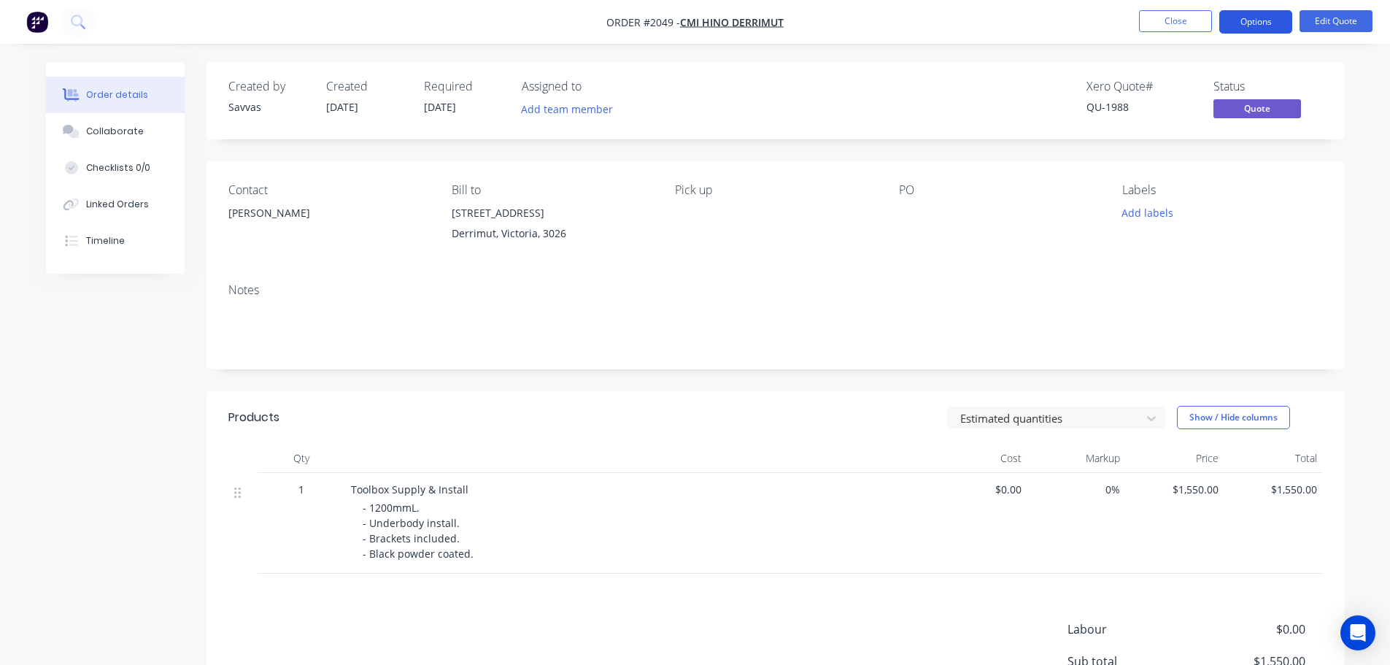
click at [1280, 28] on button "Options" at bounding box center [1255, 21] width 73 height 23
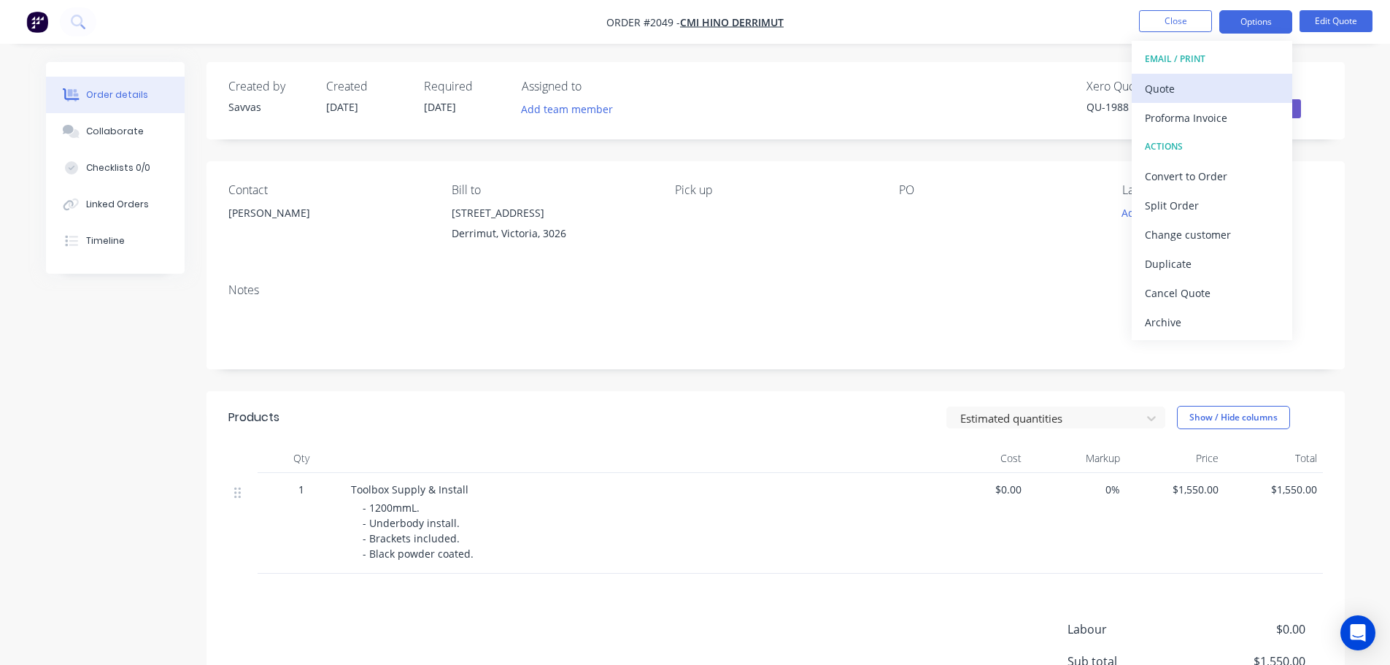
click at [1226, 82] on div "Quote" at bounding box center [1212, 88] width 134 height 21
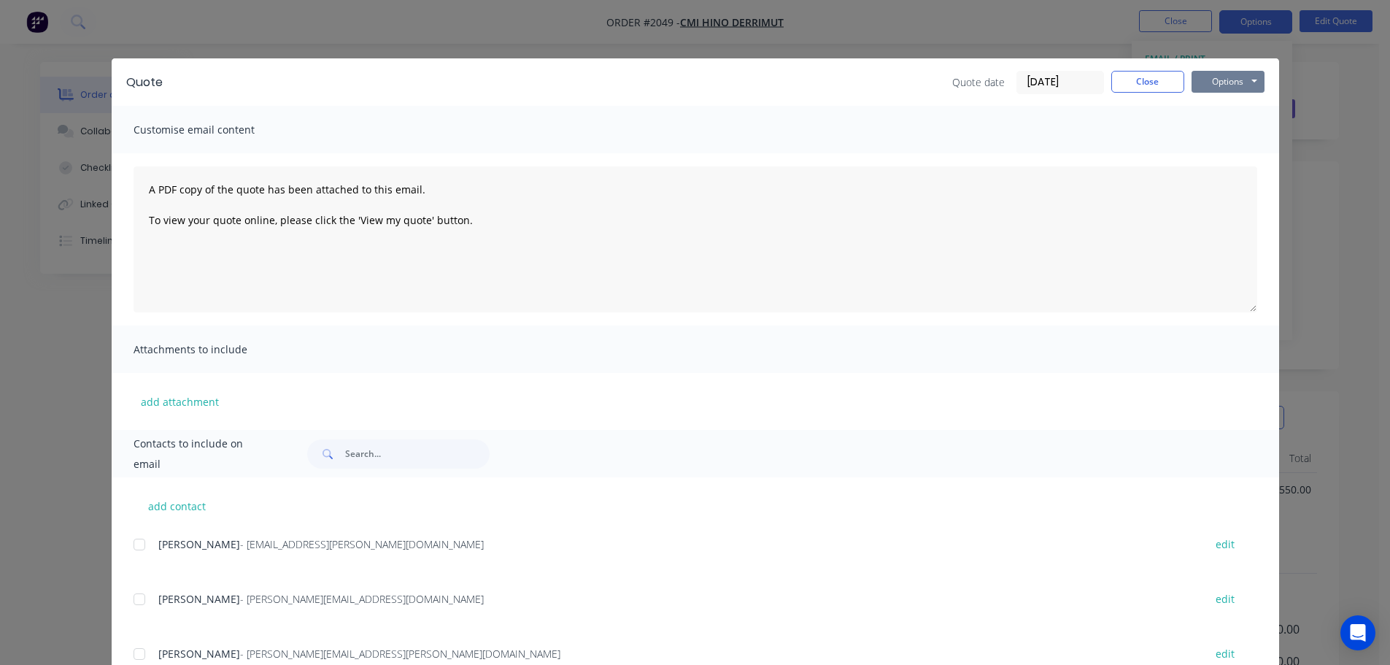
click at [1234, 81] on button "Options" at bounding box center [1227, 82] width 73 height 22
click at [1237, 124] on button "Print" at bounding box center [1237, 132] width 93 height 24
click at [1111, 76] on button "Close" at bounding box center [1147, 82] width 73 height 22
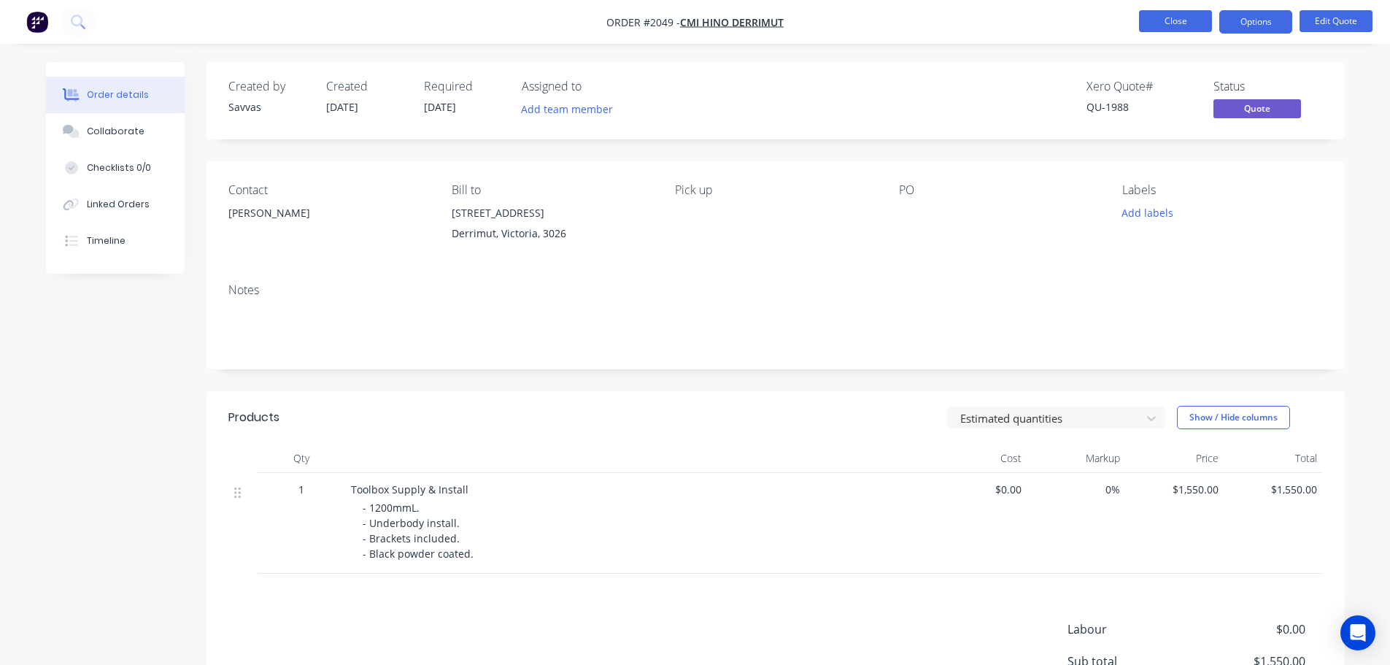
click at [1142, 21] on button "Close" at bounding box center [1175, 21] width 73 height 22
